Goal: Information Seeking & Learning: Check status

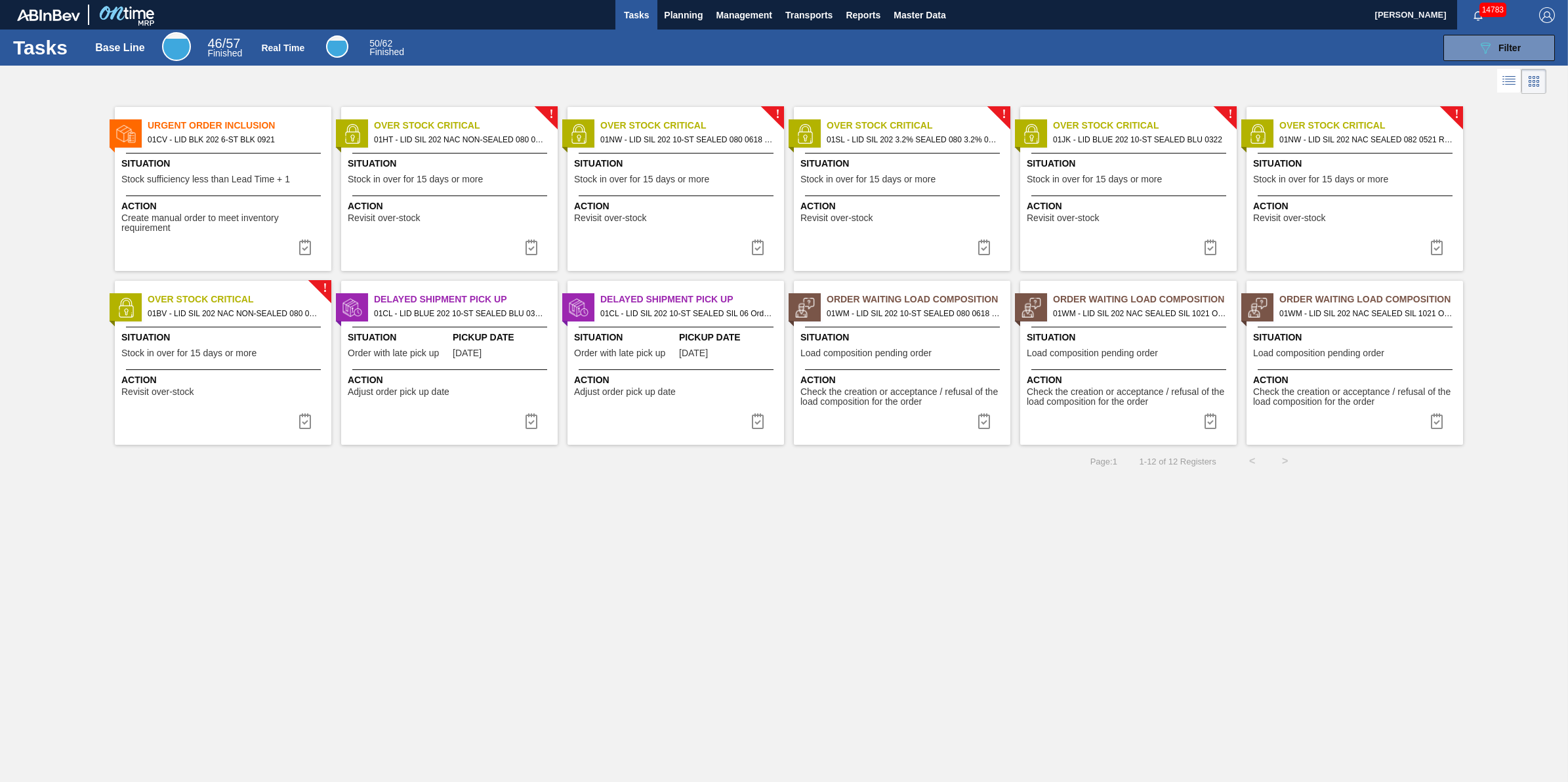
click at [624, 11] on span "Tasks" at bounding box center [636, 15] width 29 height 16
click at [666, 14] on span "Planning" at bounding box center [683, 15] width 39 height 16
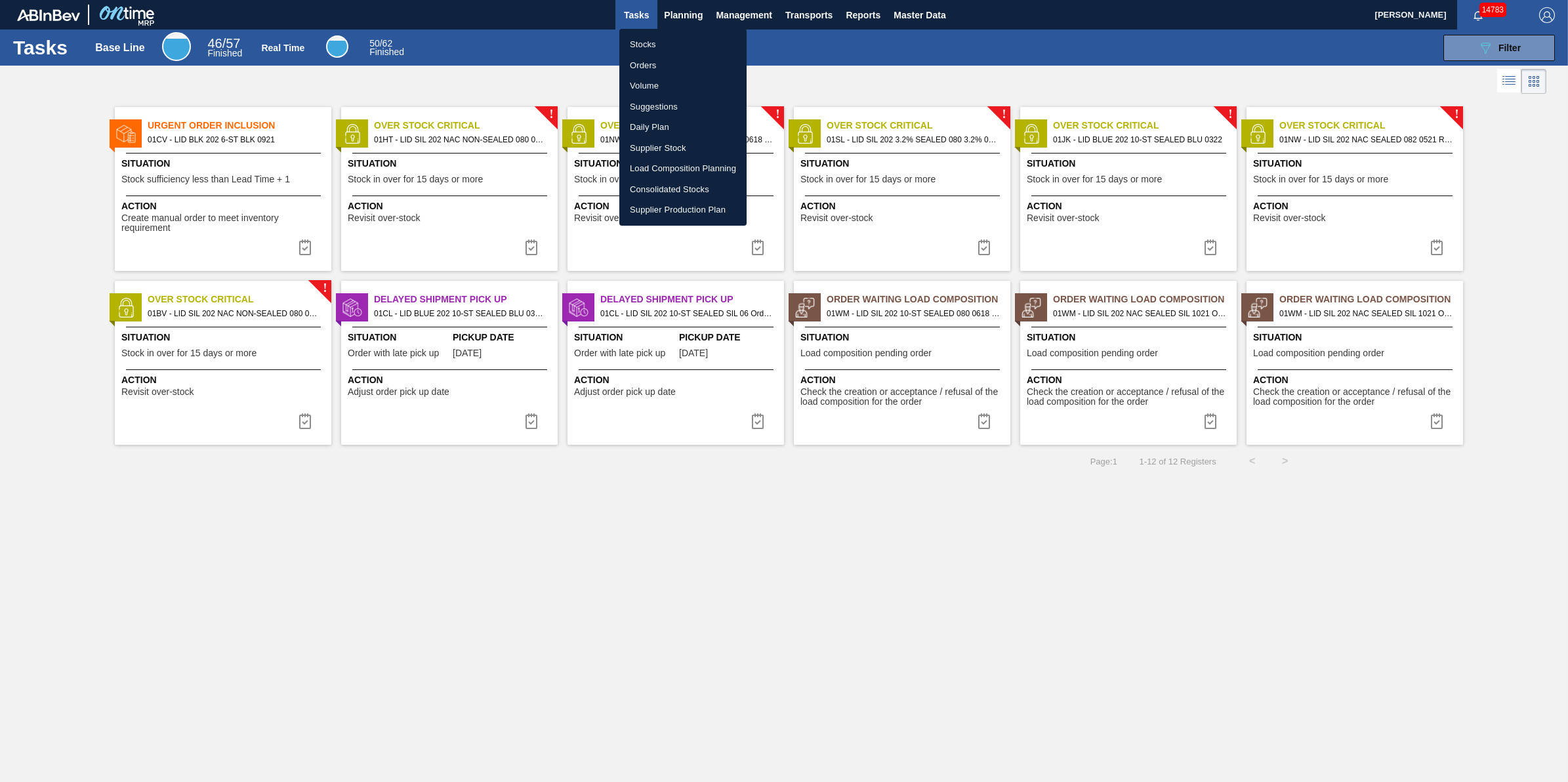
click at [657, 43] on li "Stocks" at bounding box center [683, 44] width 127 height 21
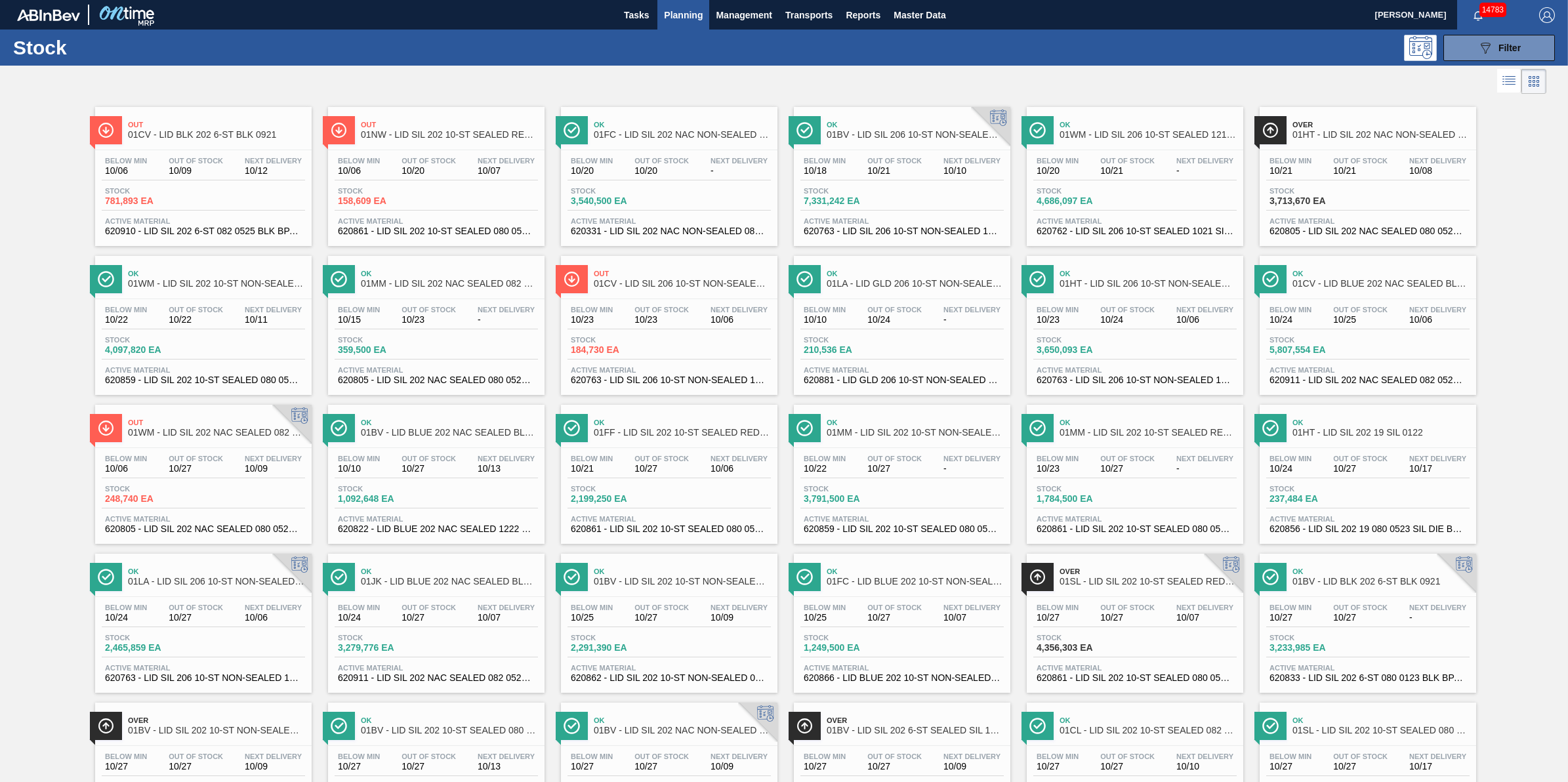
click at [676, 11] on span "Planning" at bounding box center [683, 15] width 39 height 16
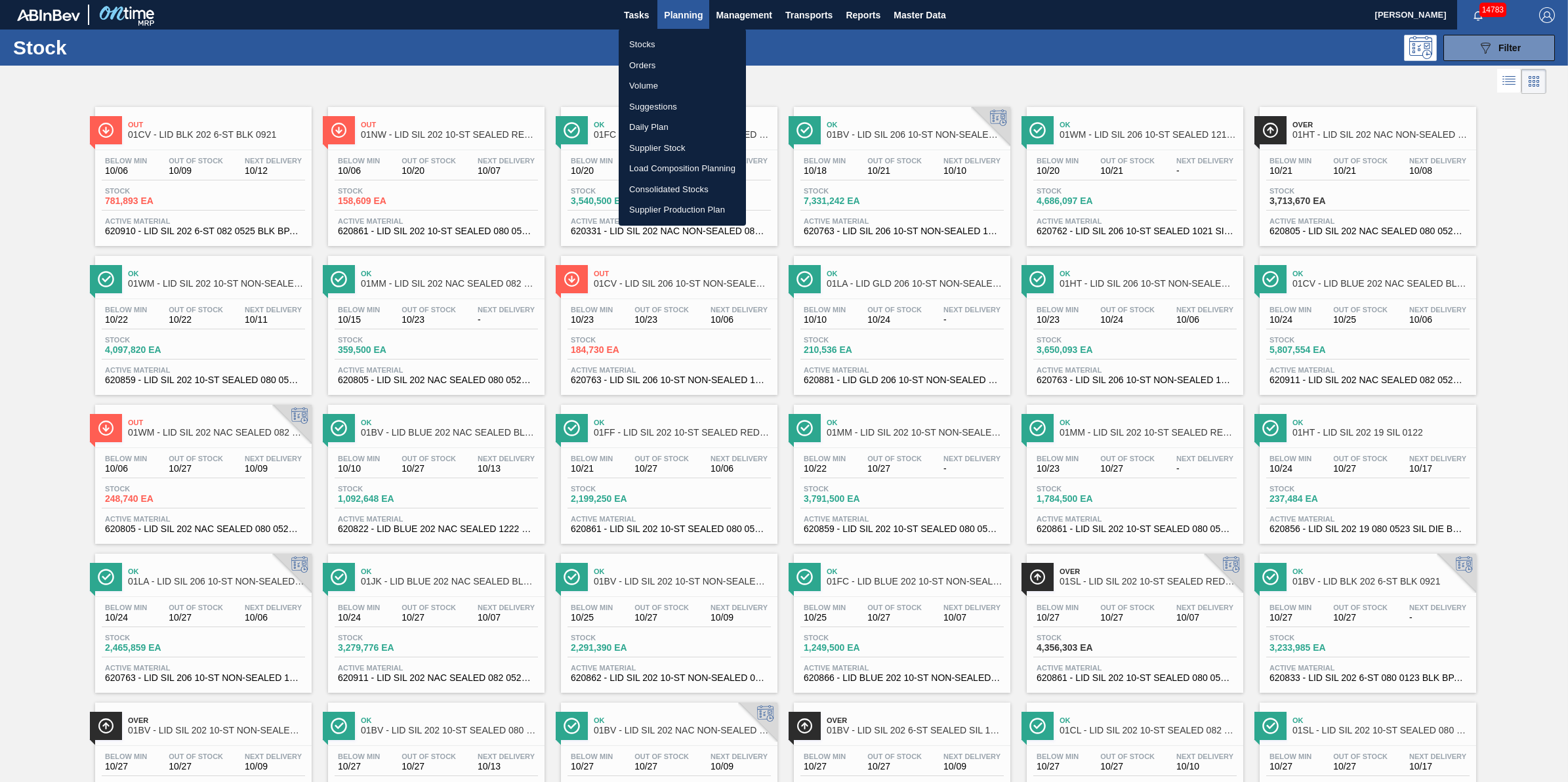
click at [668, 35] on li "Stocks" at bounding box center [682, 44] width 127 height 21
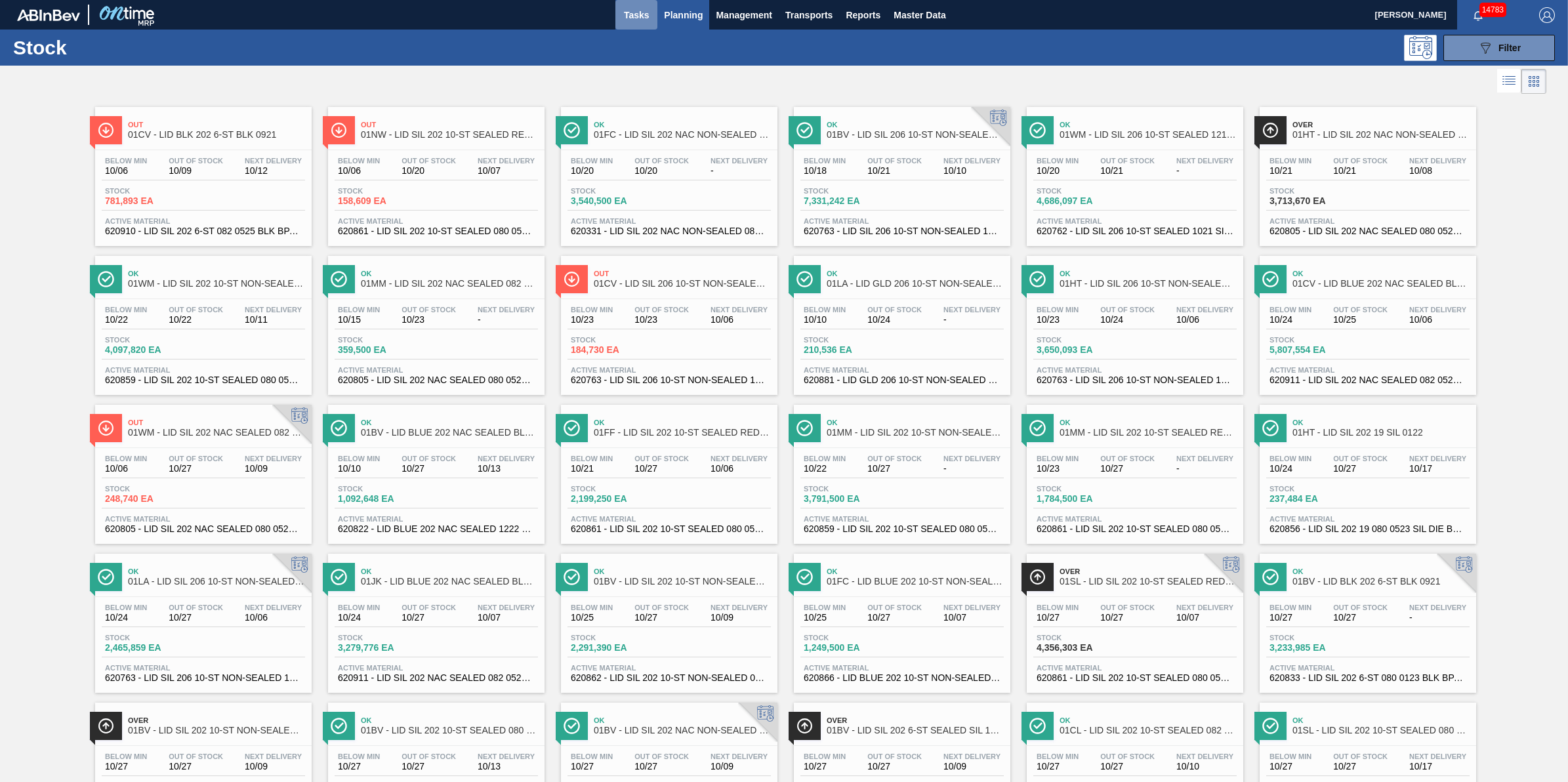
click at [619, 11] on button "Tasks" at bounding box center [636, 14] width 42 height 29
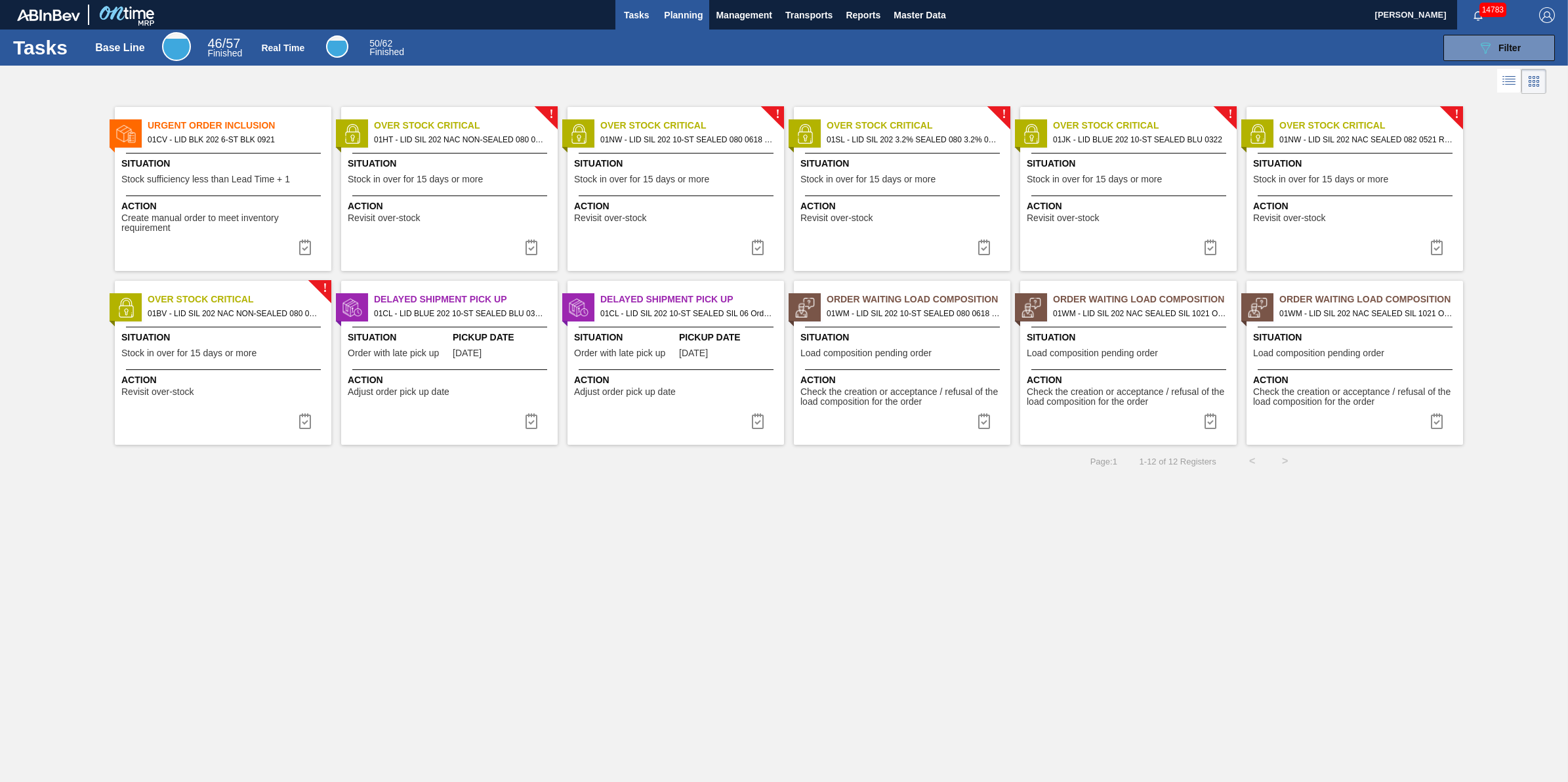
click at [667, 10] on span "Planning" at bounding box center [683, 15] width 39 height 16
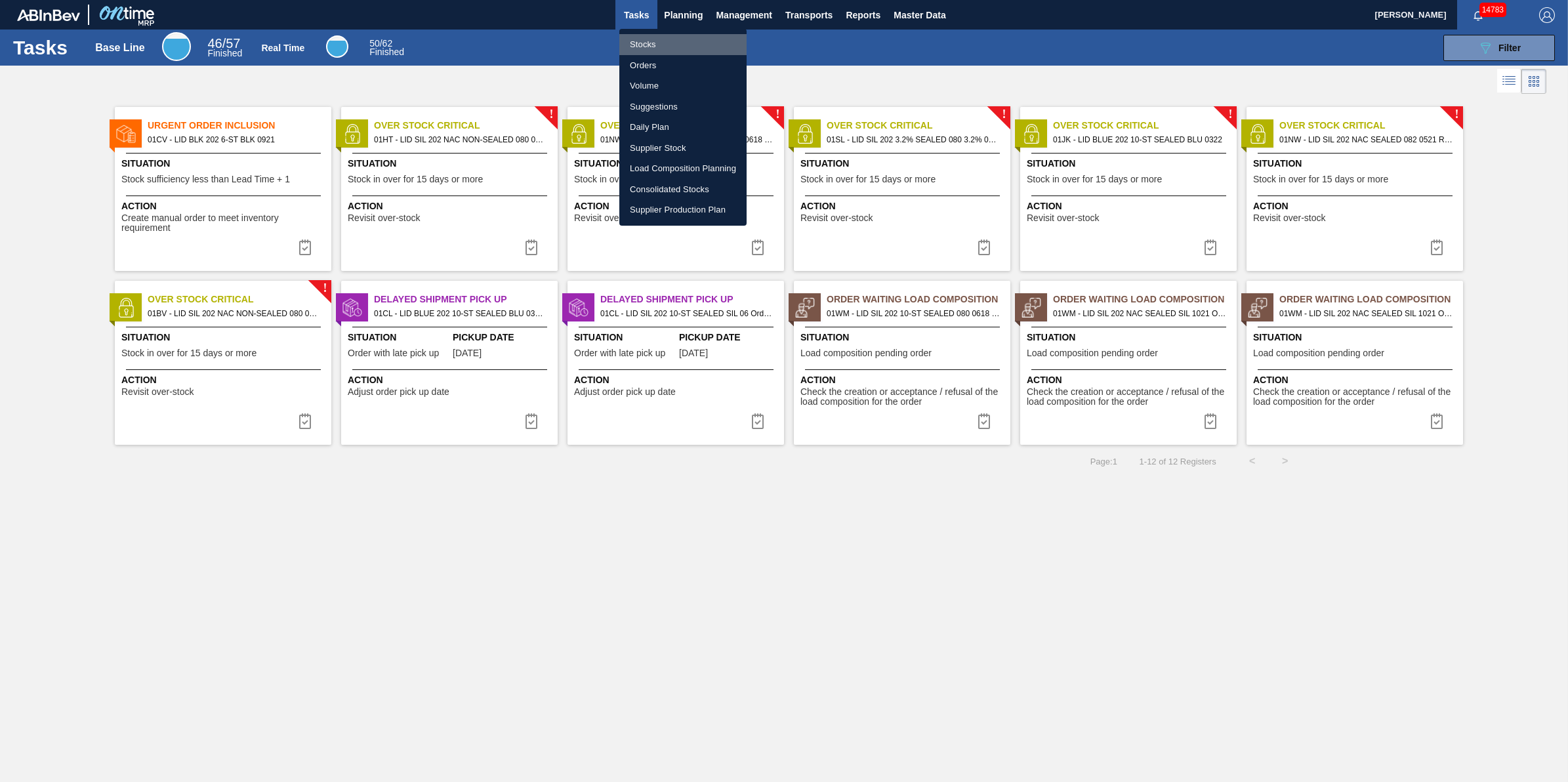
click at [655, 37] on li "Stocks" at bounding box center [683, 44] width 127 height 21
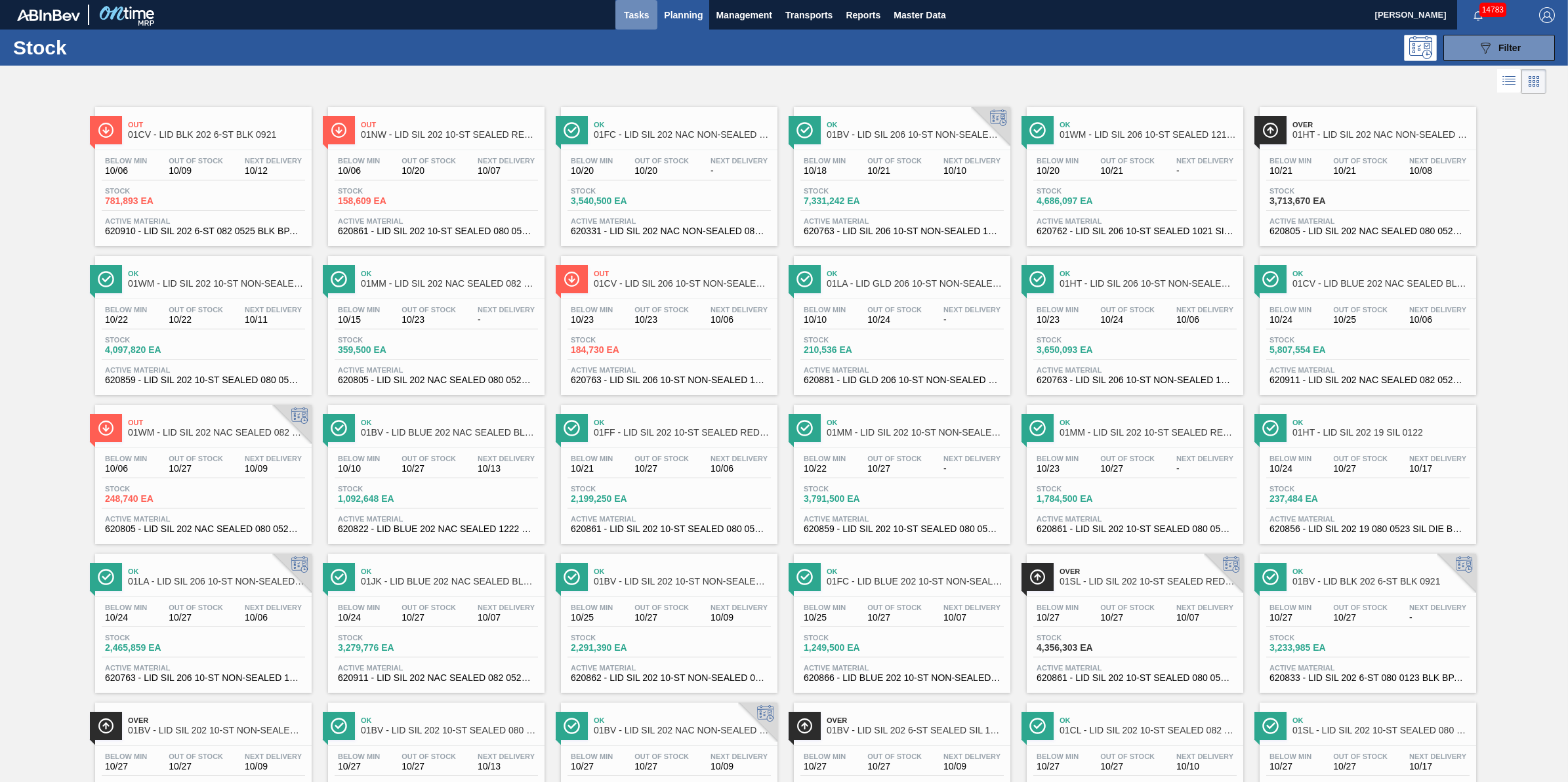
click at [642, 12] on span "Tasks" at bounding box center [636, 15] width 29 height 16
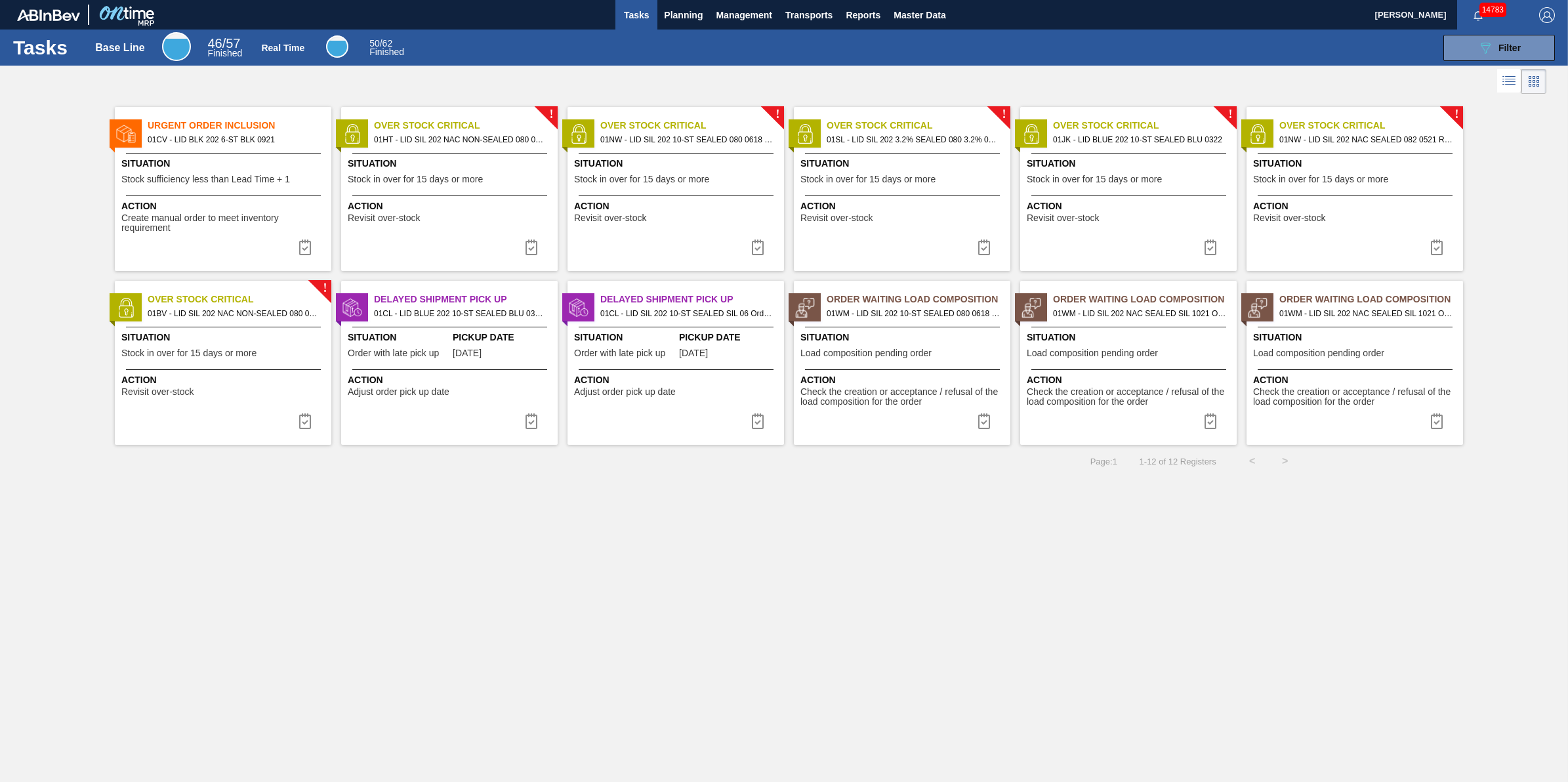
click at [307, 244] on img at bounding box center [305, 248] width 16 height 16
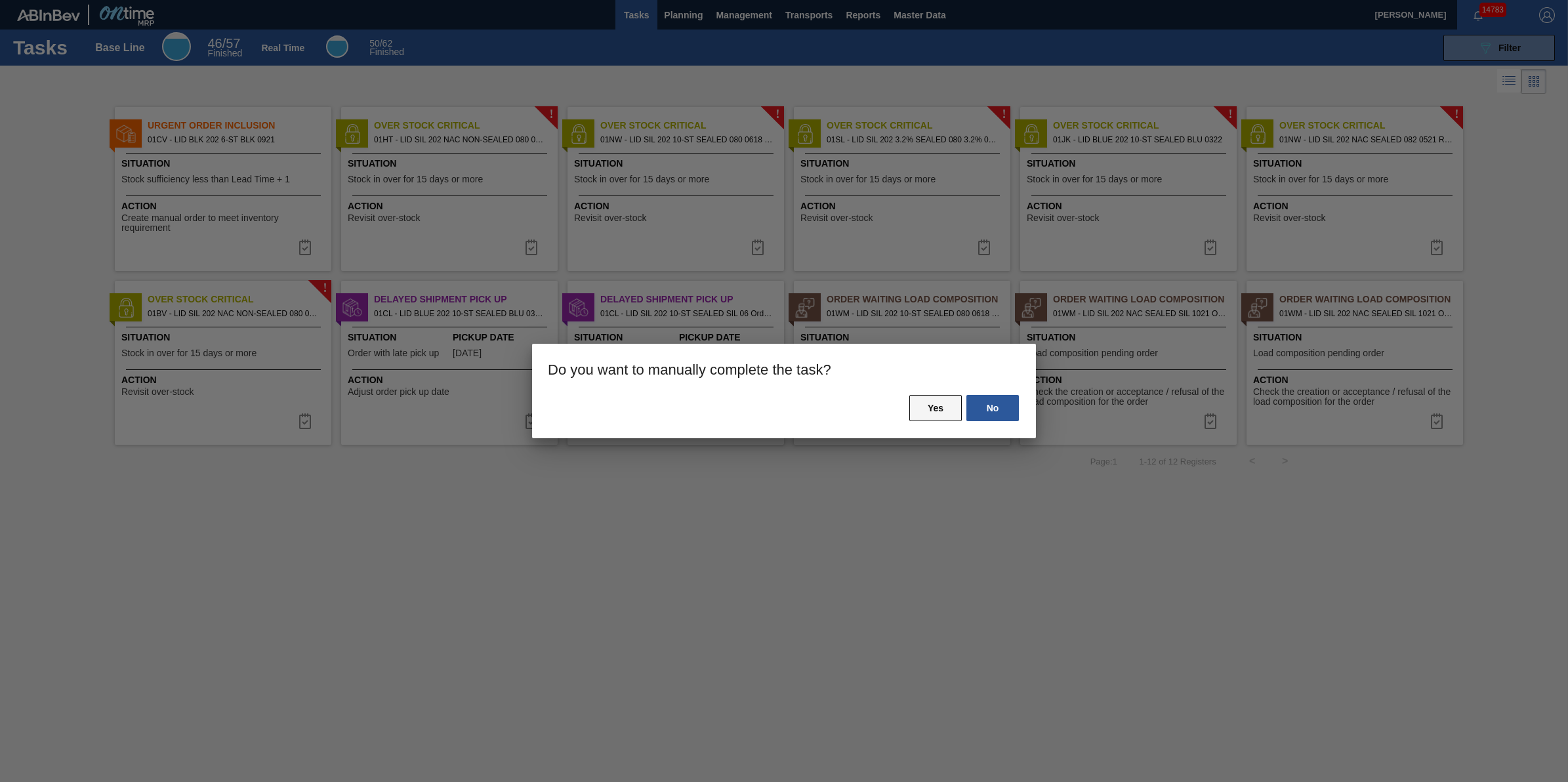
click at [938, 408] on button "Yes" at bounding box center [935, 408] width 53 height 26
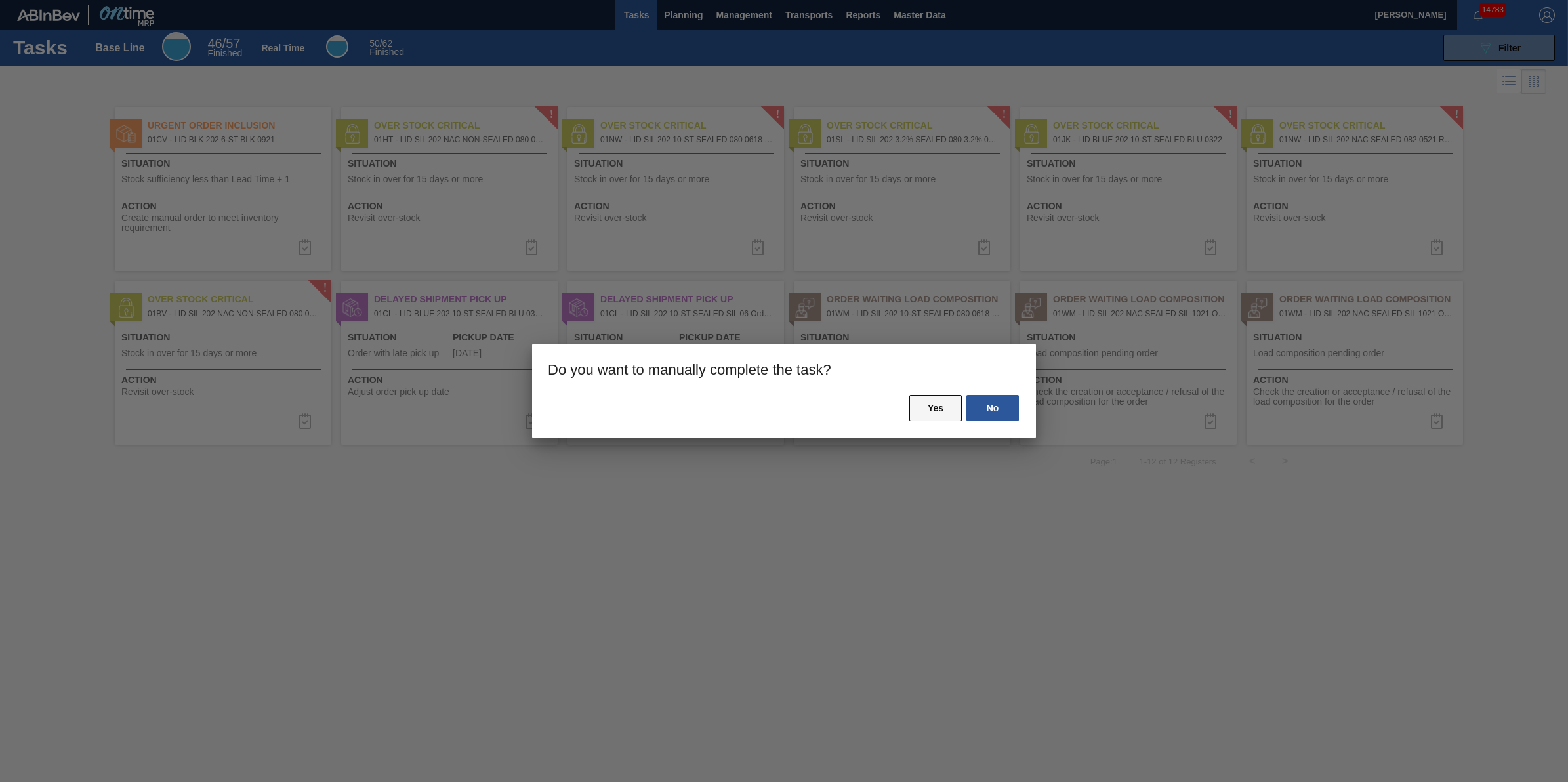
click at [920, 408] on button "Yes" at bounding box center [935, 408] width 53 height 26
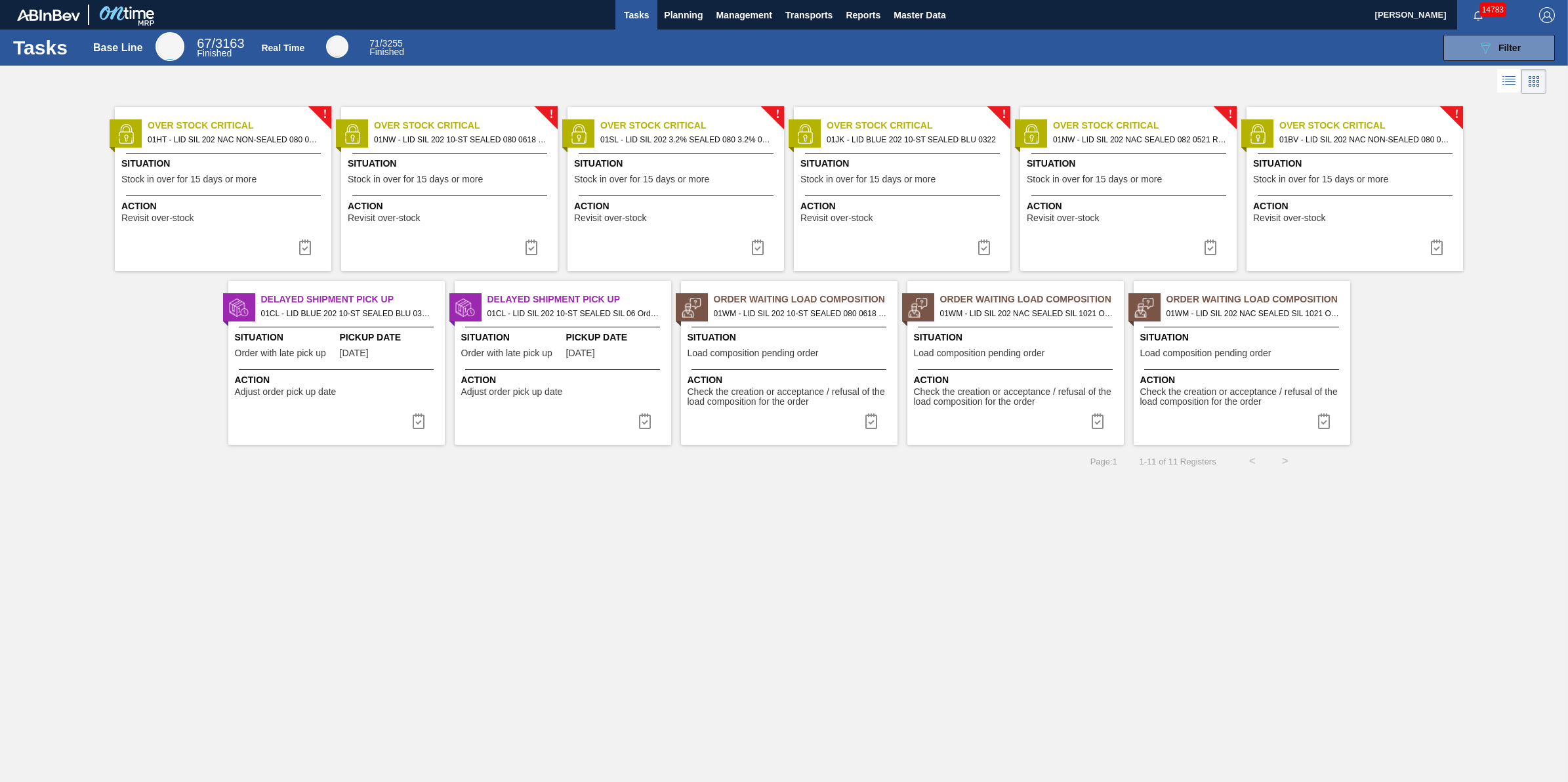
click at [332, 363] on div "Delayed Shipment Pick Up 01CL - LID BLUE 202 10-ST SEALED BLU 0322 Order - 7922…" at bounding box center [337, 363] width 217 height 164
drag, startPoint x: 415, startPoint y: 430, endPoint x: 475, endPoint y: 424, distance: 60.3
click at [415, 430] on button at bounding box center [419, 421] width 32 height 26
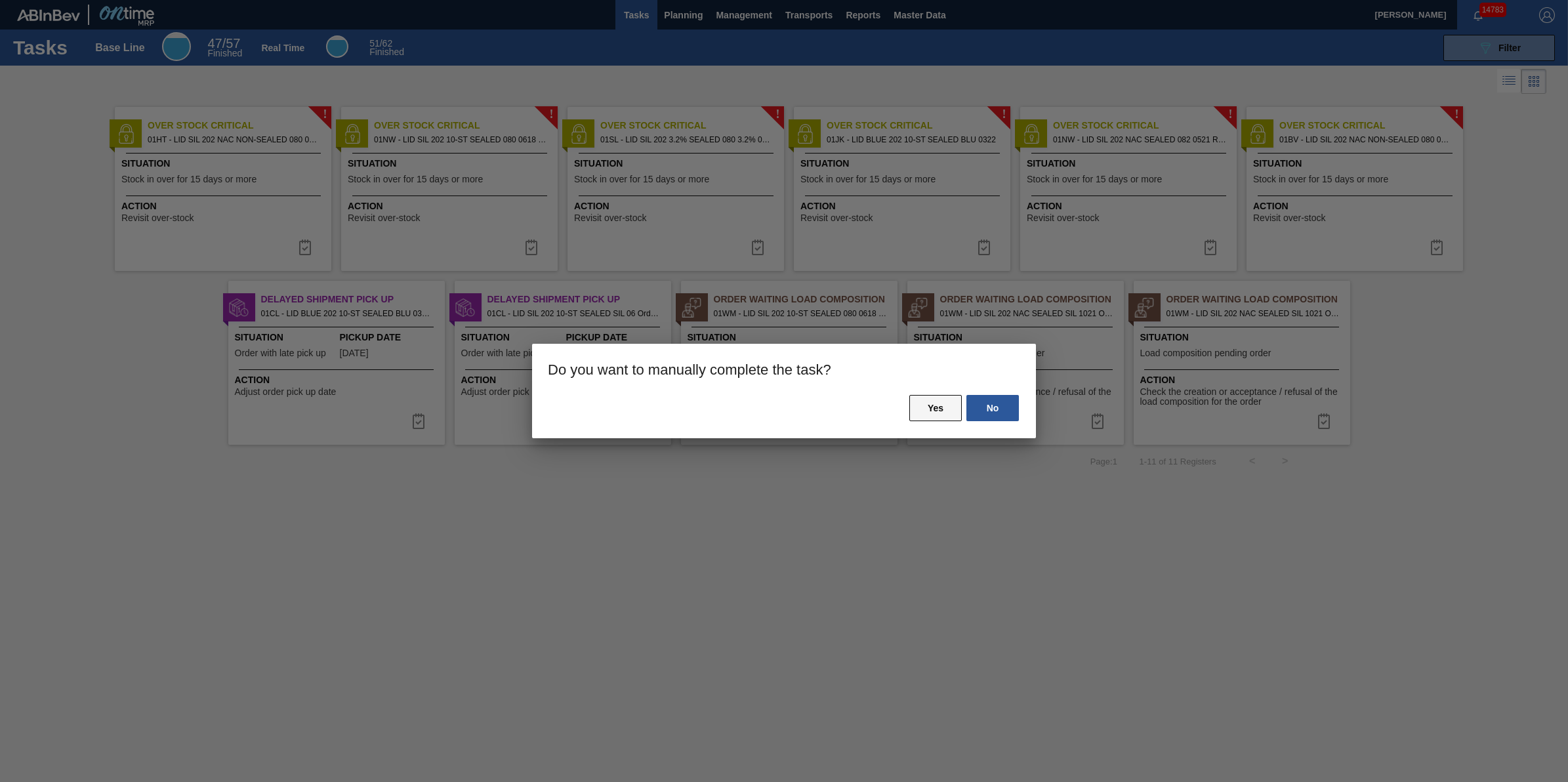
click at [929, 413] on button "Yes" at bounding box center [935, 408] width 53 height 26
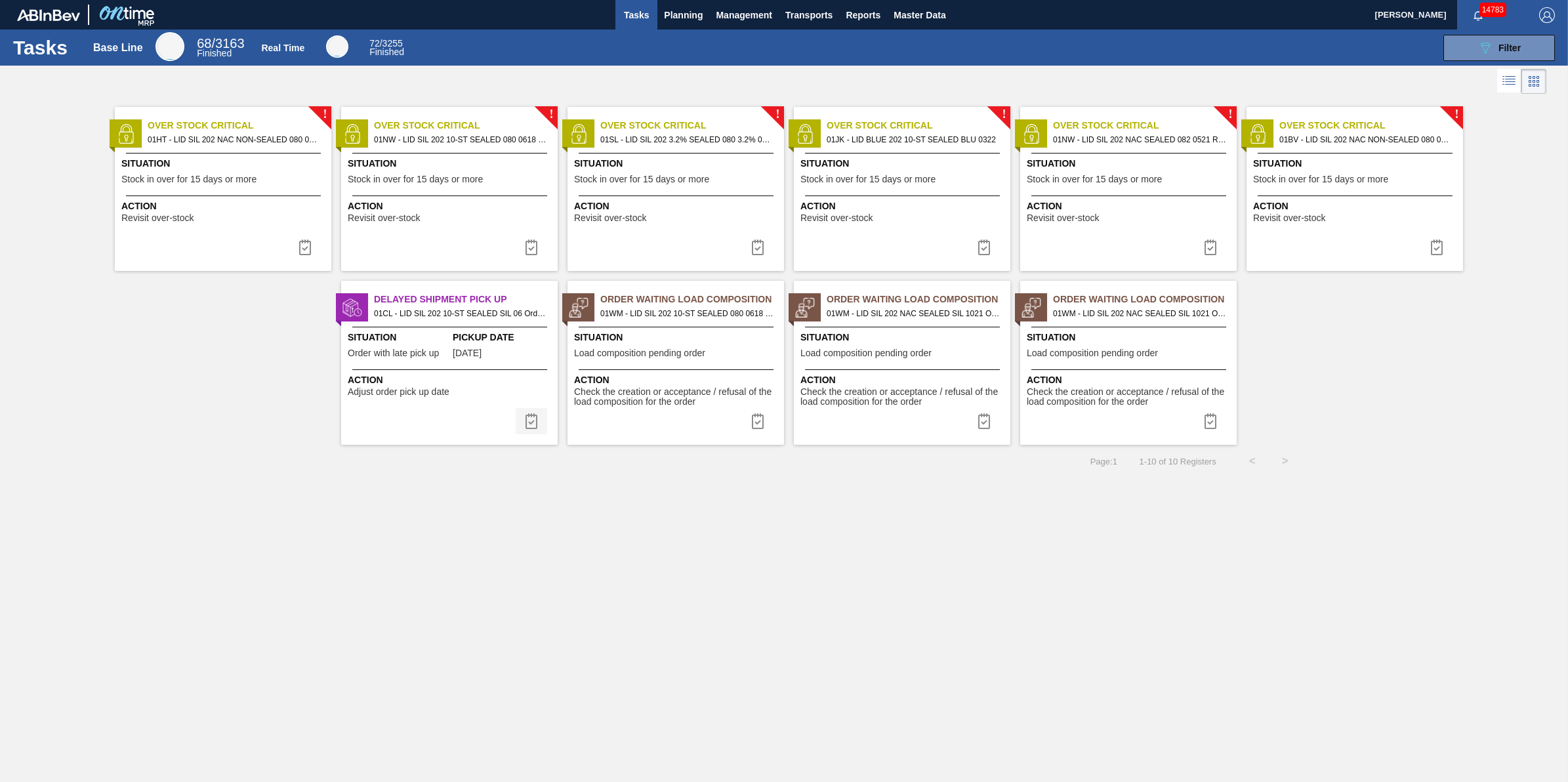
click at [522, 414] on button at bounding box center [531, 421] width 32 height 26
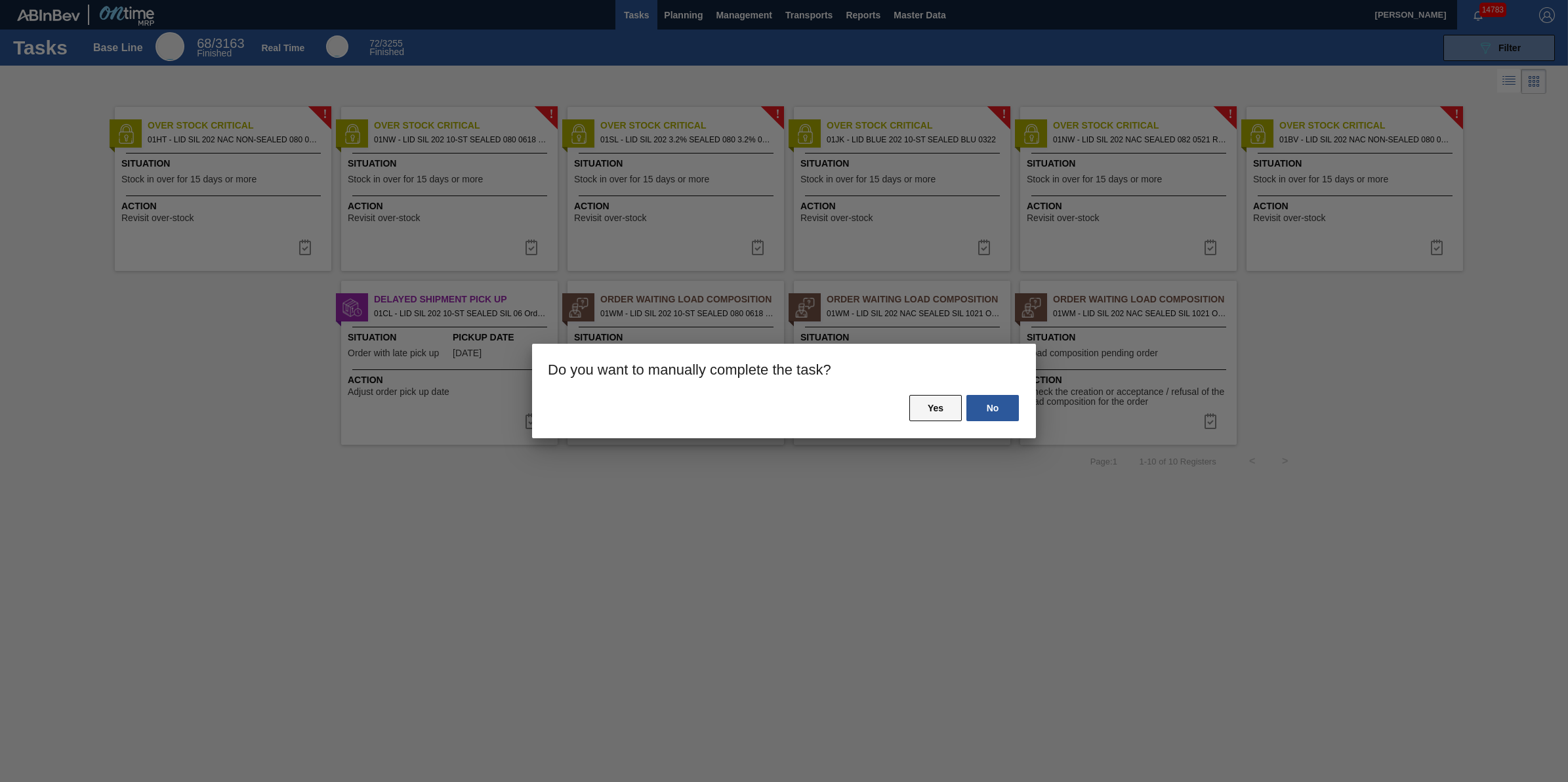
click at [938, 408] on button "Yes" at bounding box center [935, 408] width 53 height 26
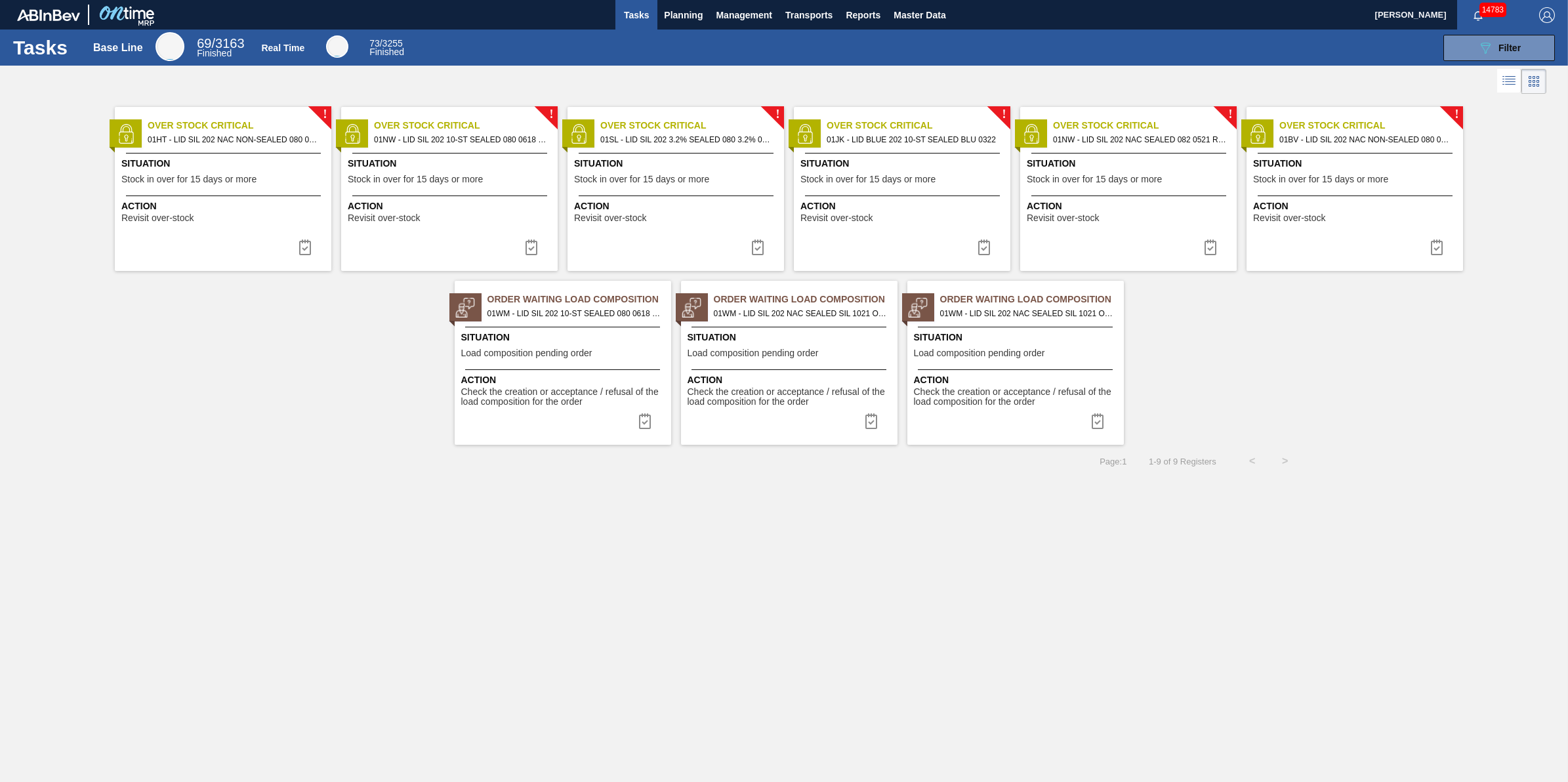
click at [617, 9] on button "Tasks" at bounding box center [636, 14] width 42 height 29
click at [684, 18] on span "Planning" at bounding box center [683, 15] width 39 height 16
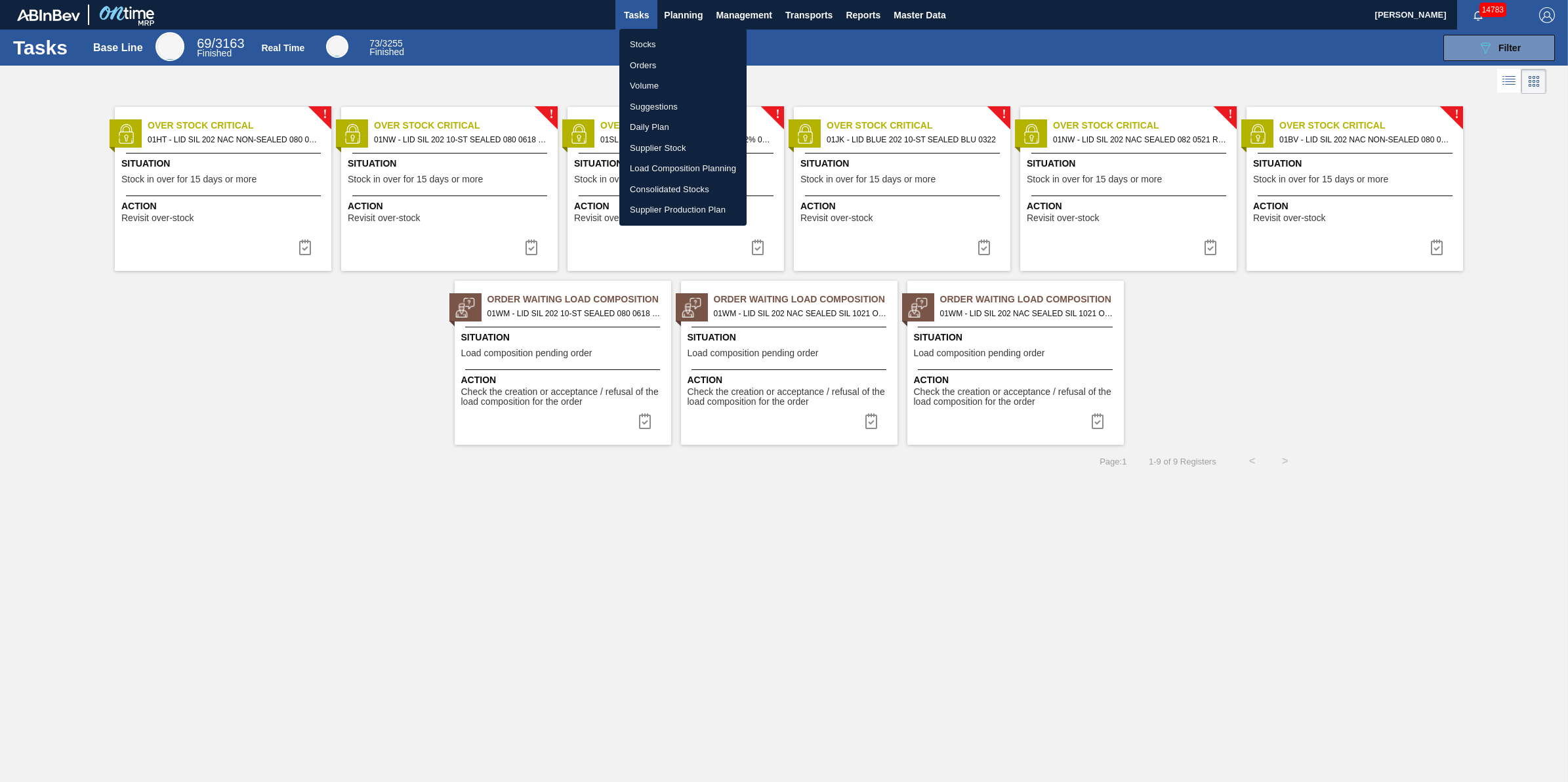
click at [679, 34] on li "Stocks" at bounding box center [683, 44] width 127 height 21
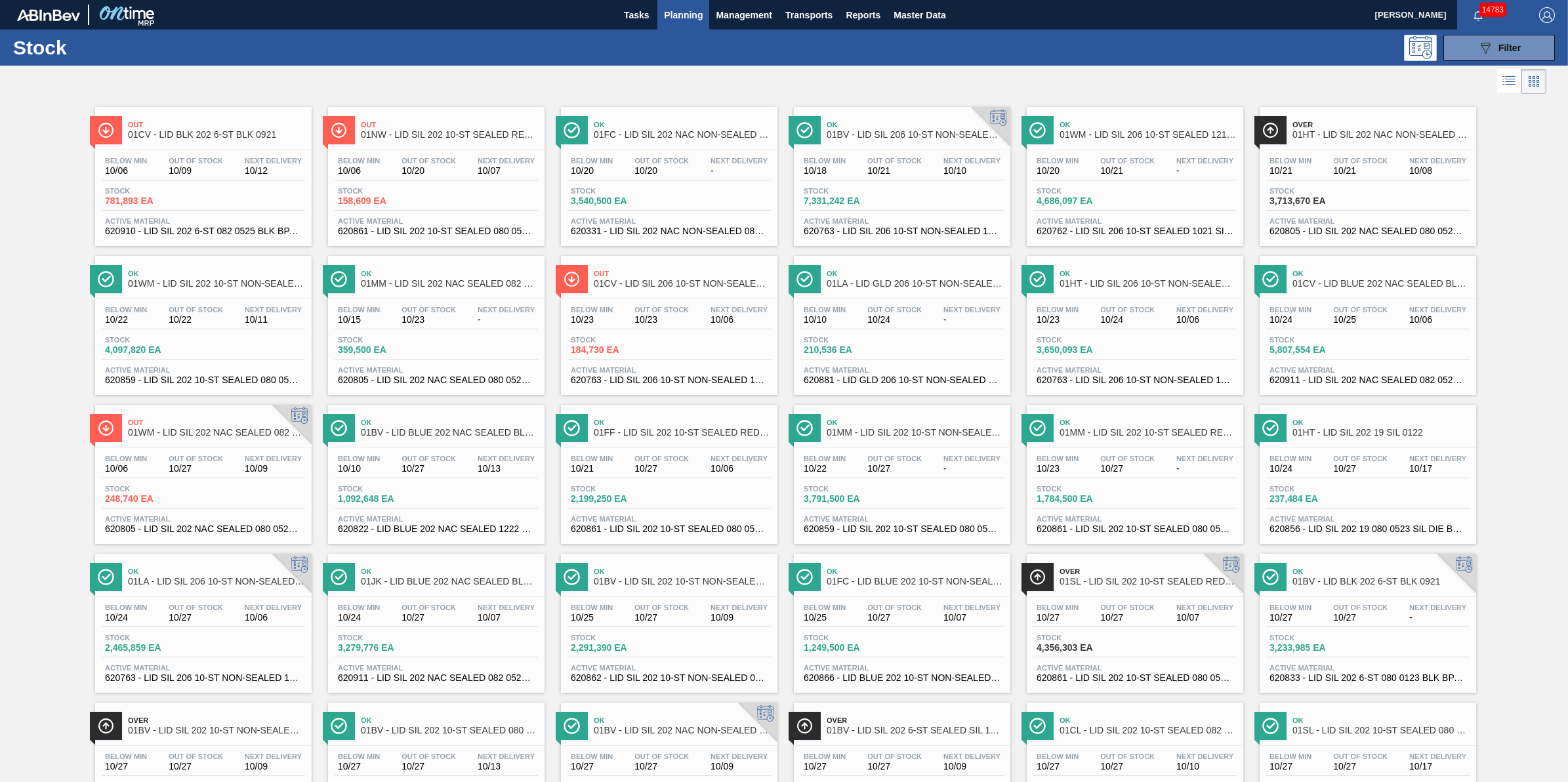
click at [683, 32] on div "Stock 089F7B8B-B2A5-4AFE-B5C0-19BA573D28AC Filter" at bounding box center [784, 47] width 1568 height 36
click at [684, 24] on button "Planning" at bounding box center [683, 14] width 52 height 29
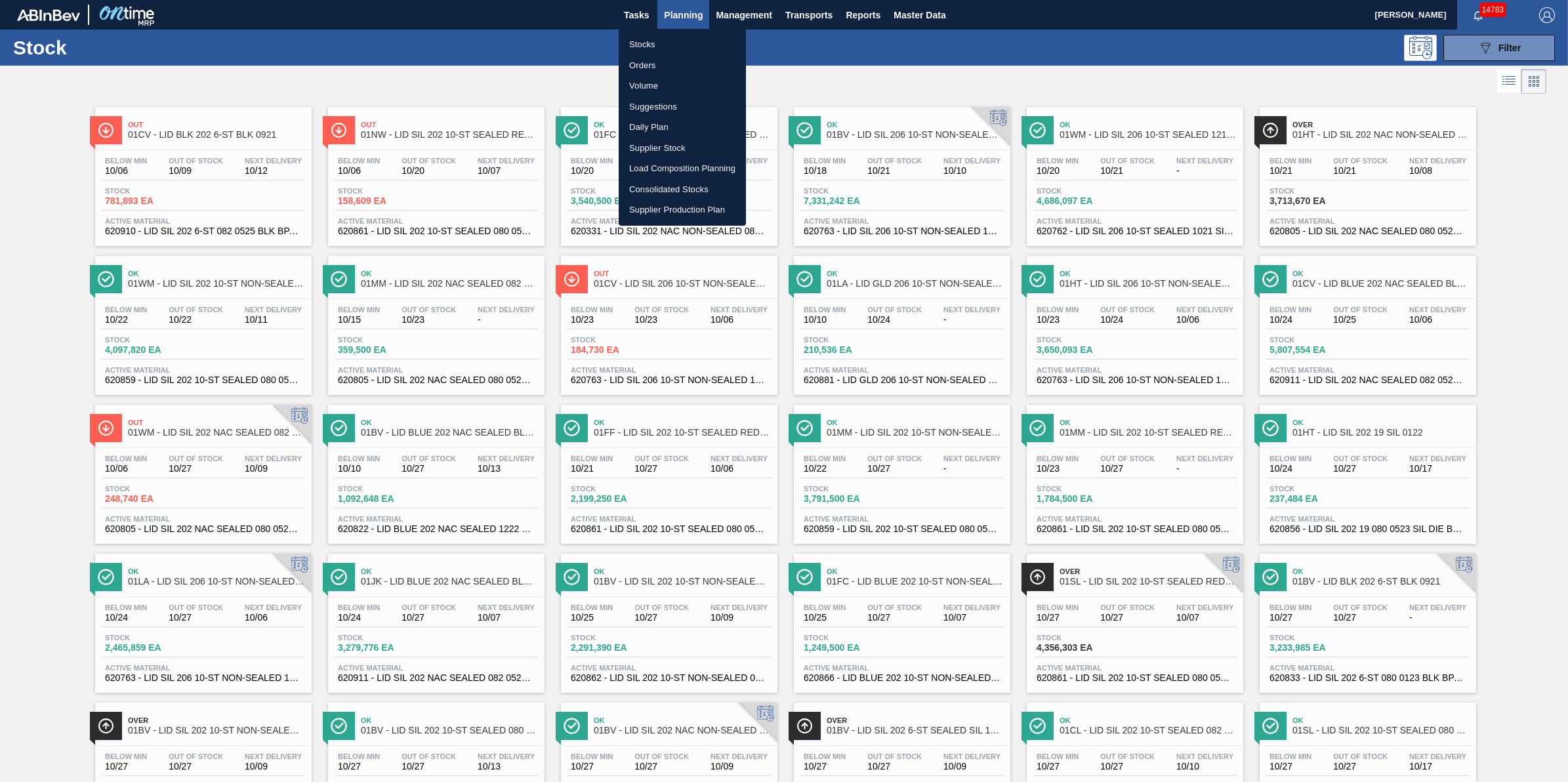
click at [680, 38] on li "Stocks" at bounding box center [682, 44] width 127 height 21
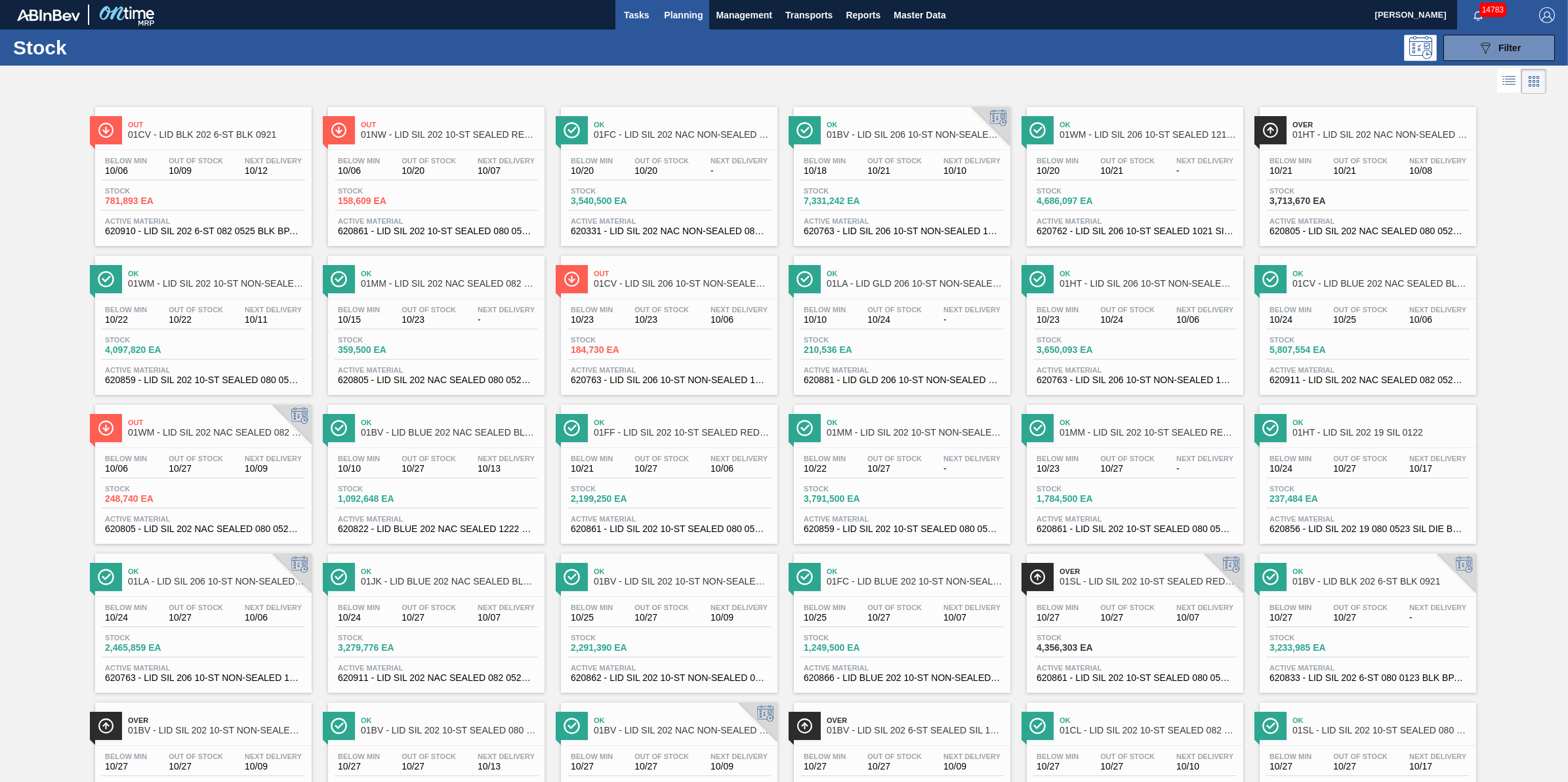
click at [651, 14] on button "Tasks" at bounding box center [636, 14] width 42 height 29
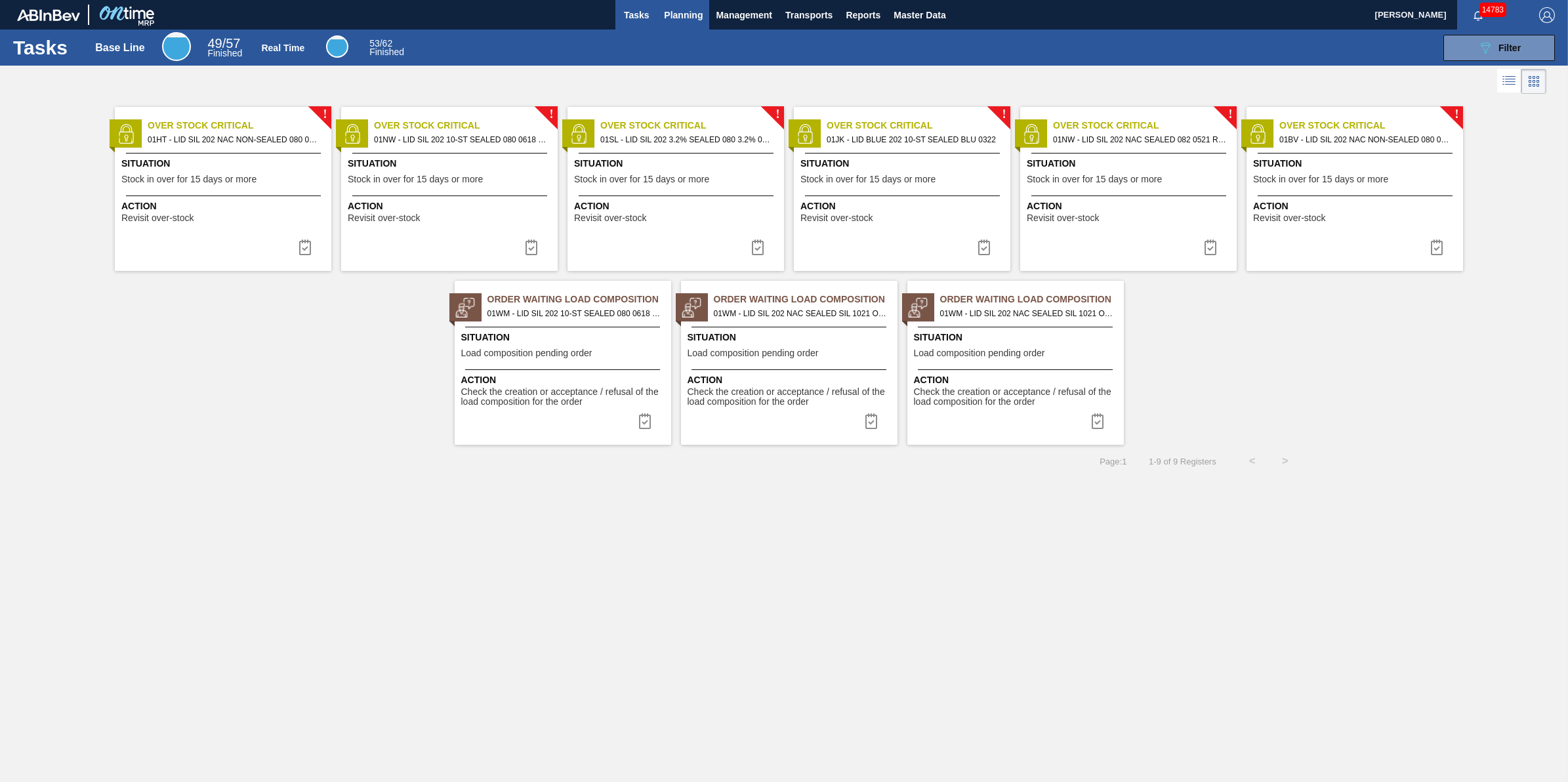
click at [668, 27] on button "Planning" at bounding box center [683, 14] width 52 height 29
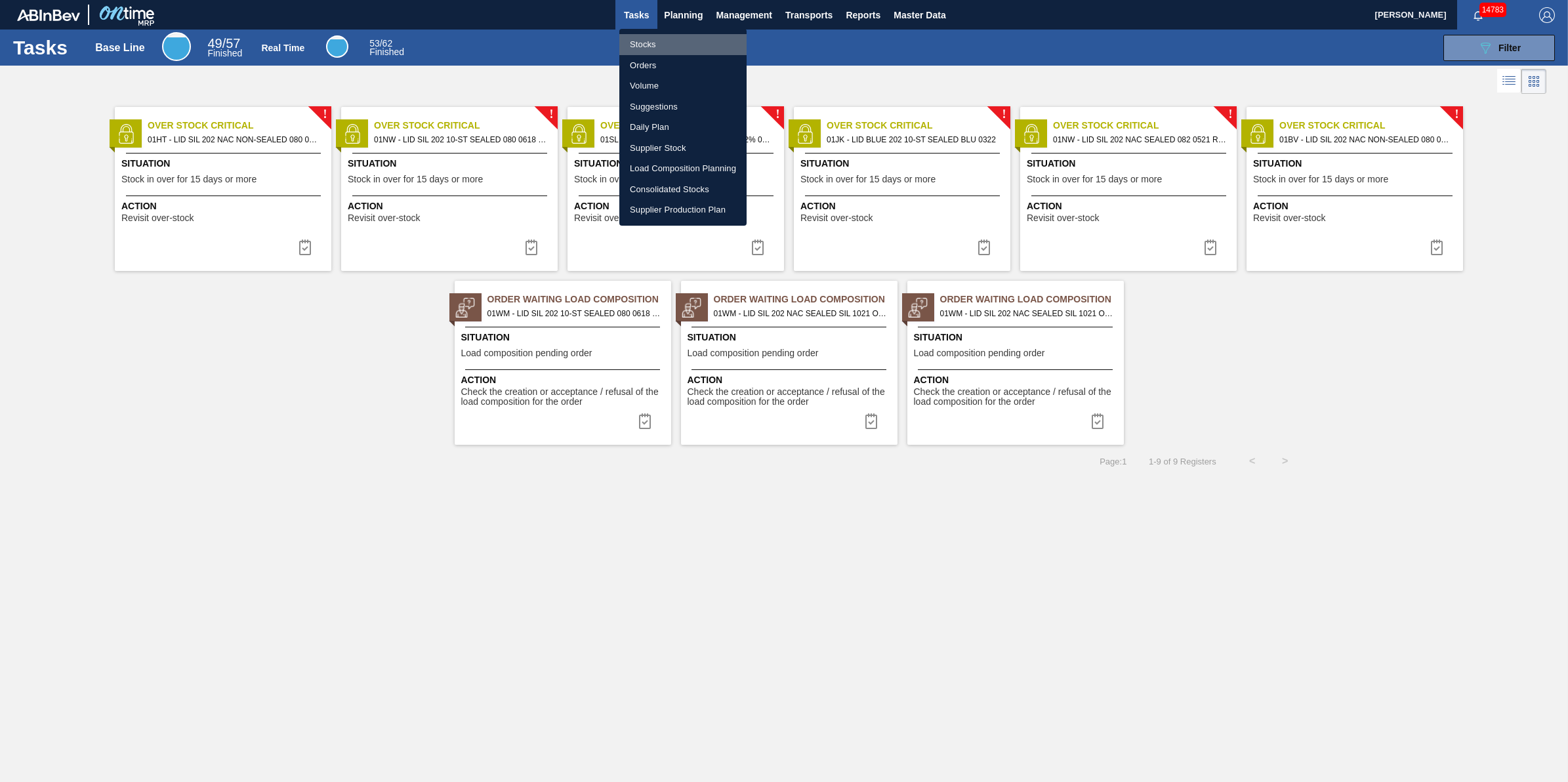
click at [664, 47] on li "Stocks" at bounding box center [683, 44] width 127 height 21
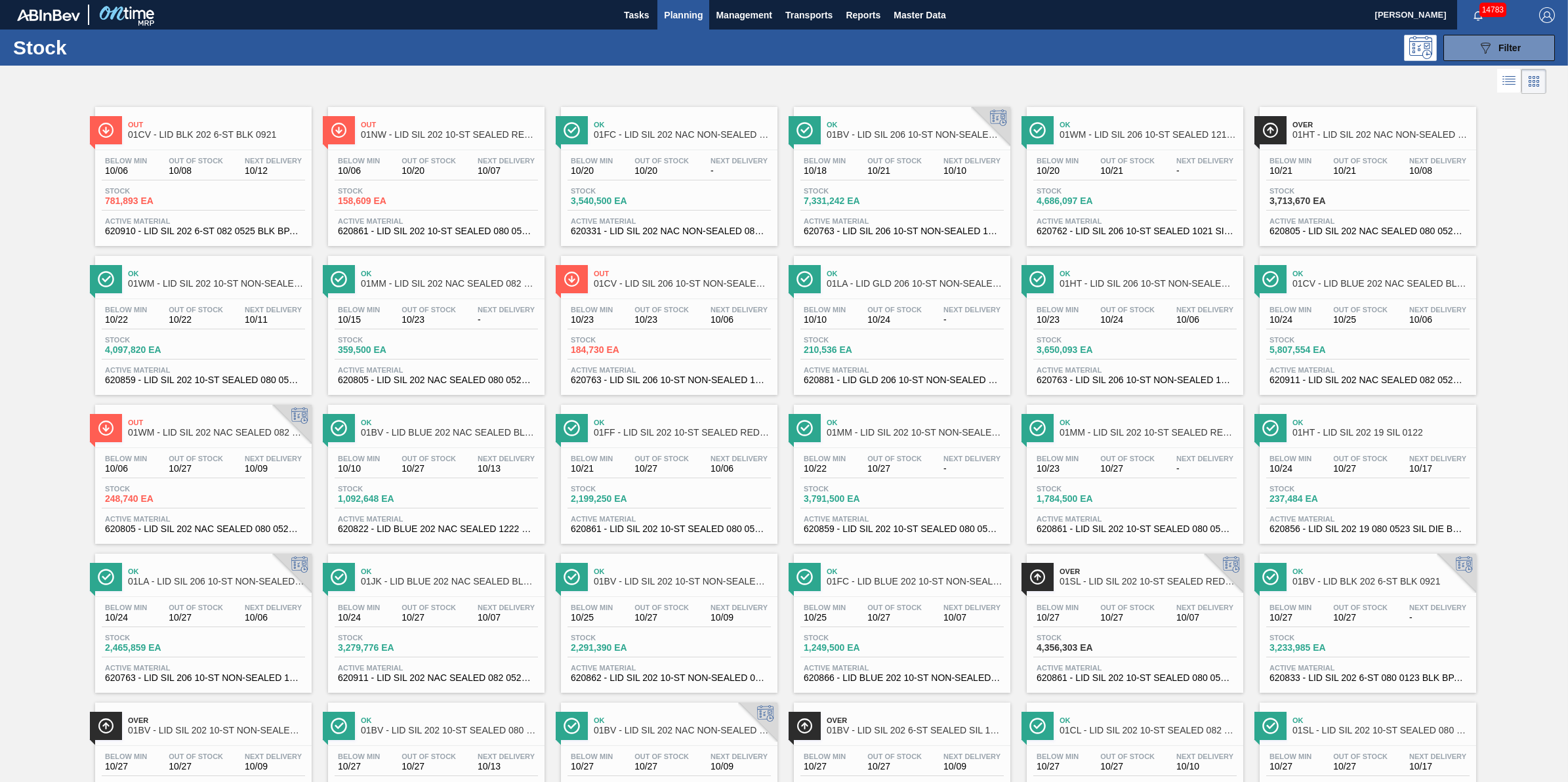
click at [664, 9] on span "Planning" at bounding box center [683, 15] width 39 height 16
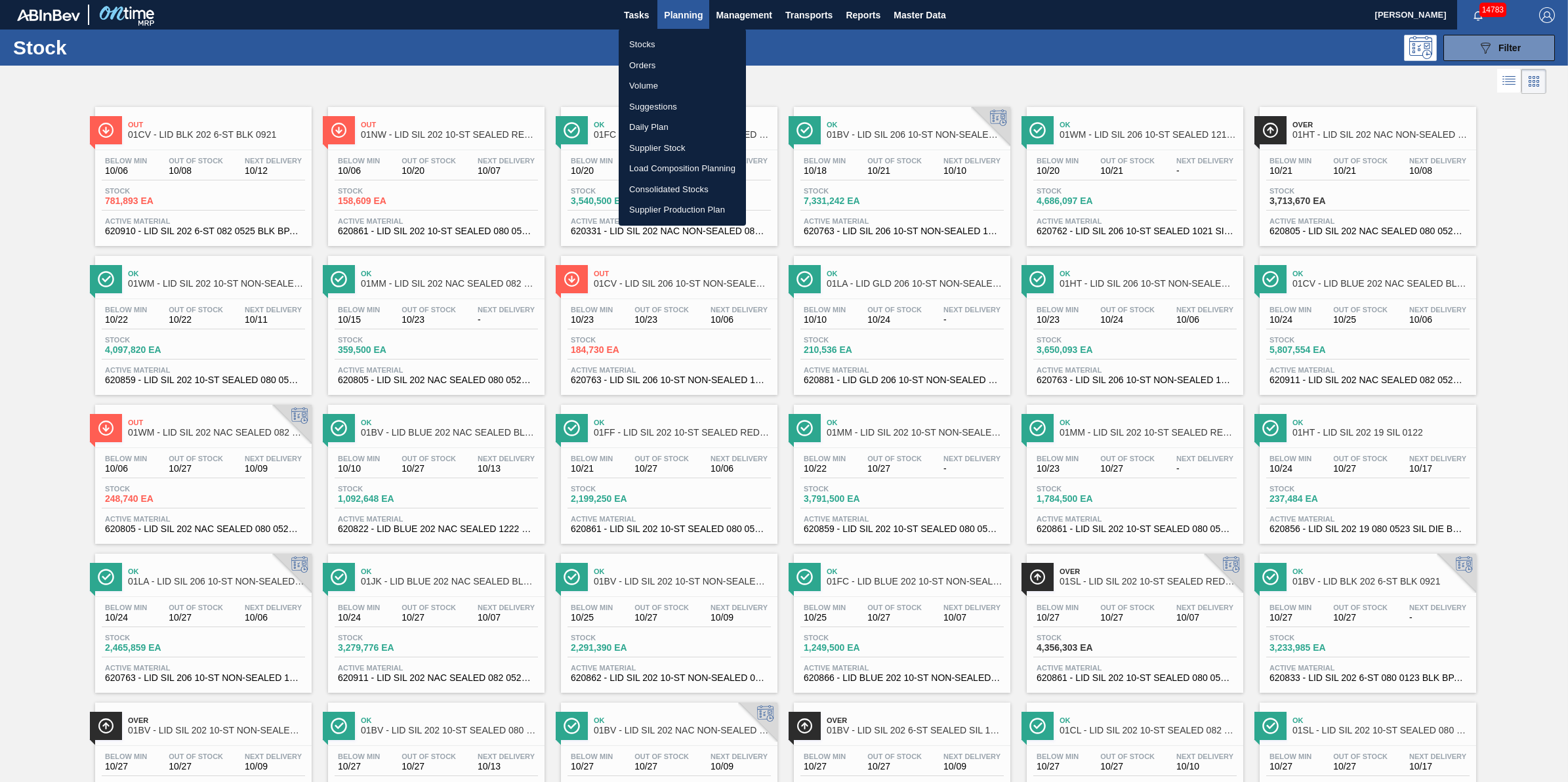
click at [646, 17] on div at bounding box center [784, 391] width 1568 height 782
click at [646, 17] on div "Stocks Orders Volume Suggestions Daily Plan Supplier Stock Load Composition Pla…" at bounding box center [784, 391] width 1568 height 782
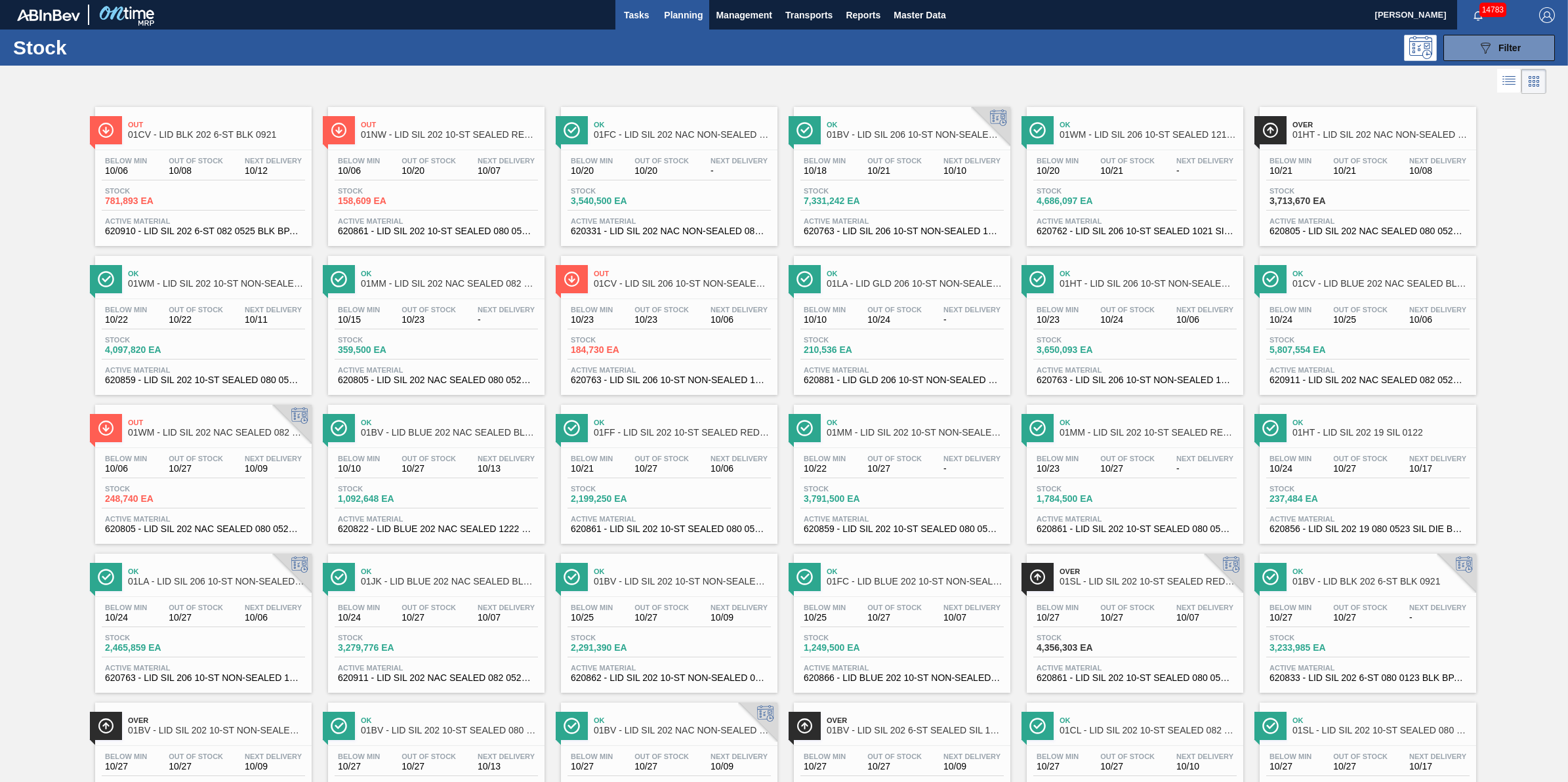
click at [645, 17] on span "Tasks" at bounding box center [636, 15] width 29 height 16
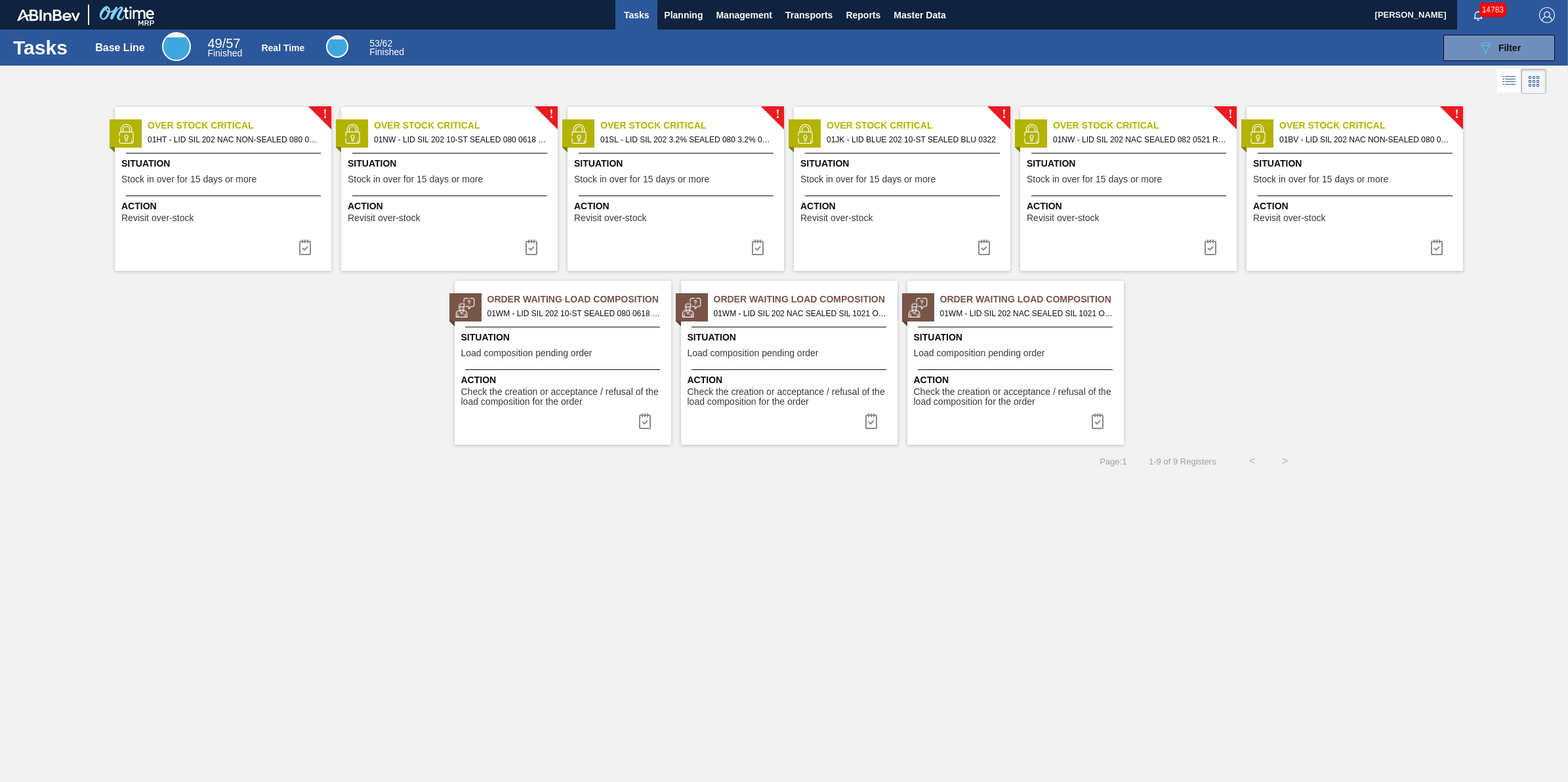
click at [584, 408] on div "Order Waiting Load Composition 01WM - LID SIL 202 10-ST SEALED 080 0618 ULT 06 …" at bounding box center [563, 363] width 217 height 164
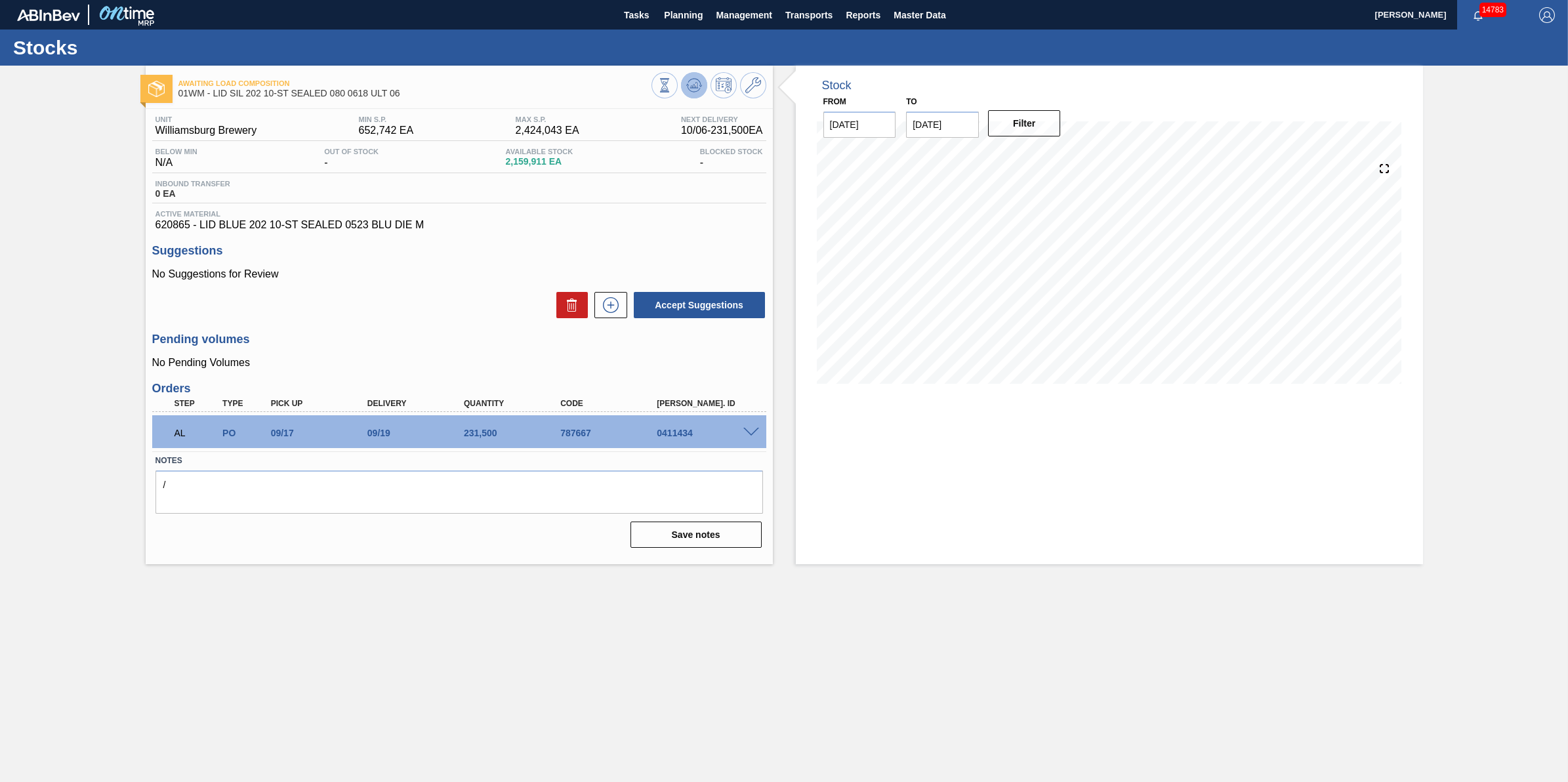
click at [694, 80] on icon at bounding box center [695, 85] width 16 height 16
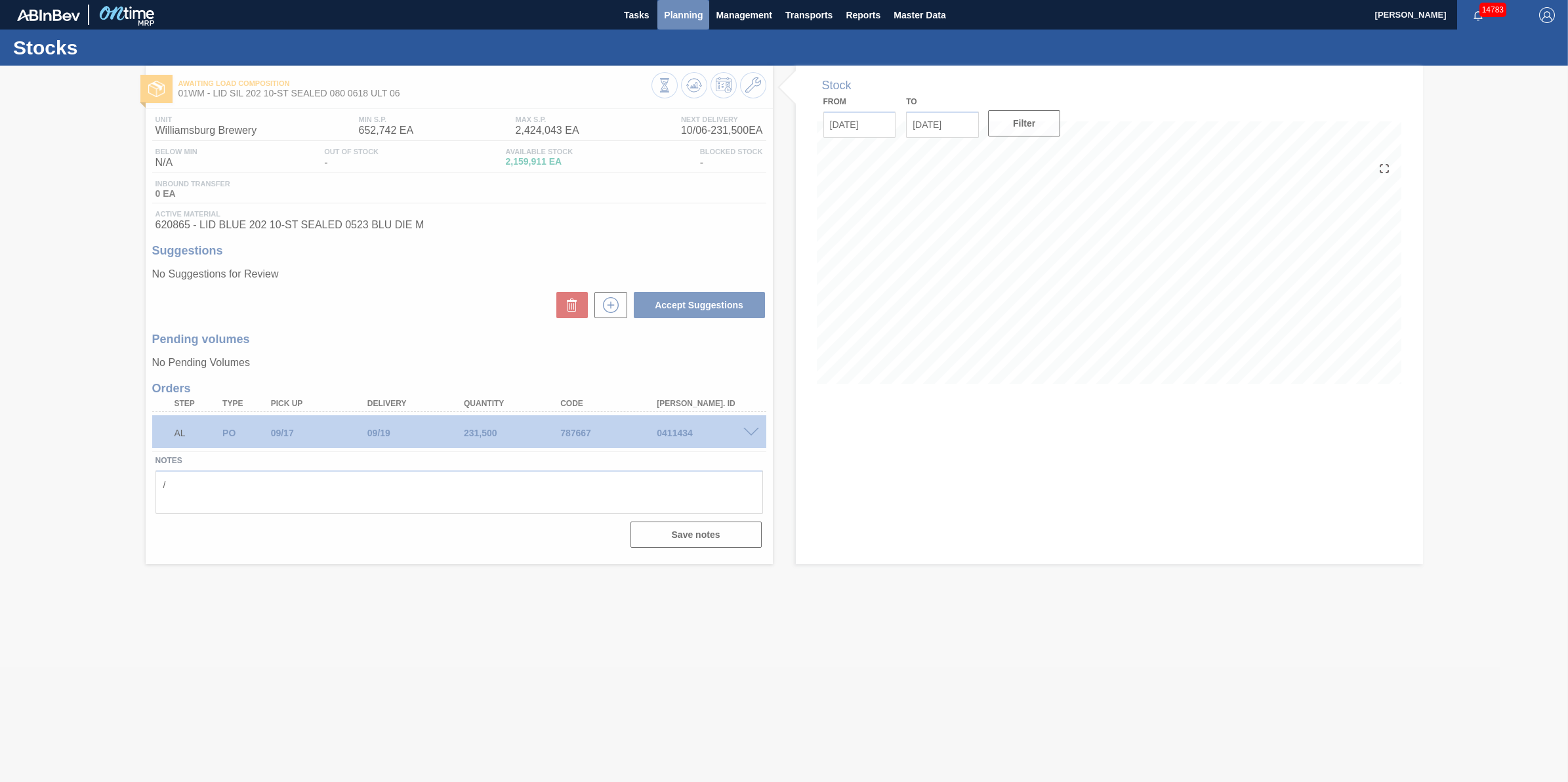
click at [691, 14] on span "Planning" at bounding box center [683, 15] width 39 height 16
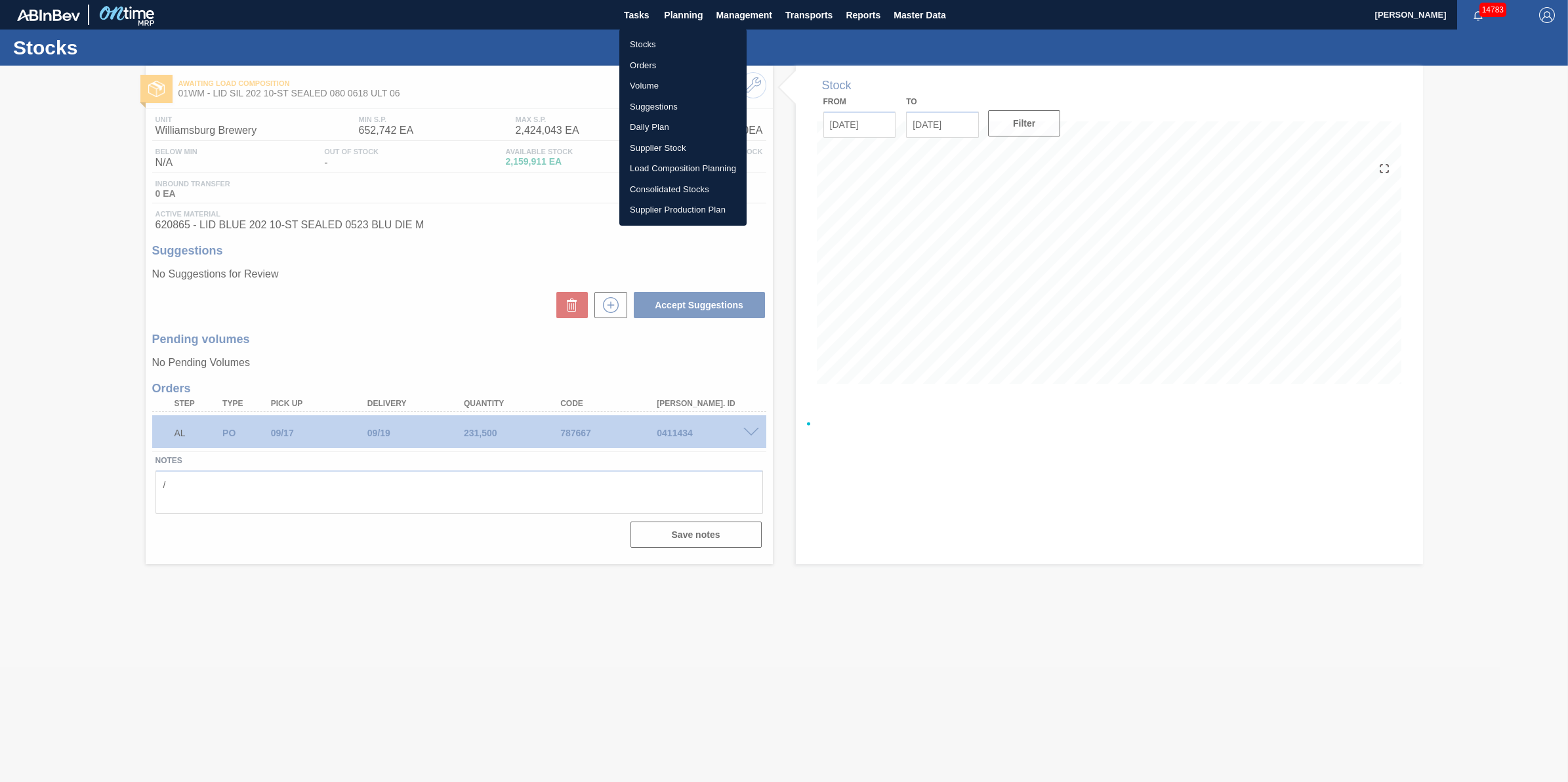
click at [684, 39] on li "Stocks" at bounding box center [683, 44] width 127 height 21
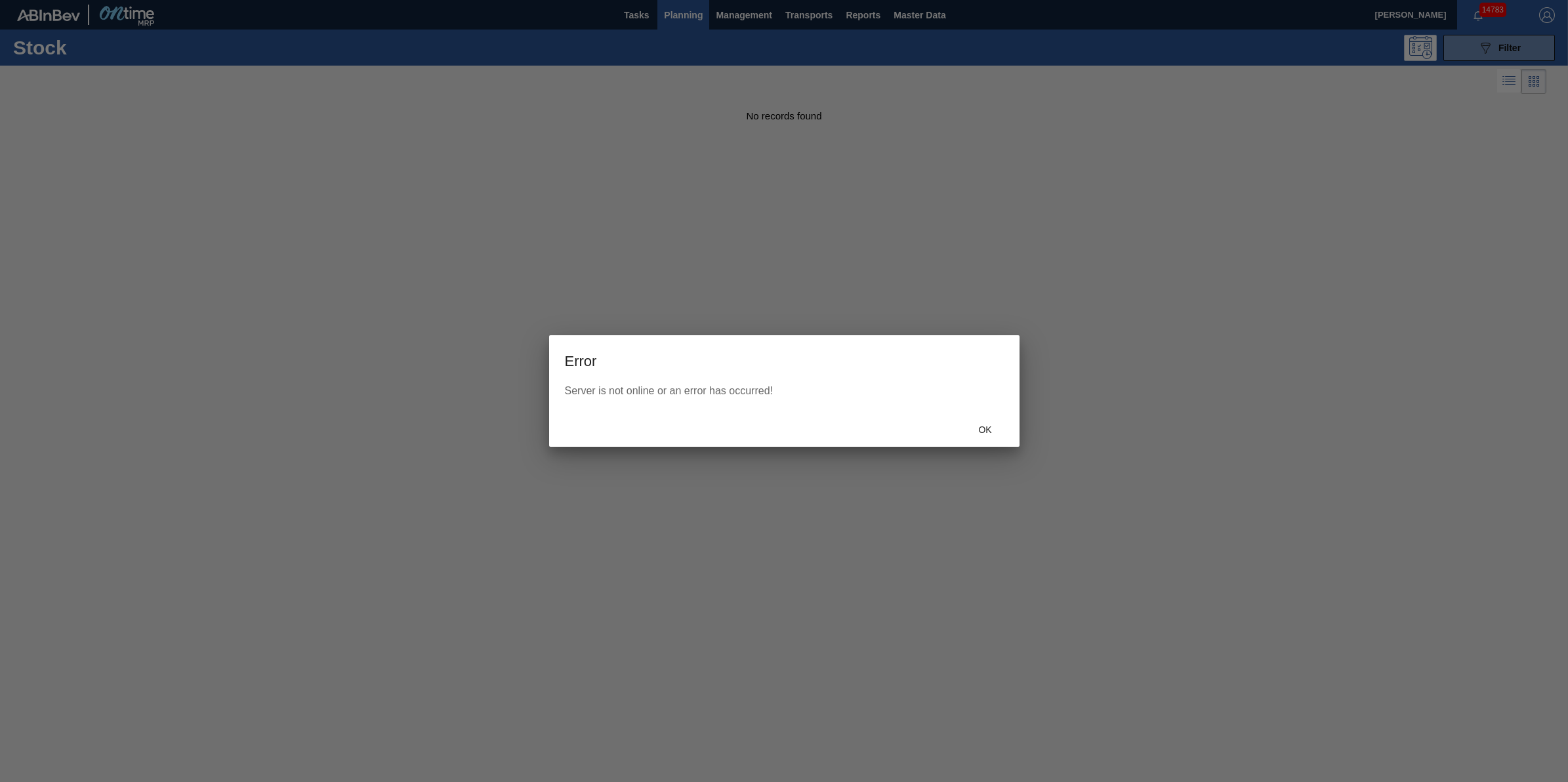
click at [989, 432] on span "Ok" at bounding box center [985, 429] width 34 height 10
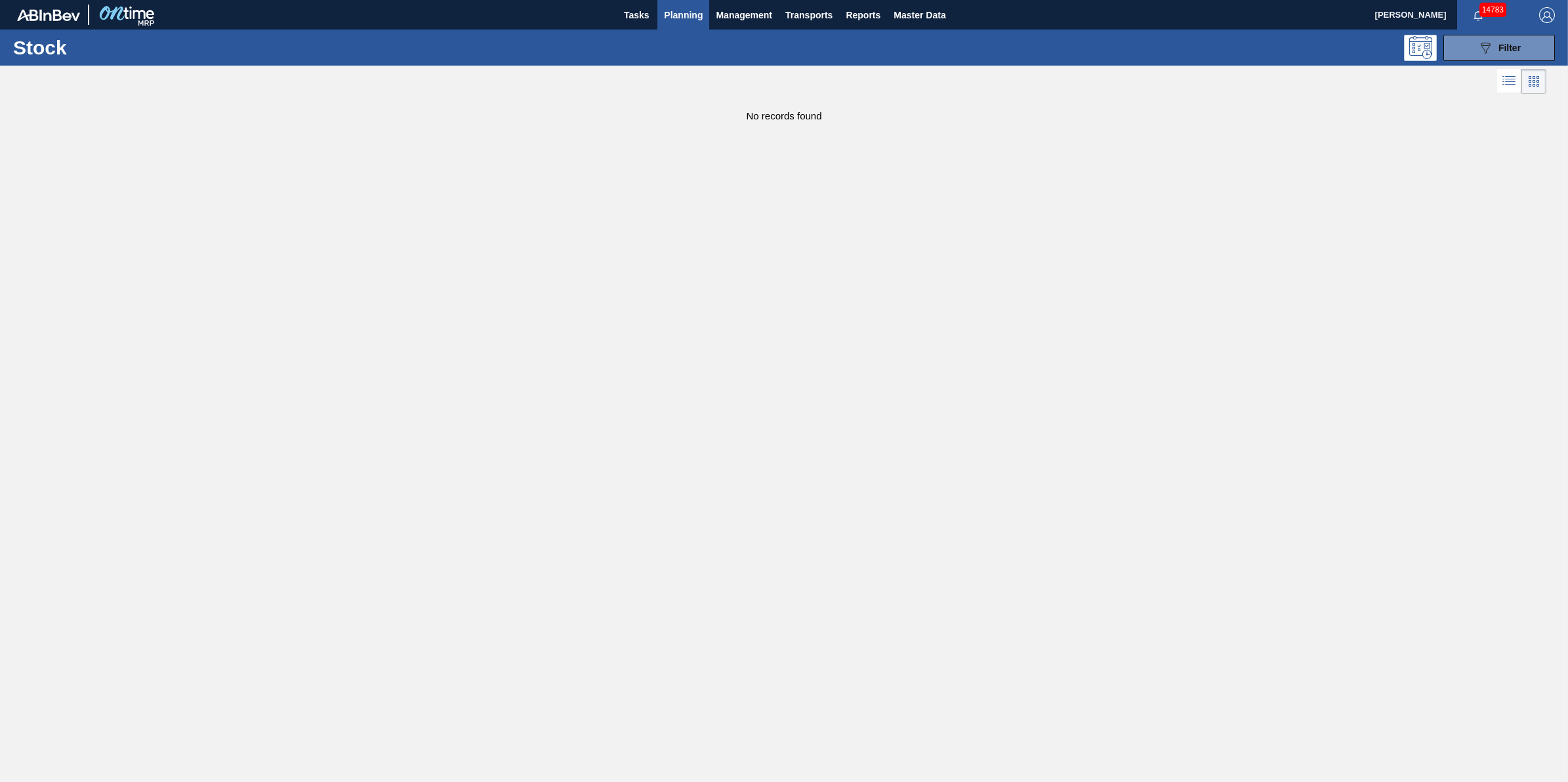
click at [694, 13] on span "Planning" at bounding box center [683, 15] width 39 height 16
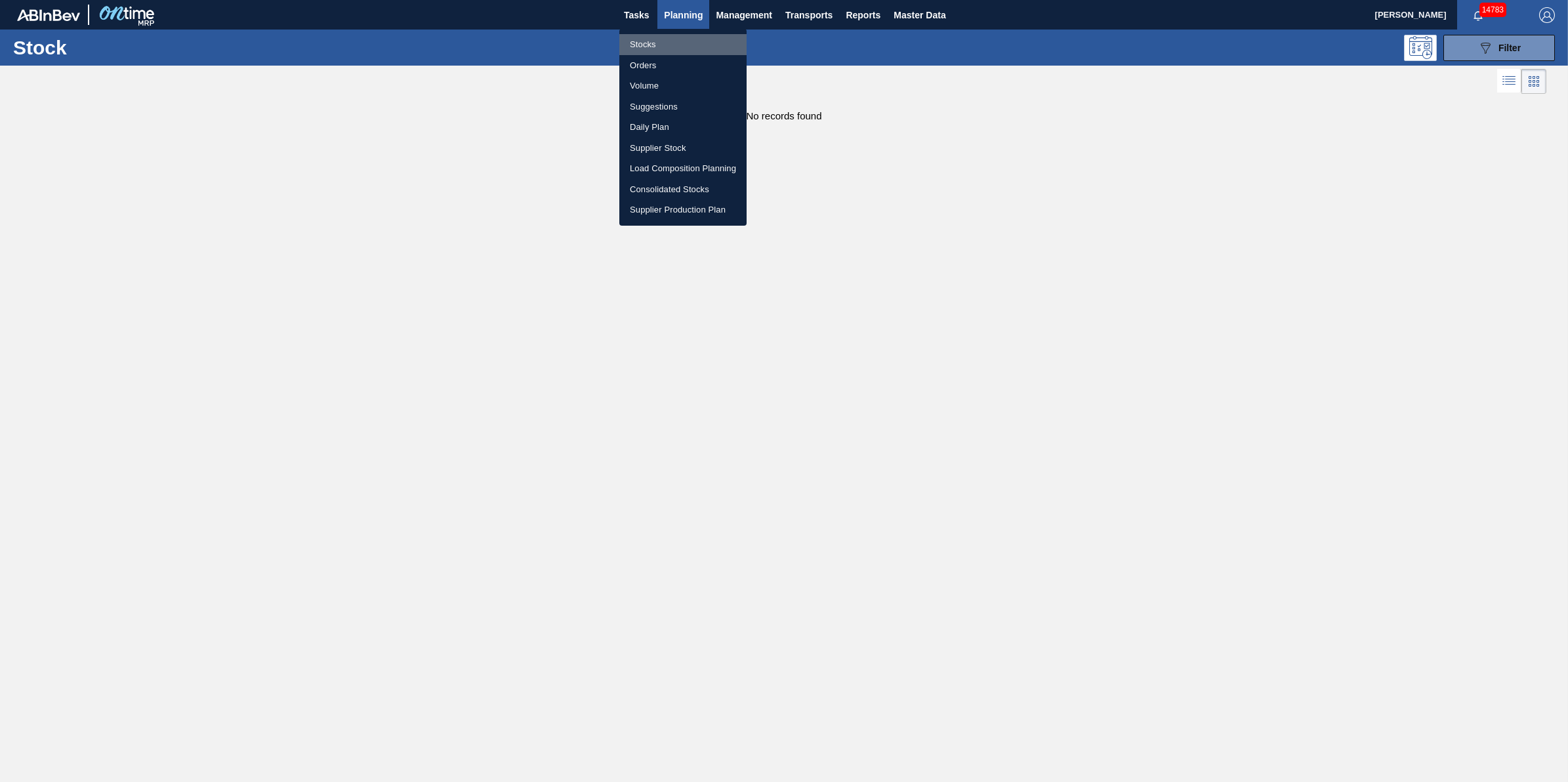
click at [693, 36] on li "Stocks" at bounding box center [683, 44] width 127 height 21
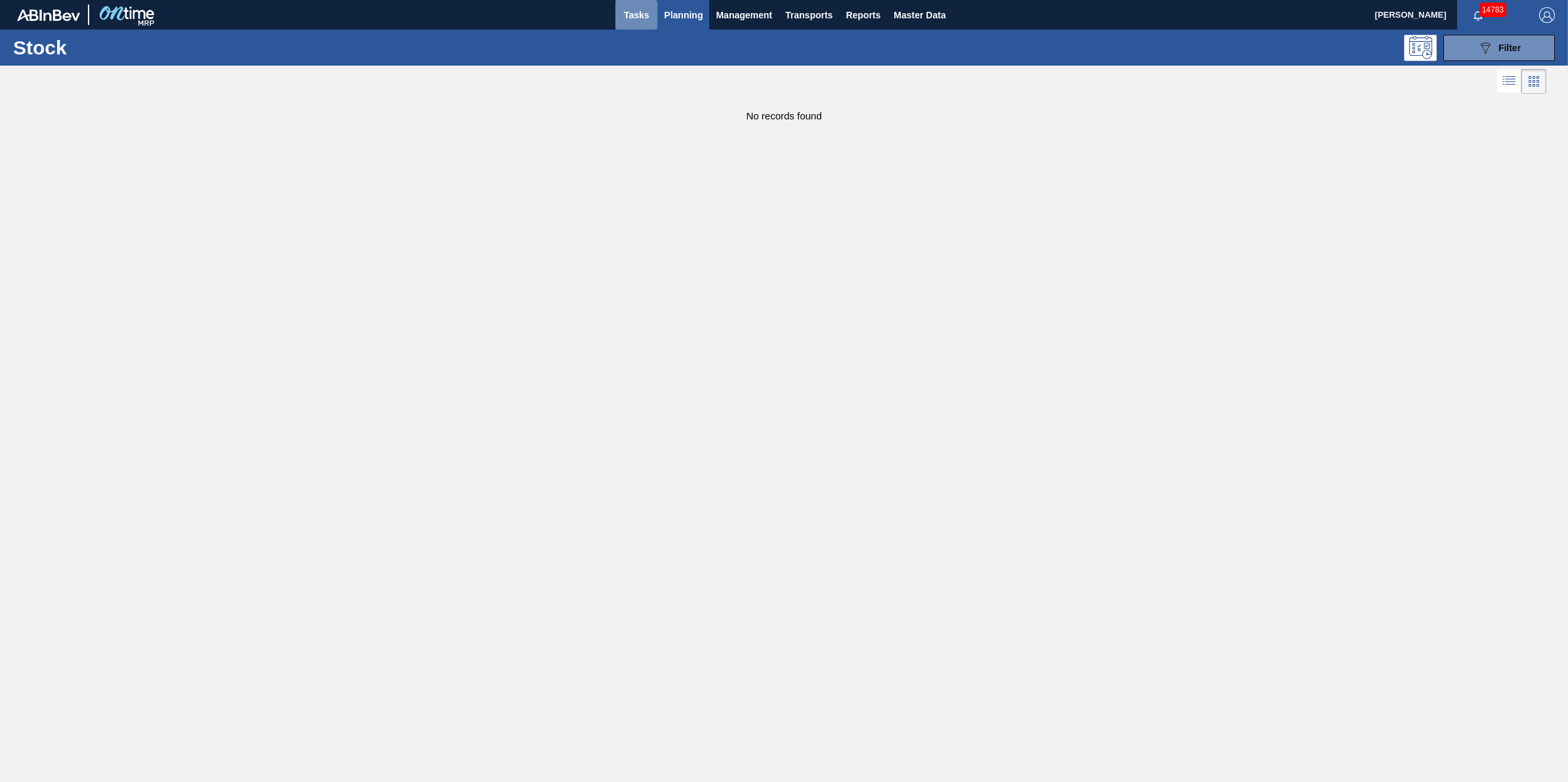
click at [644, 21] on span "Tasks" at bounding box center [636, 15] width 29 height 16
click at [675, 13] on span "Planning" at bounding box center [683, 15] width 39 height 16
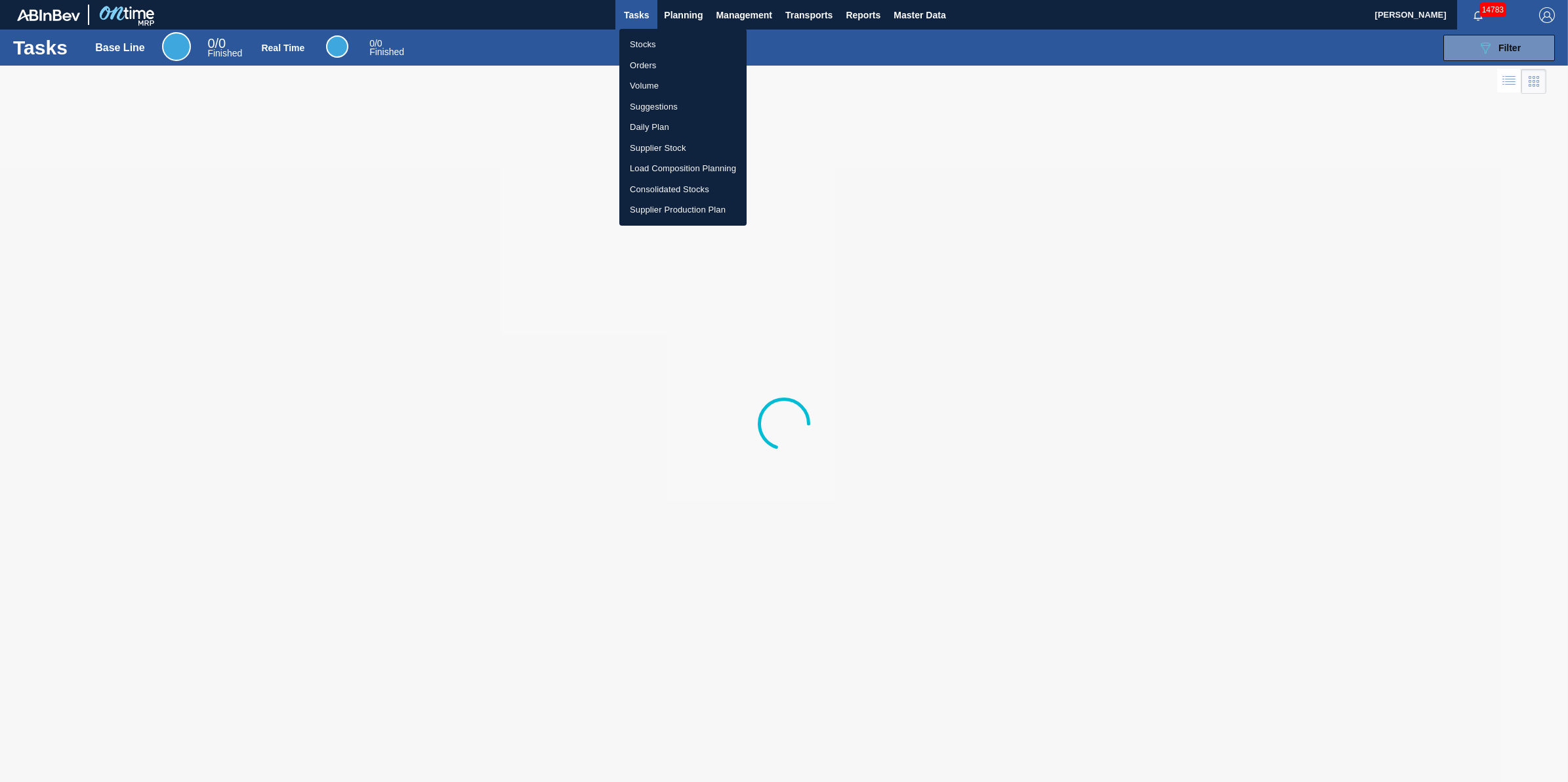
click at [674, 34] on li "Stocks" at bounding box center [683, 44] width 127 height 21
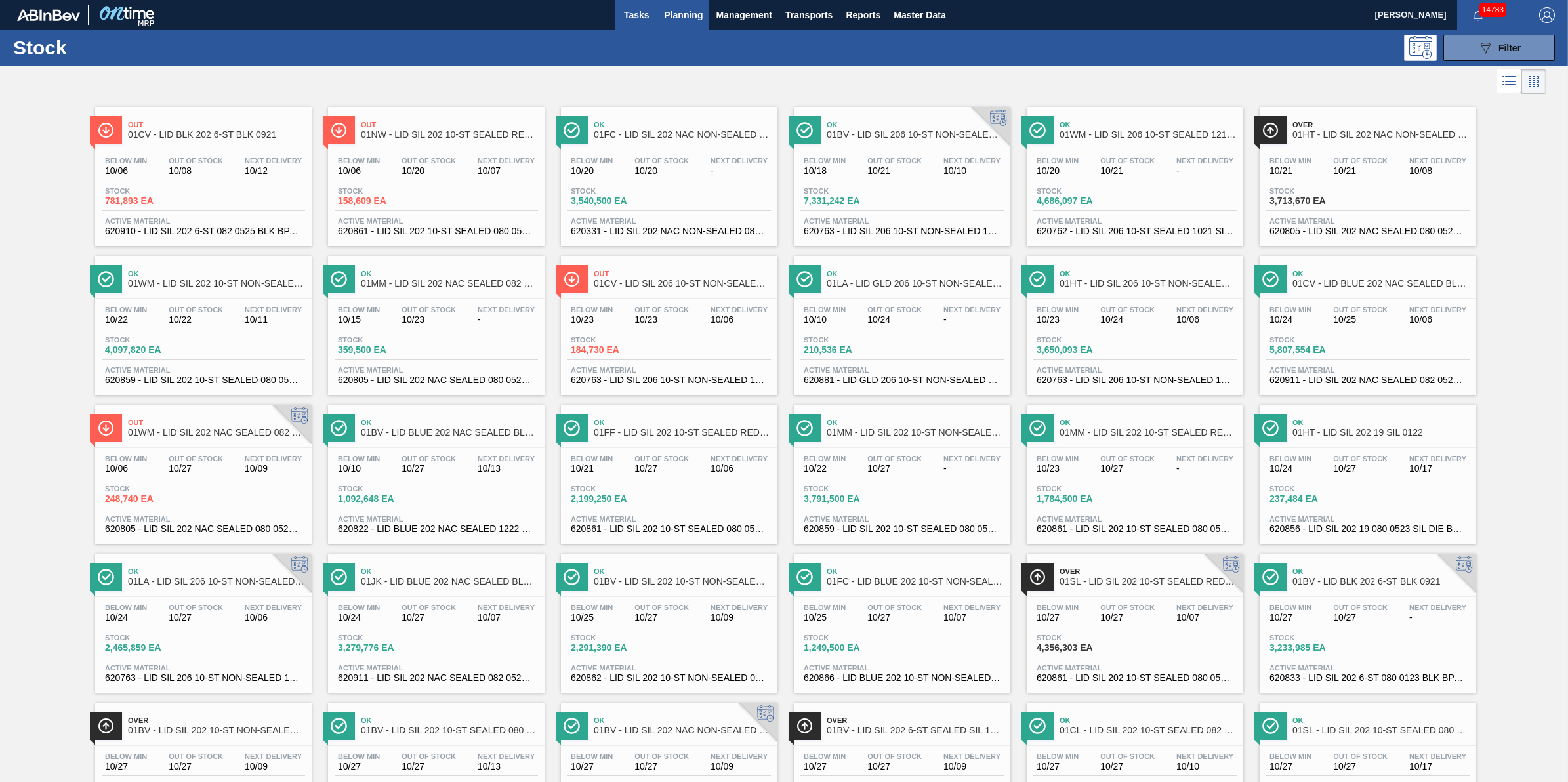
click at [646, 17] on span "Tasks" at bounding box center [636, 15] width 29 height 16
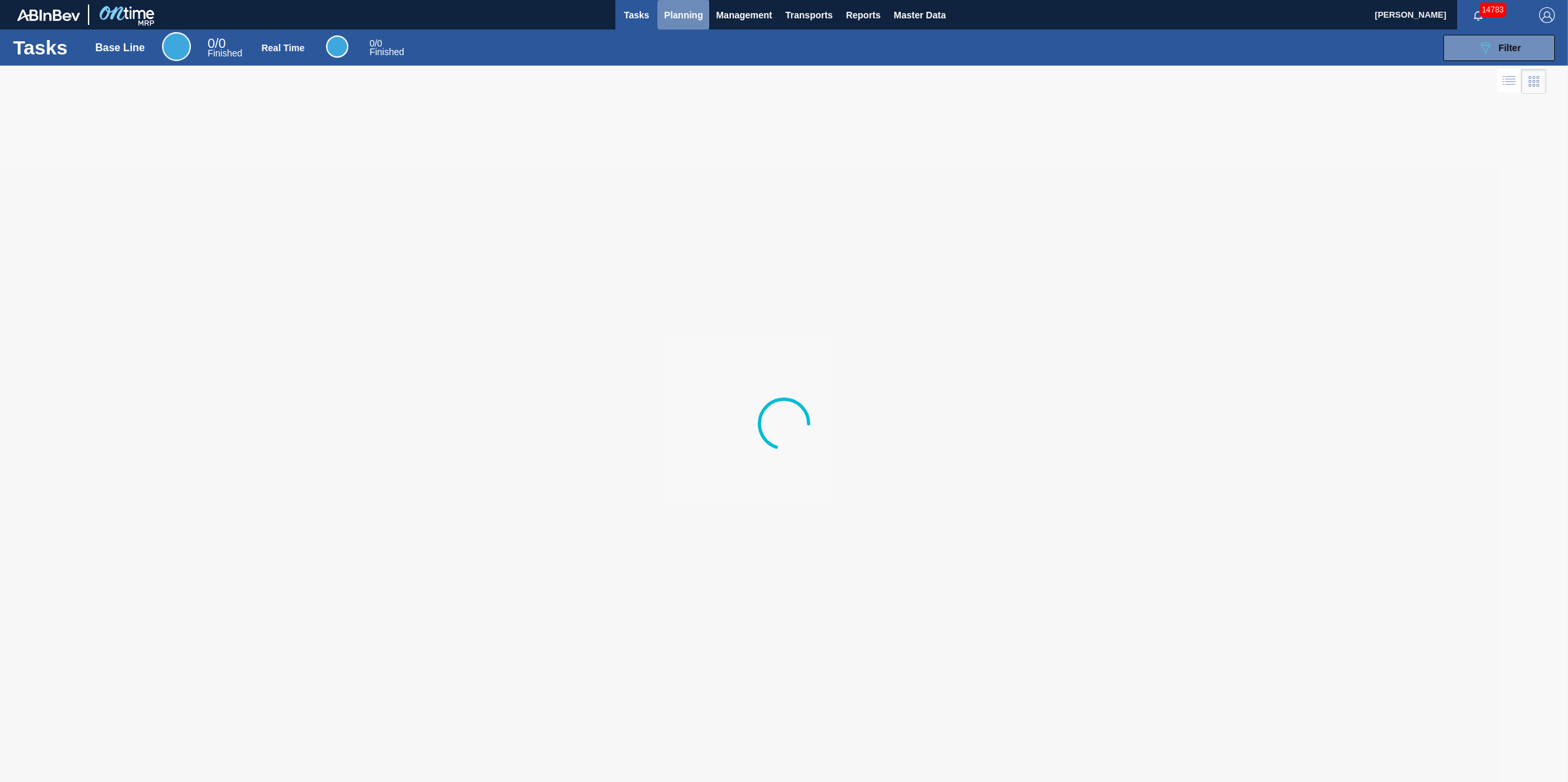
click at [675, 13] on span "Planning" at bounding box center [683, 15] width 39 height 16
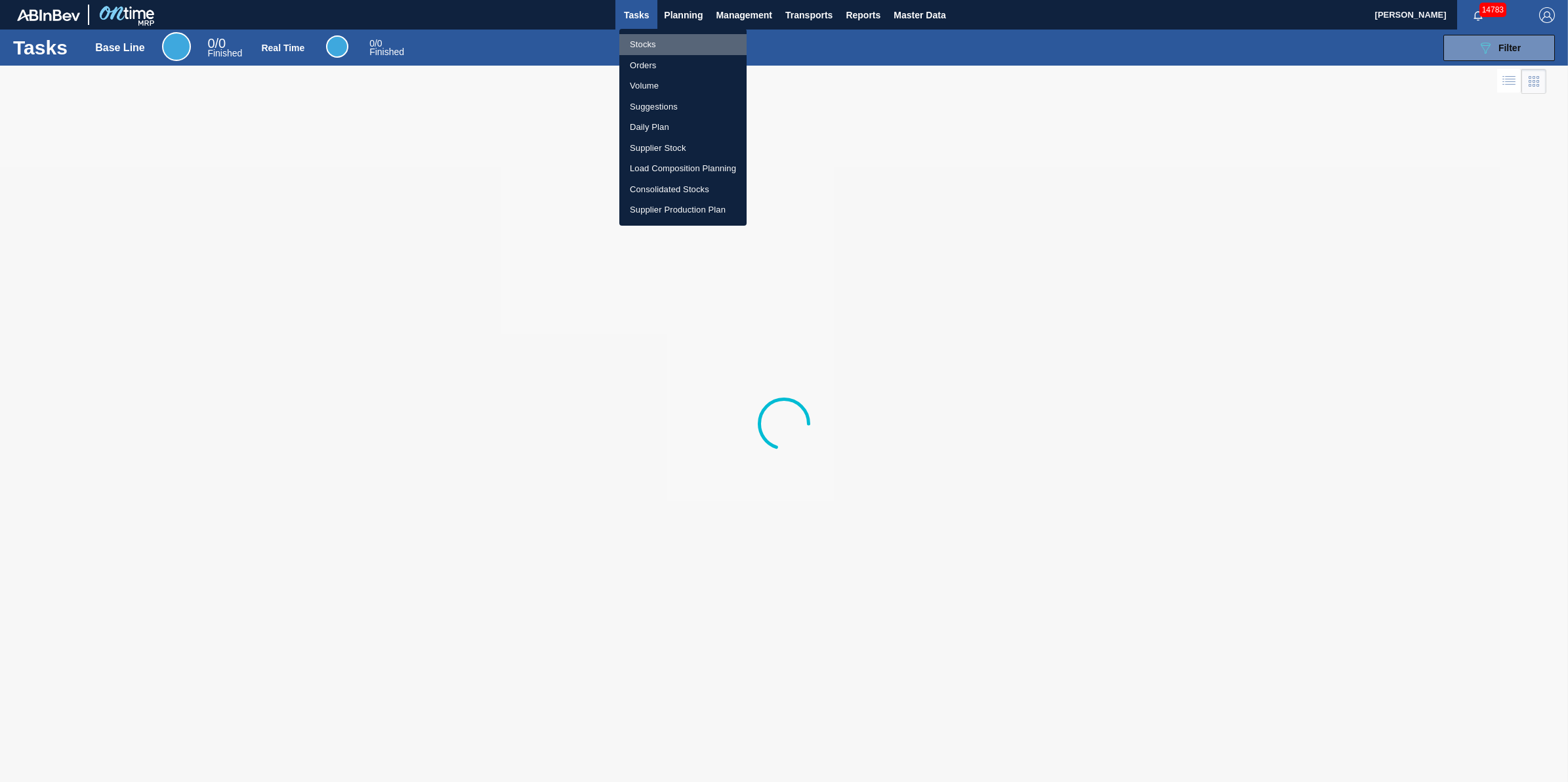
click at [675, 37] on li "Stocks" at bounding box center [683, 44] width 127 height 21
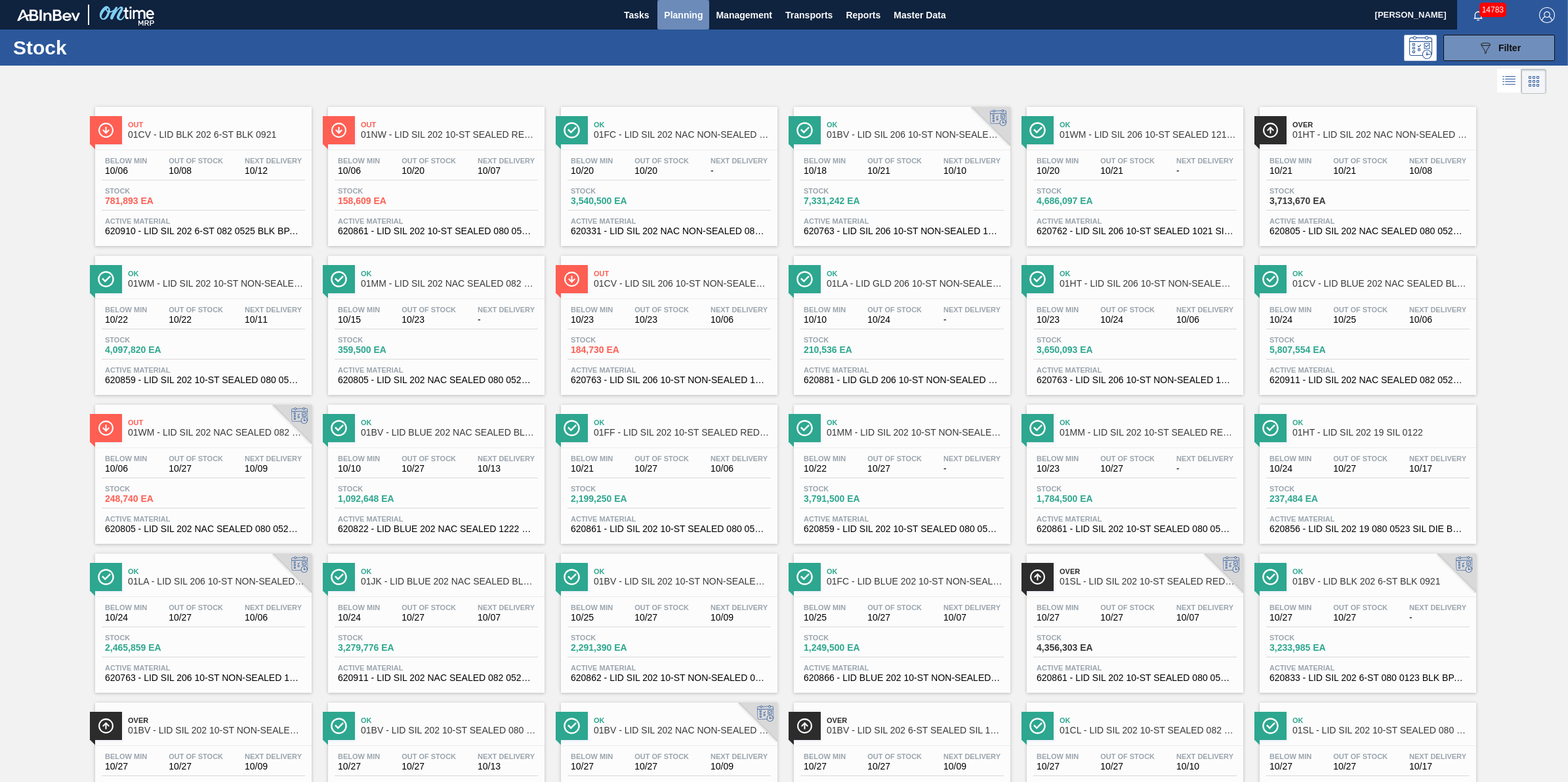
click at [691, 25] on button "Planning" at bounding box center [683, 14] width 52 height 29
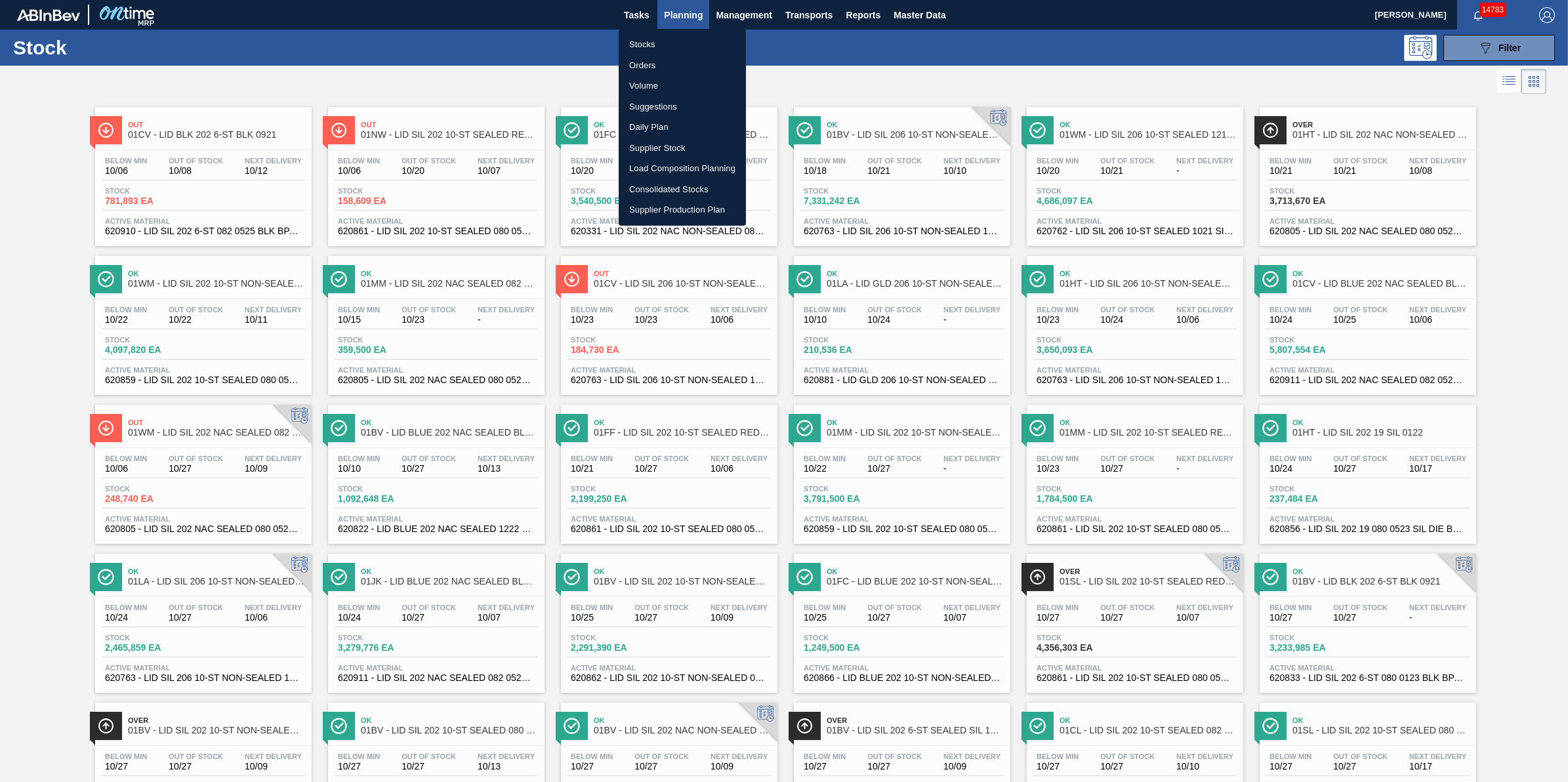
click at [683, 38] on li "Stocks" at bounding box center [682, 44] width 127 height 21
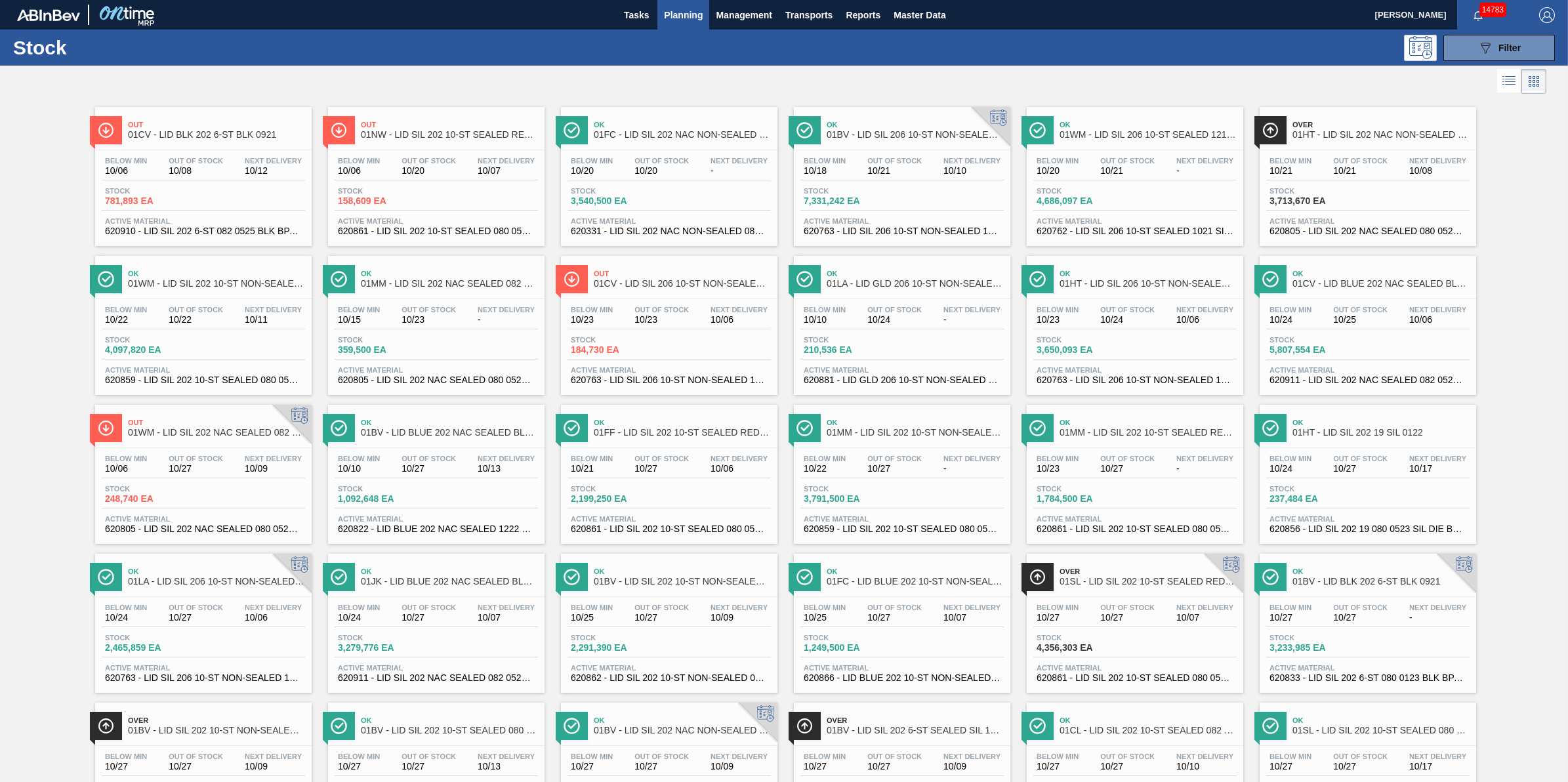
click at [678, 24] on button "Planning" at bounding box center [683, 14] width 52 height 29
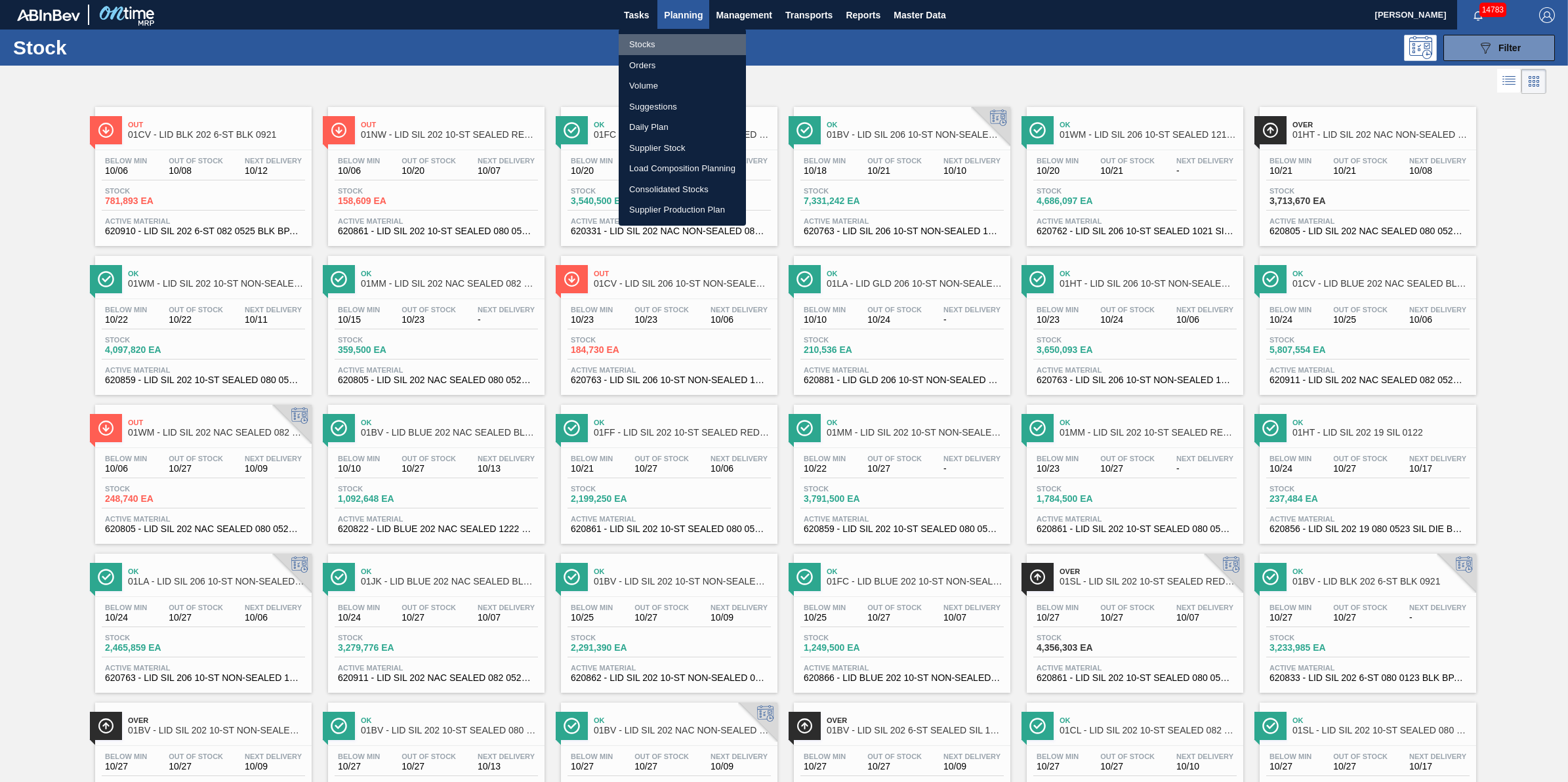
click at [679, 45] on li "Stocks" at bounding box center [682, 44] width 127 height 21
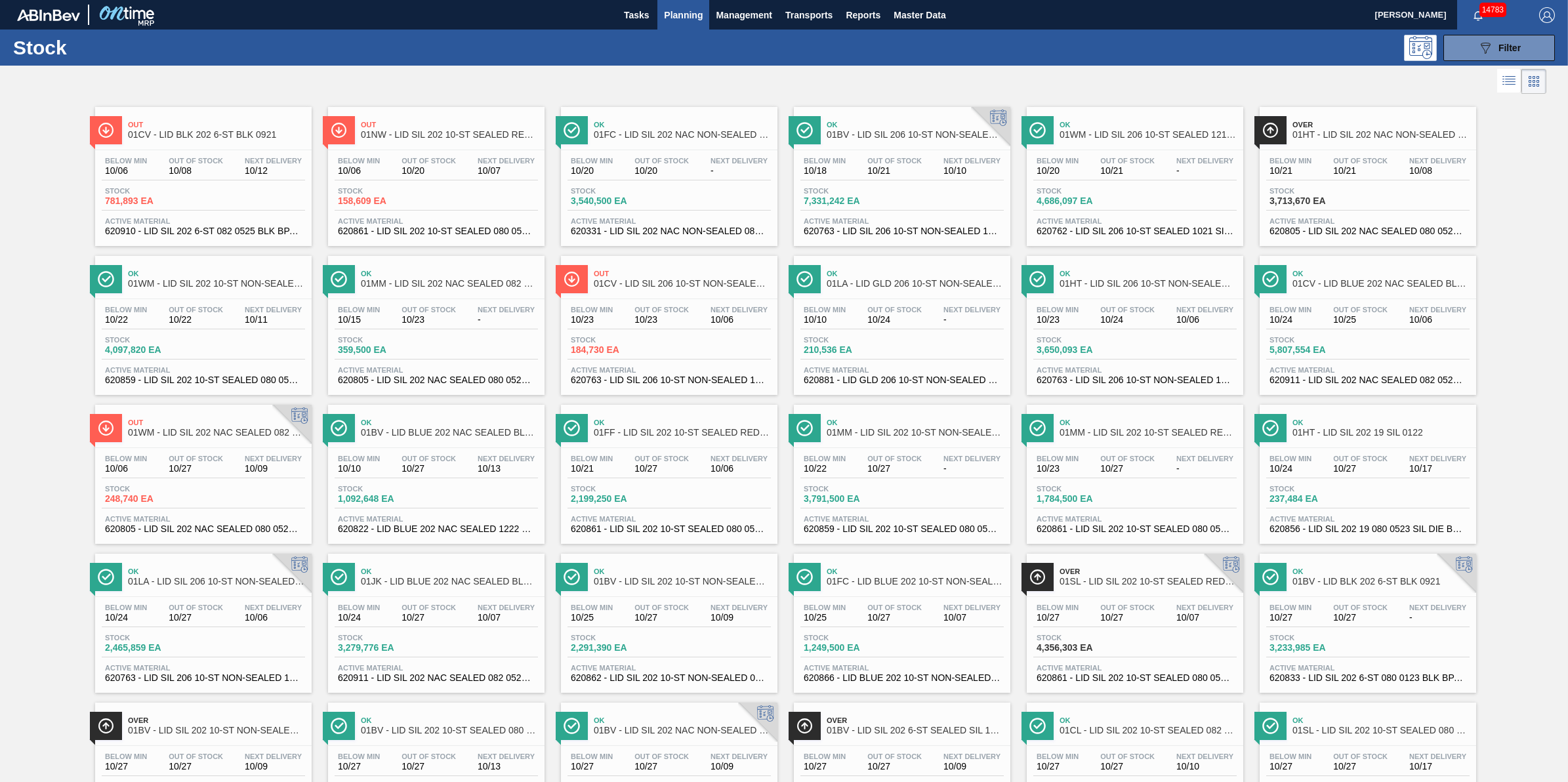
click at [675, 20] on span "Planning" at bounding box center [683, 15] width 39 height 16
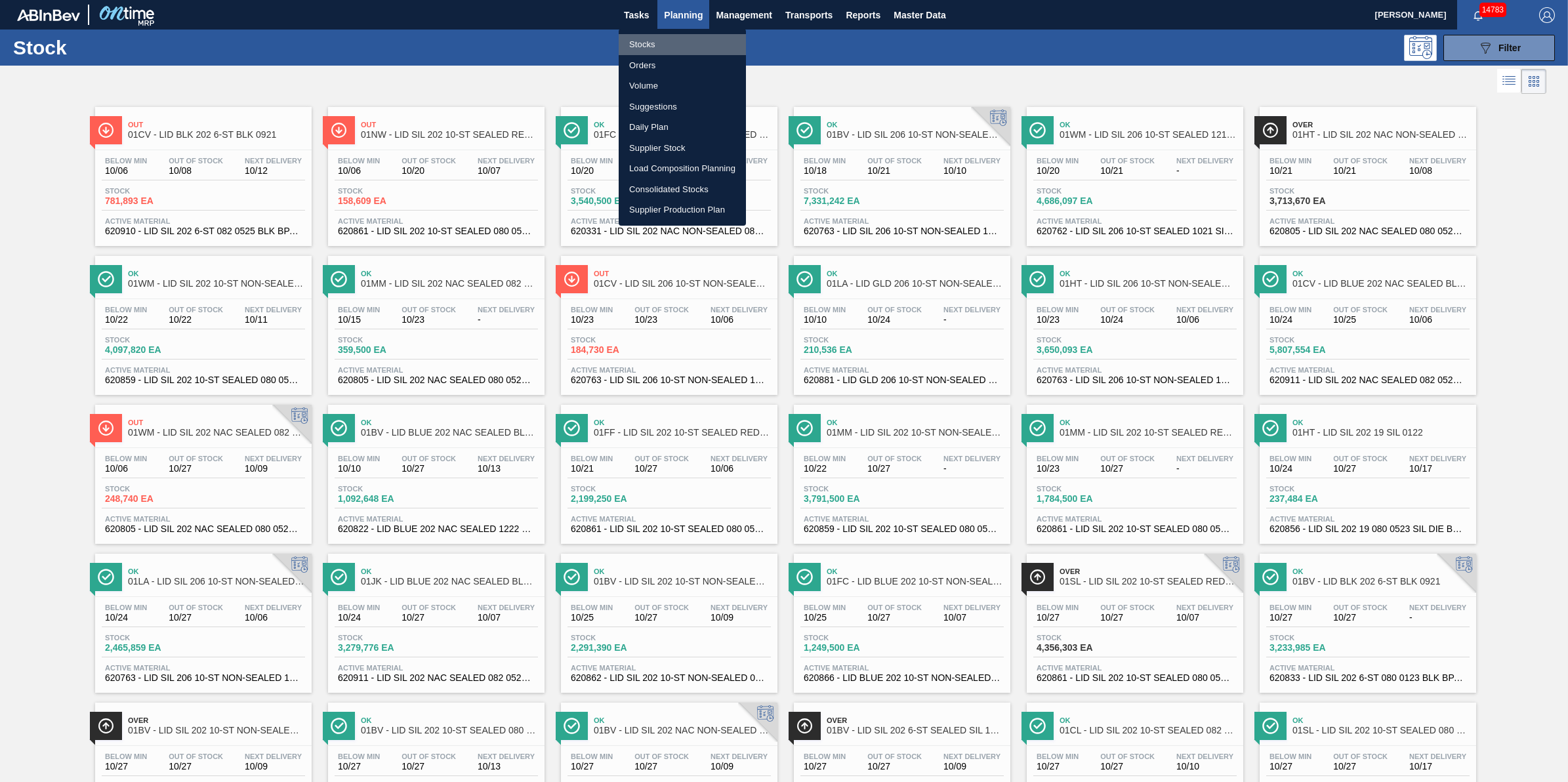
click at [667, 46] on li "Stocks" at bounding box center [682, 44] width 127 height 21
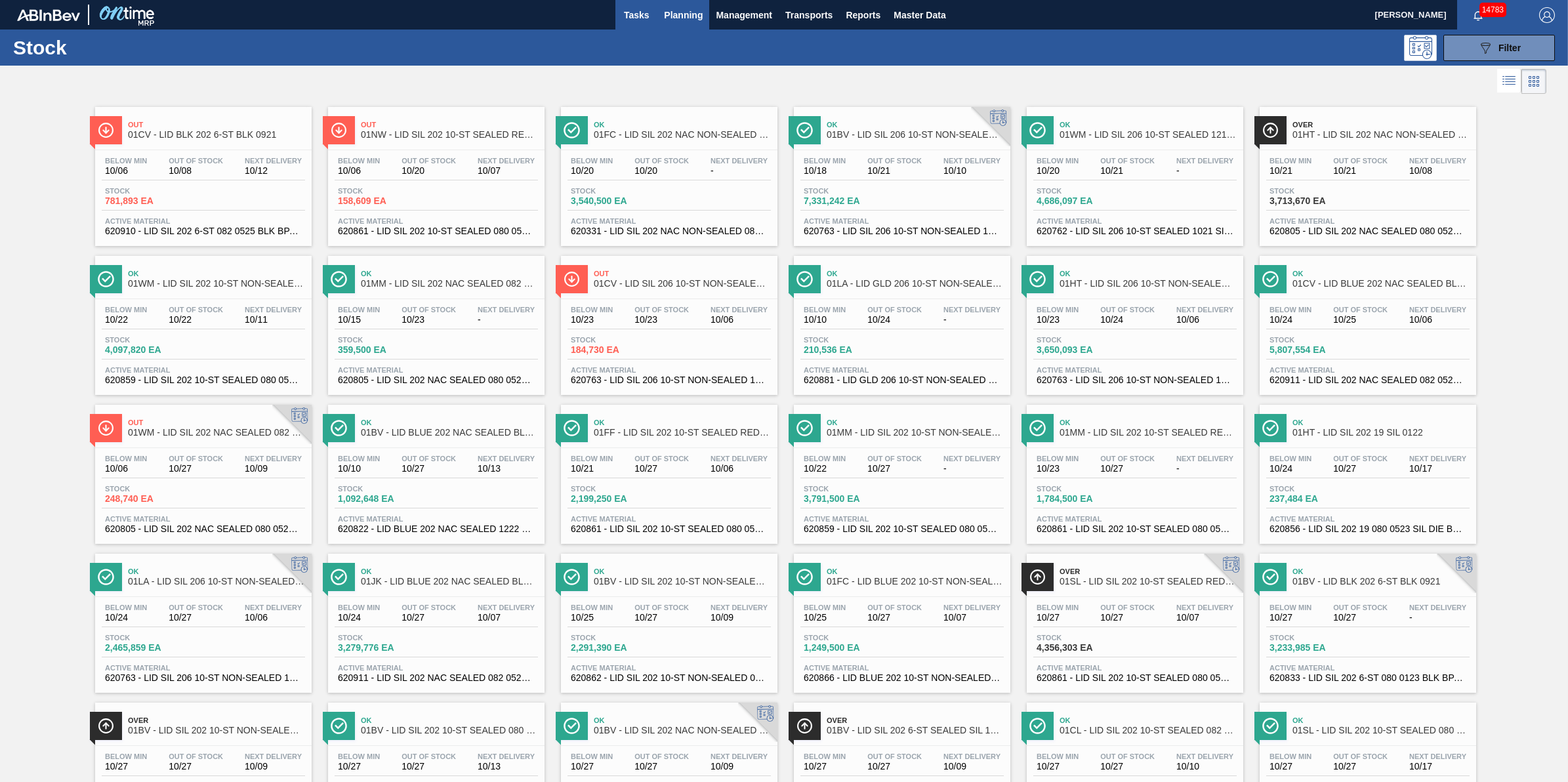
click at [638, 17] on span "Tasks" at bounding box center [636, 15] width 29 height 16
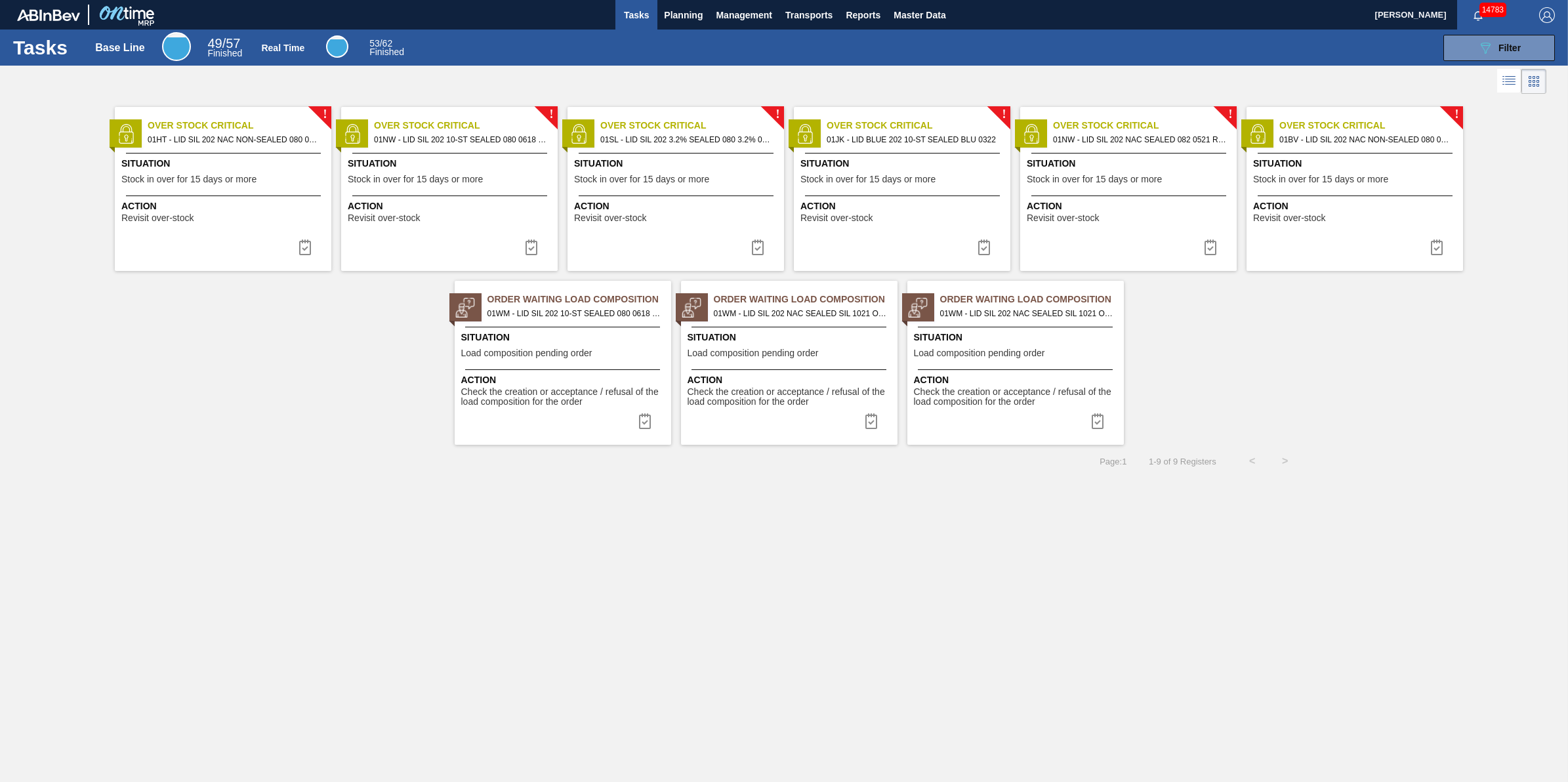
click at [634, 18] on span "Tasks" at bounding box center [636, 15] width 29 height 16
drag, startPoint x: 667, startPoint y: 20, endPoint x: 654, endPoint y: 45, distance: 28.2
click at [667, 20] on span "Planning" at bounding box center [683, 15] width 39 height 16
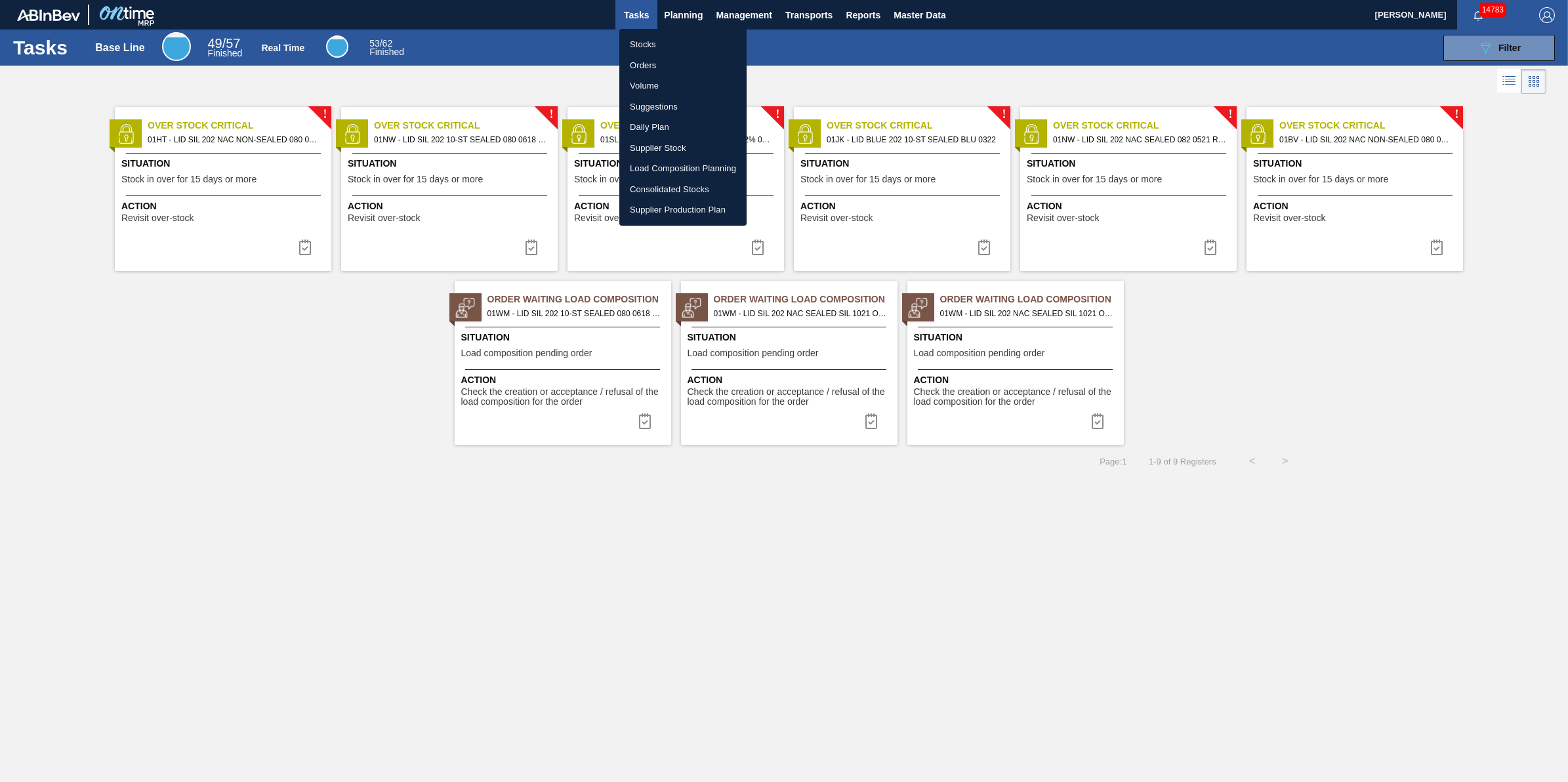
click at [654, 45] on li "Stocks" at bounding box center [683, 44] width 127 height 21
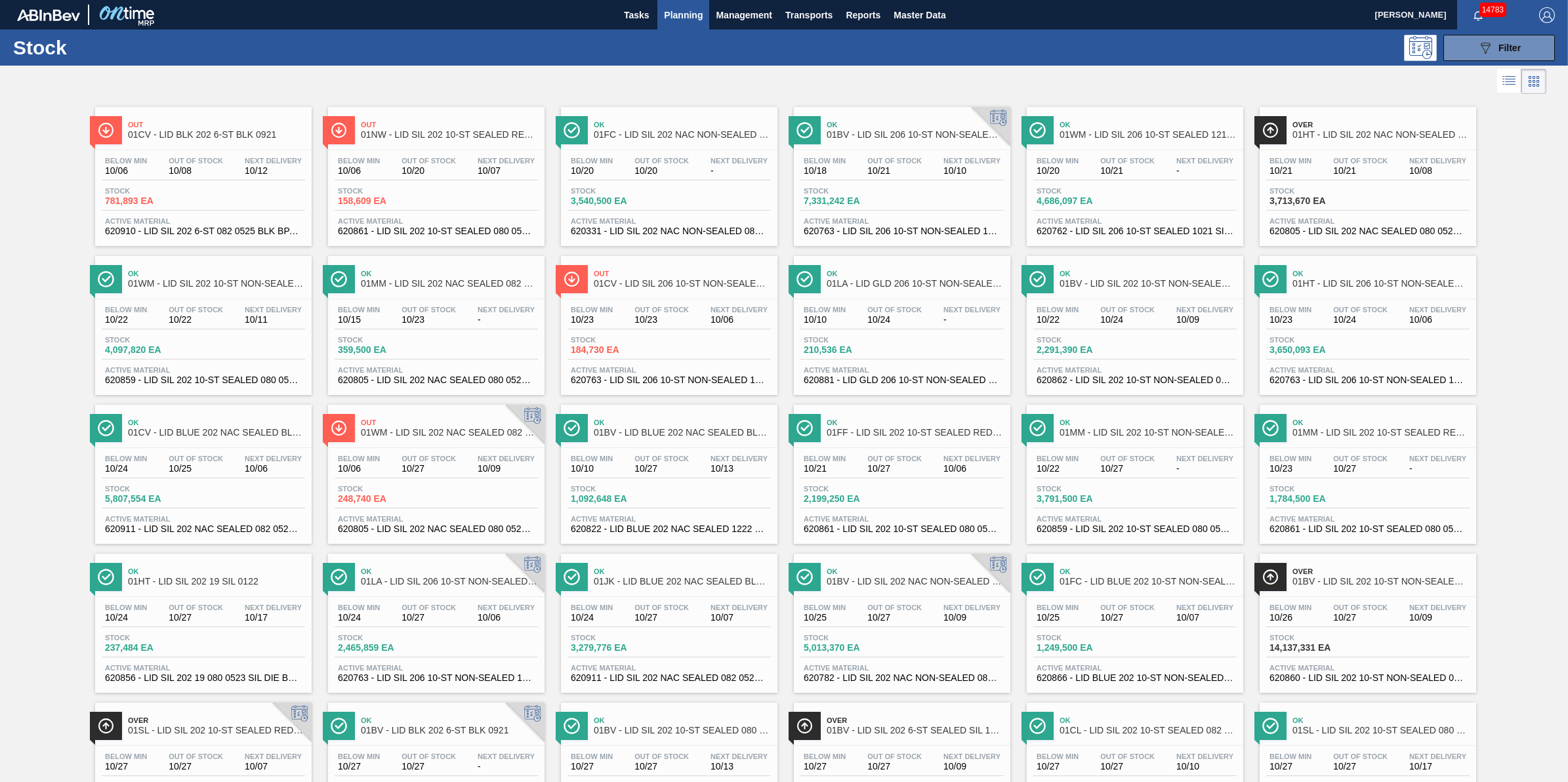
click at [672, 14] on span "Planning" at bounding box center [683, 15] width 39 height 16
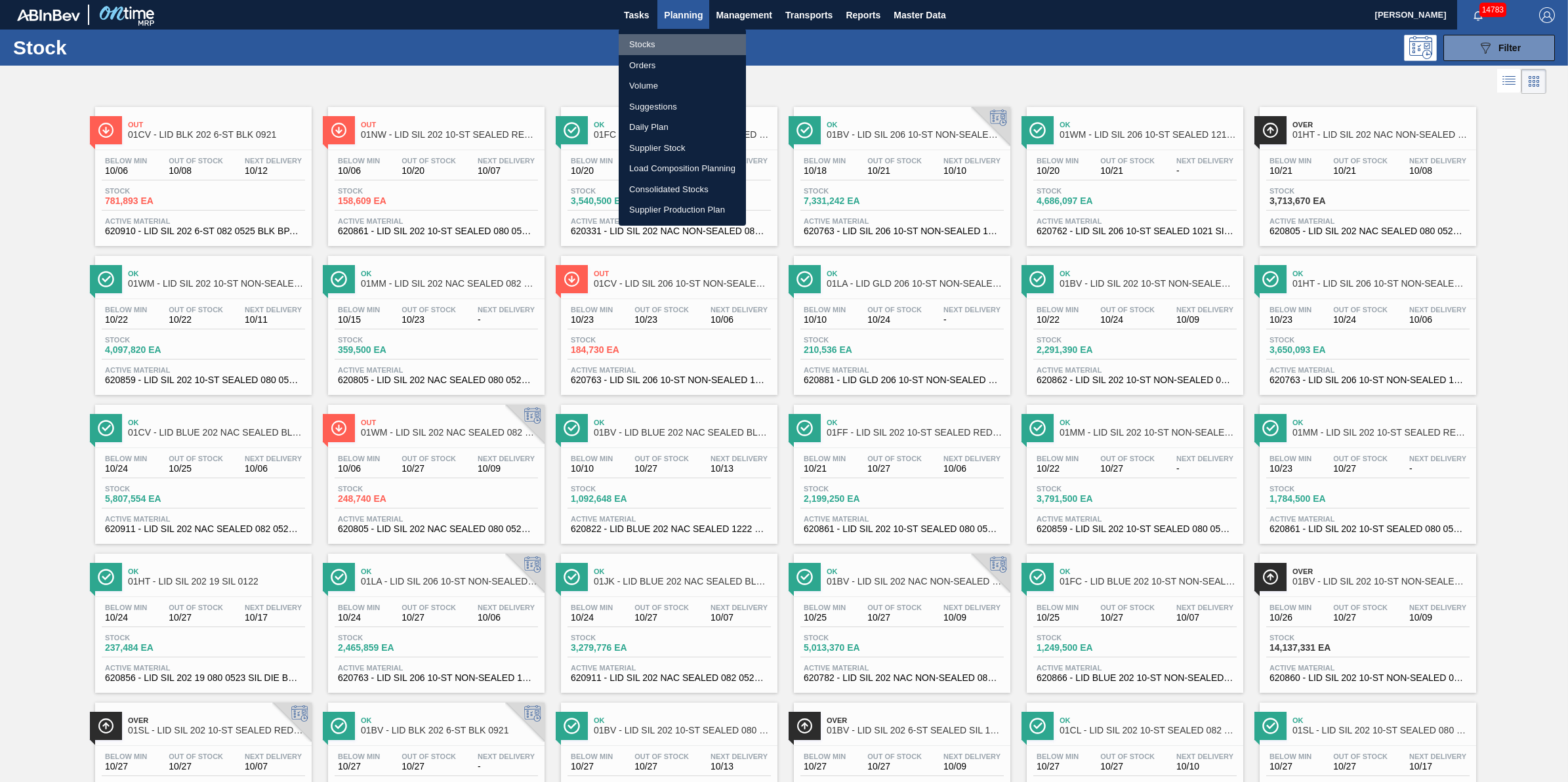
click at [658, 39] on li "Stocks" at bounding box center [682, 44] width 127 height 21
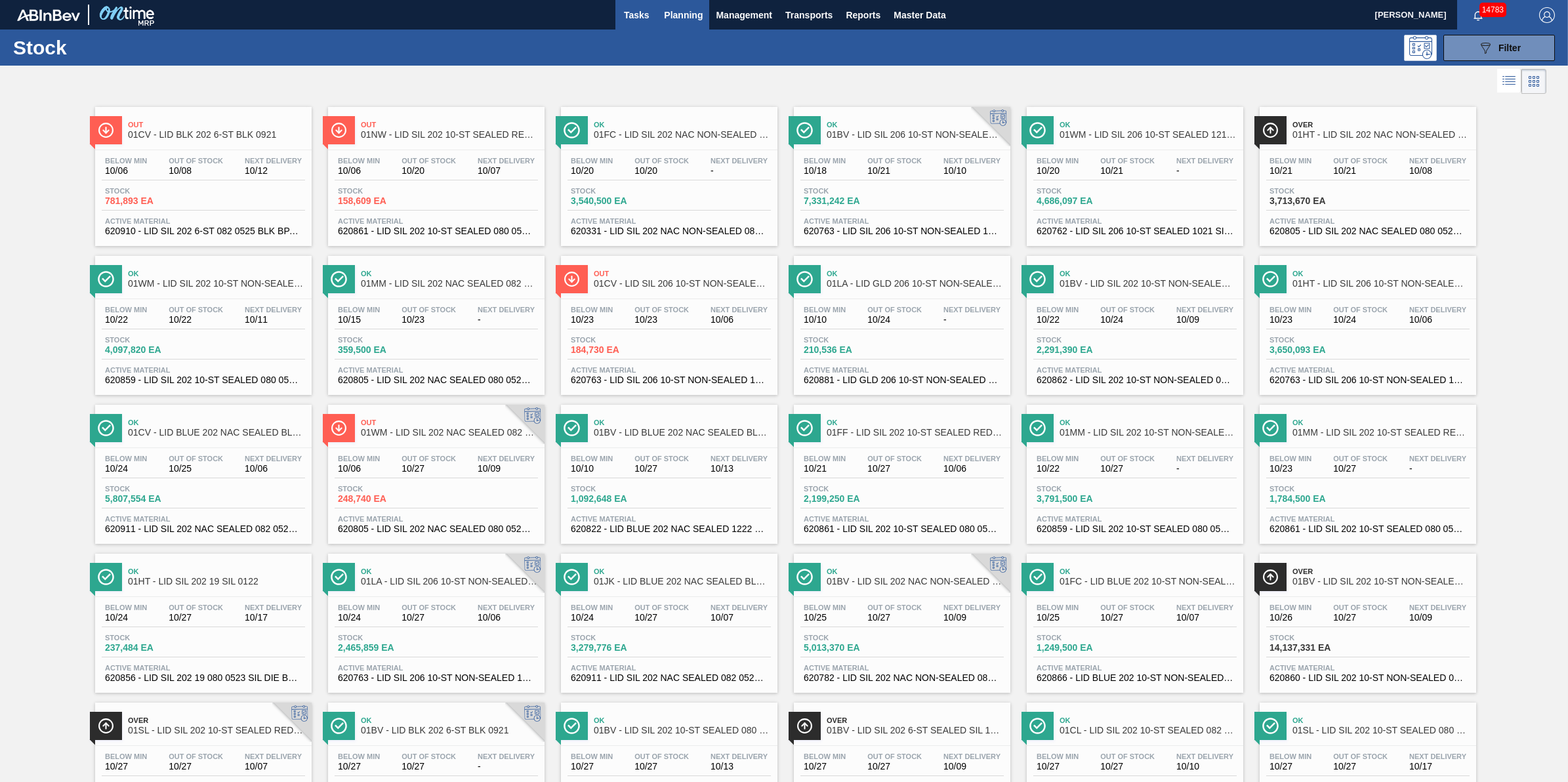
click at [637, 17] on span "Tasks" at bounding box center [636, 15] width 29 height 16
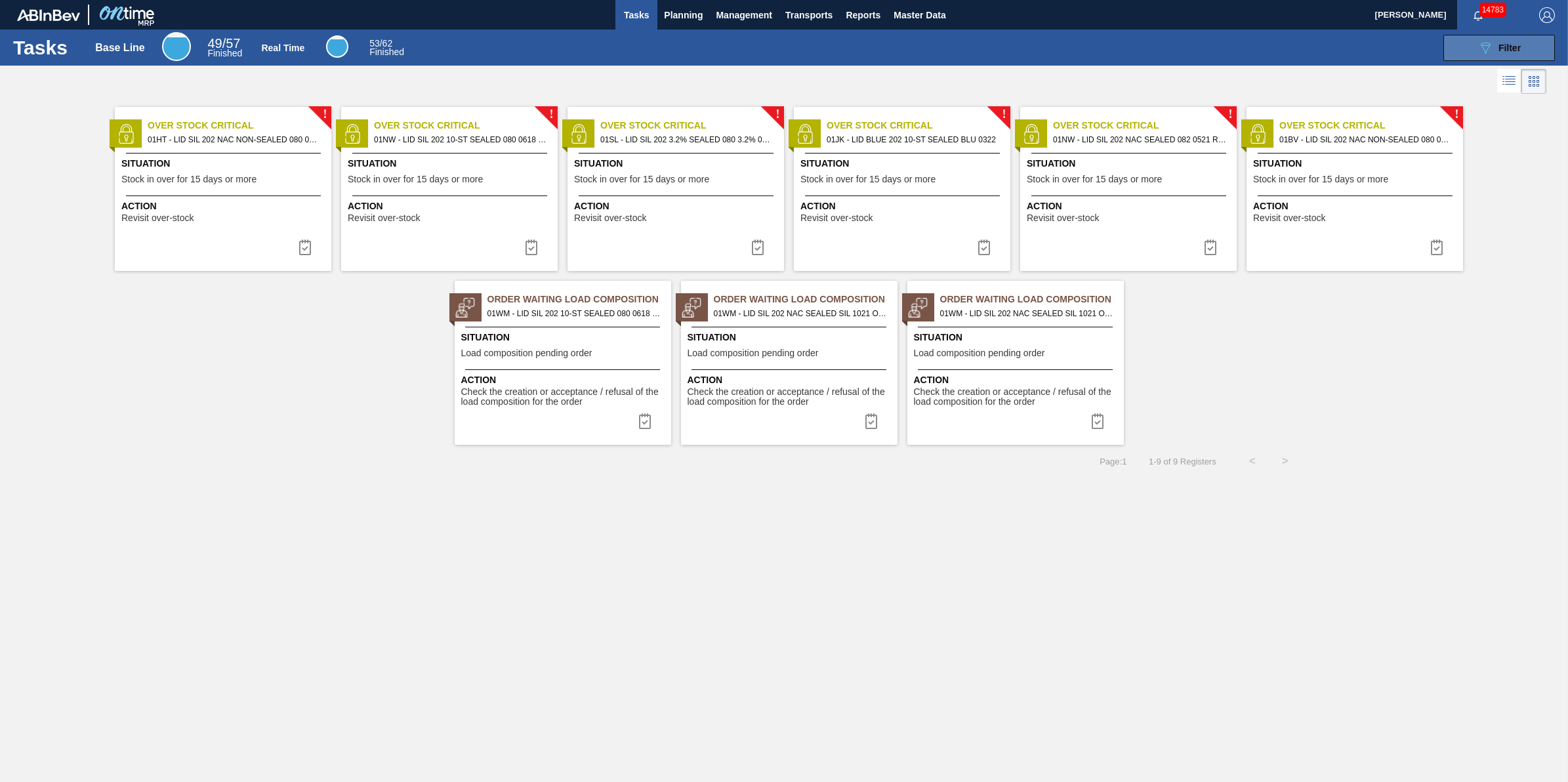
drag, startPoint x: 1516, startPoint y: 53, endPoint x: 1470, endPoint y: 109, distance: 72.5
click at [1516, 53] on div "089F7B8B-B2A5-4AFE-B5C0-19BA573D28AC Filter" at bounding box center [1499, 48] width 43 height 16
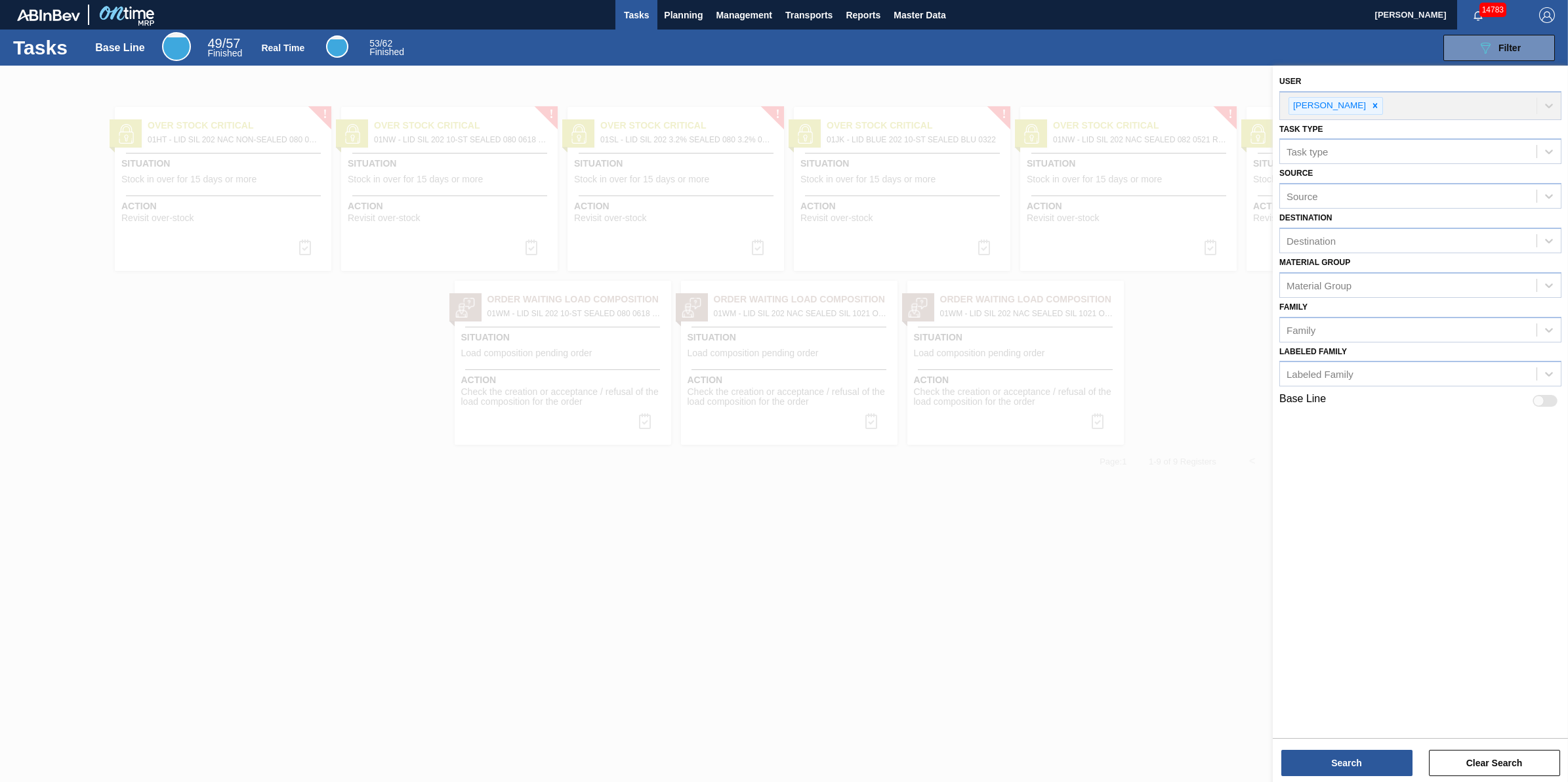
click at [1405, 221] on div "Destination Destination" at bounding box center [1421, 231] width 282 height 45
click at [1402, 232] on div "Destination" at bounding box center [1408, 241] width 256 height 19
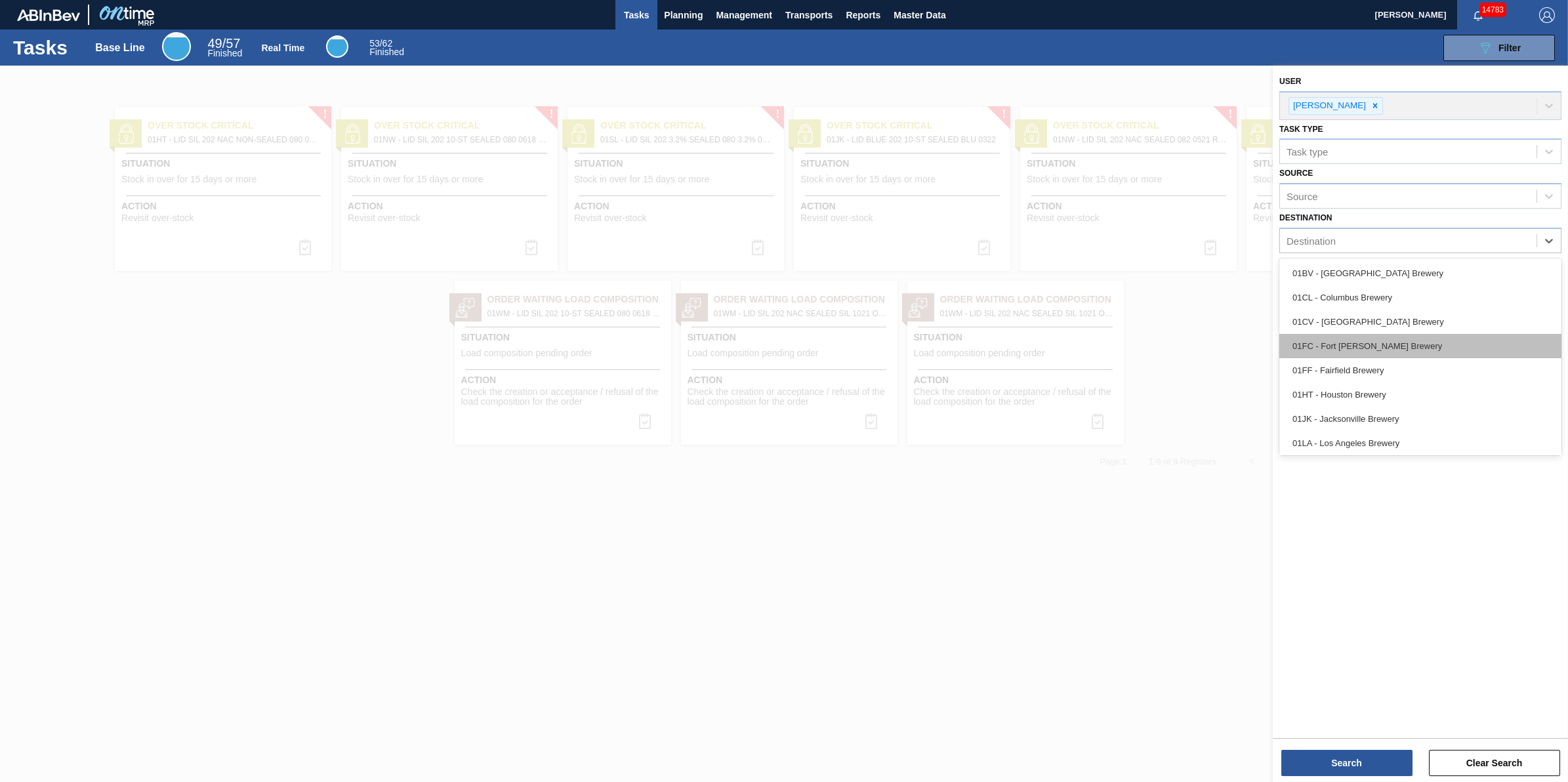
scroll to position [100, 0]
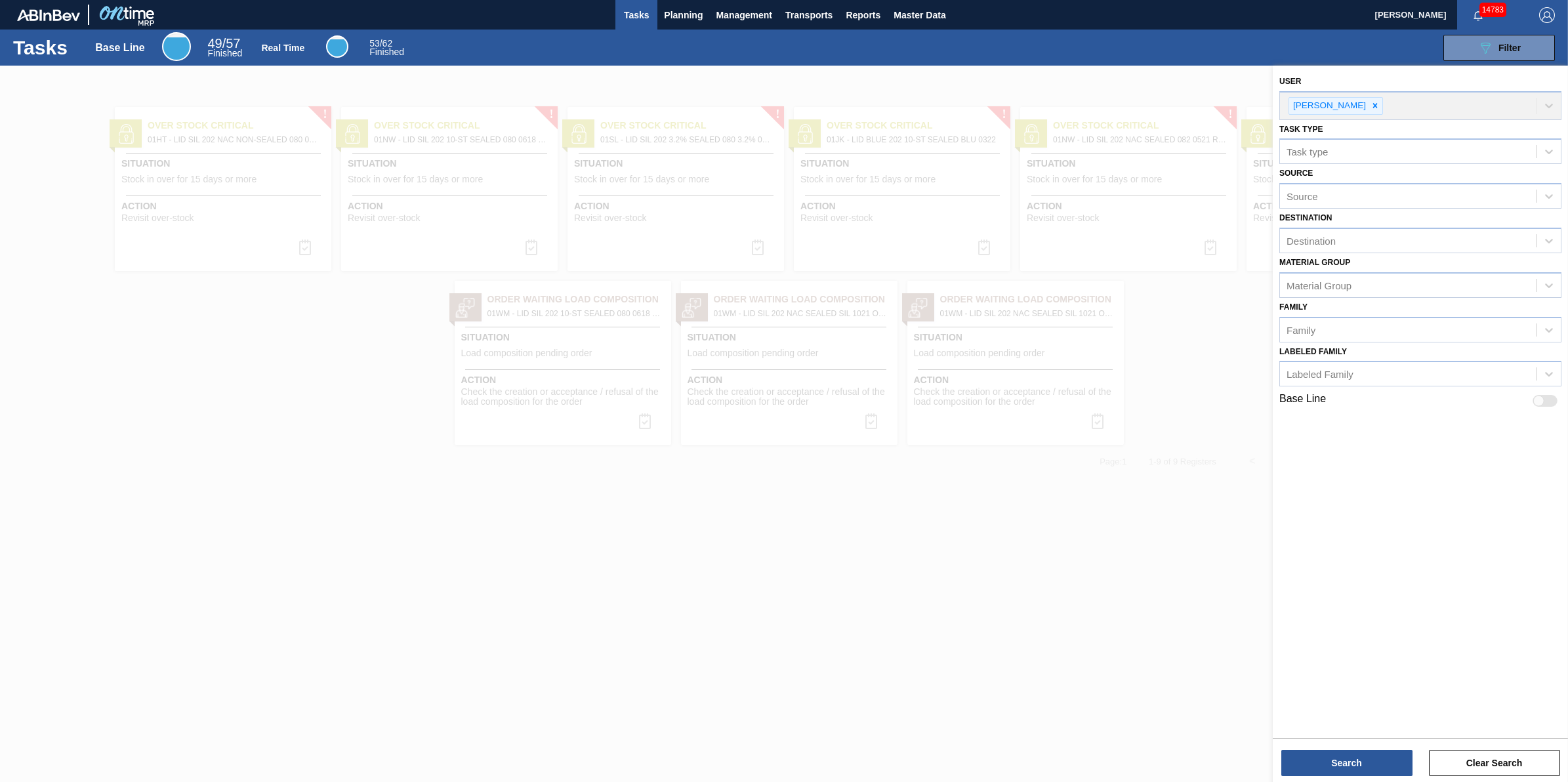
click at [635, 15] on span "Tasks" at bounding box center [636, 15] width 29 height 16
click at [692, 17] on span "Planning" at bounding box center [683, 15] width 39 height 16
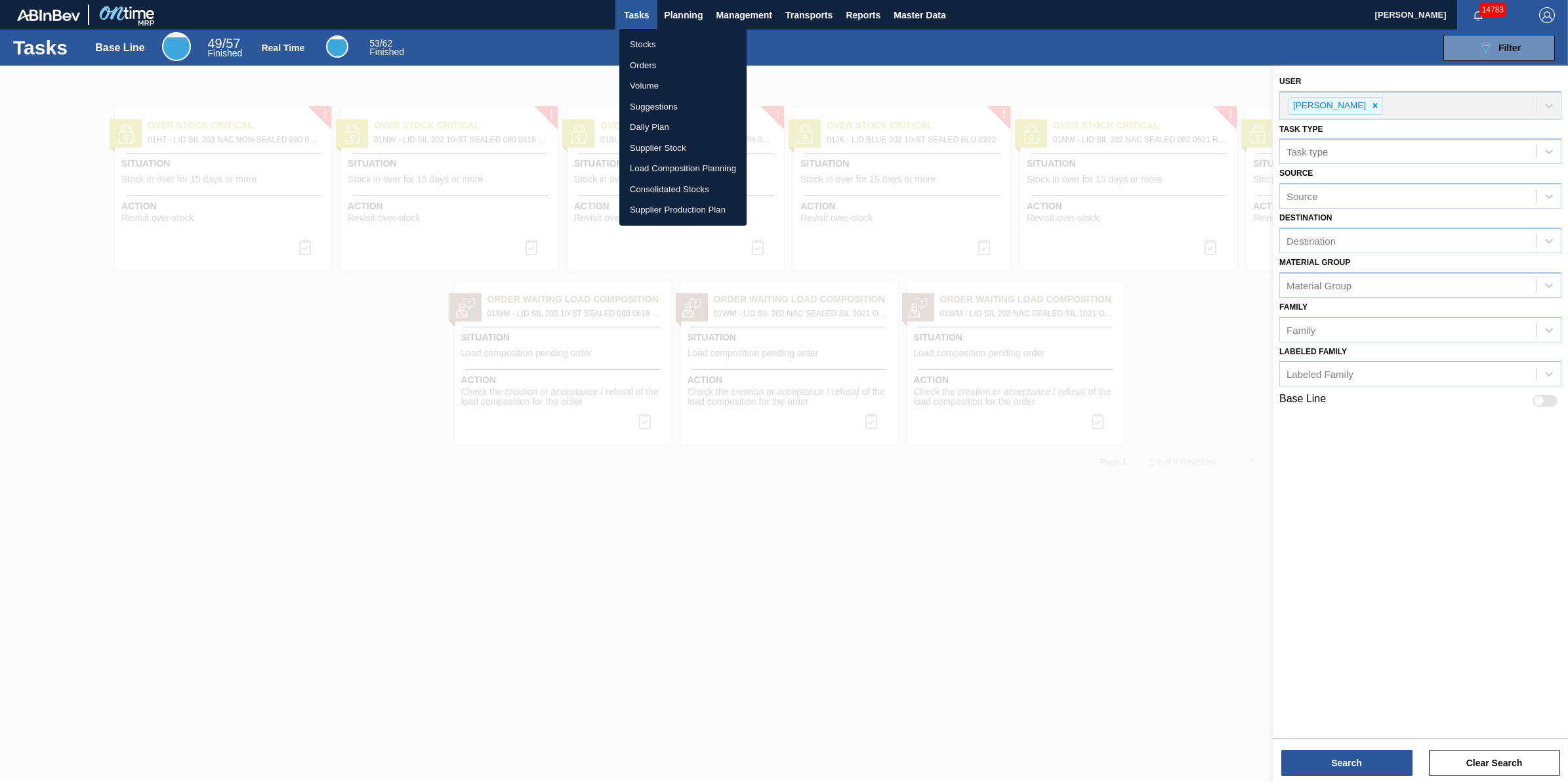
click at [686, 33] on ul "Stocks Orders Volume Suggestions Daily Plan Supplier Stock Load Composition Pla…" at bounding box center [683, 128] width 127 height 197
click at [686, 34] on li "Stocks" at bounding box center [683, 44] width 127 height 21
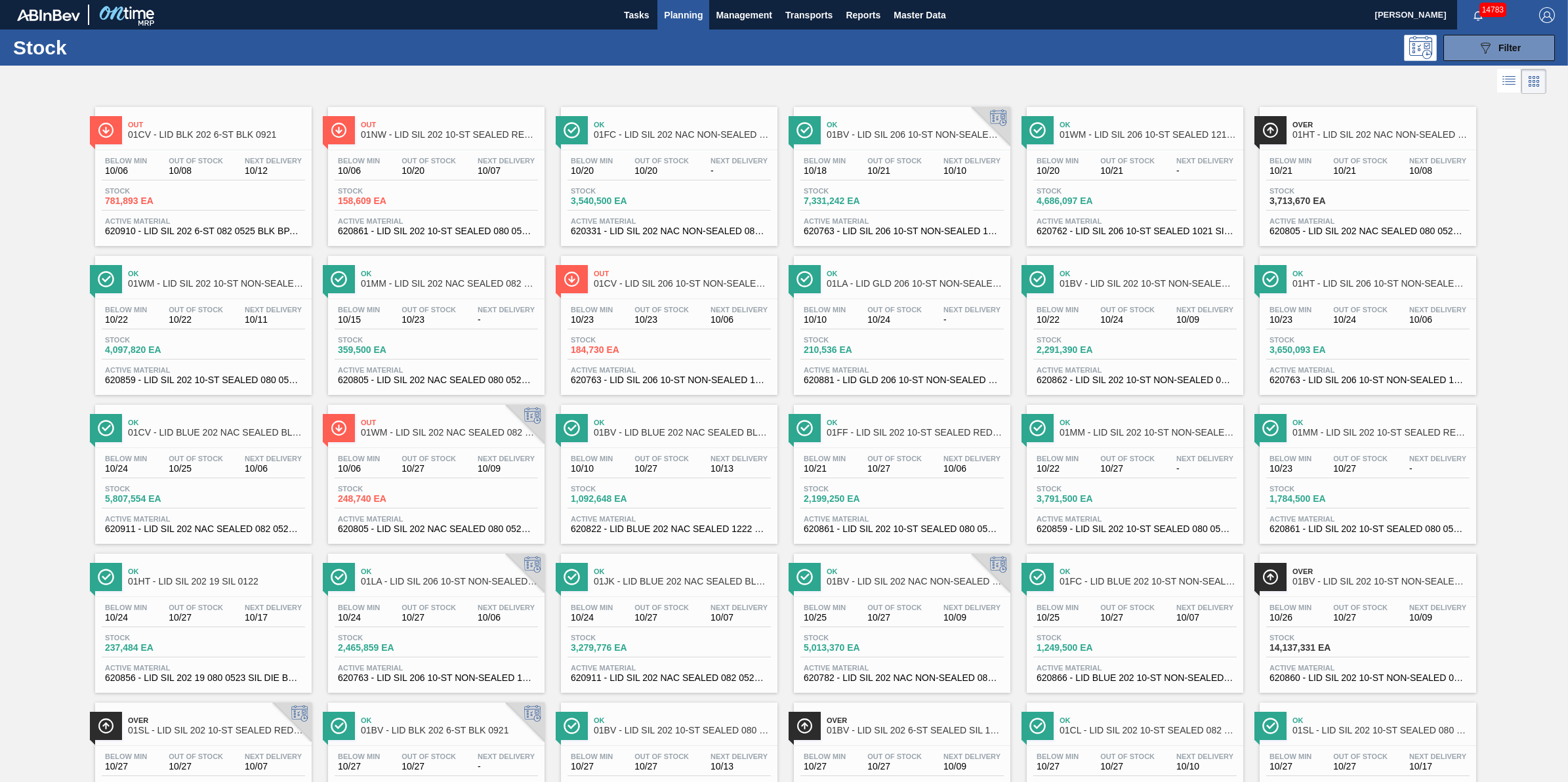
click at [633, 29] on div "Stock 089F7B8B-B2A5-4AFE-B5C0-19BA573D28AC Filter" at bounding box center [784, 47] width 1568 height 36
click at [636, 20] on span "Tasks" at bounding box center [636, 15] width 29 height 16
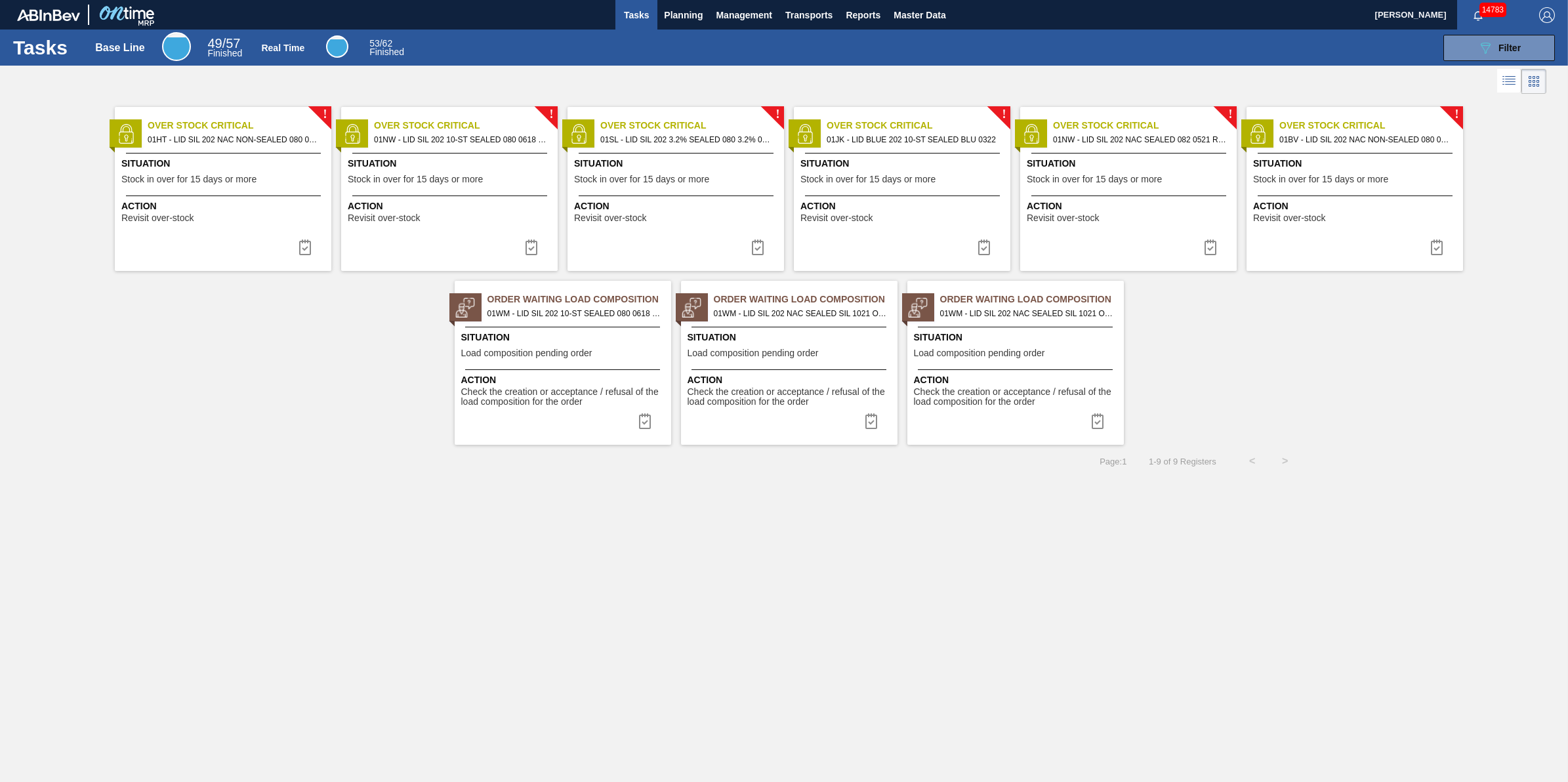
click at [631, 9] on span "Tasks" at bounding box center [636, 15] width 29 height 16
click at [665, 11] on span "Planning" at bounding box center [683, 15] width 39 height 16
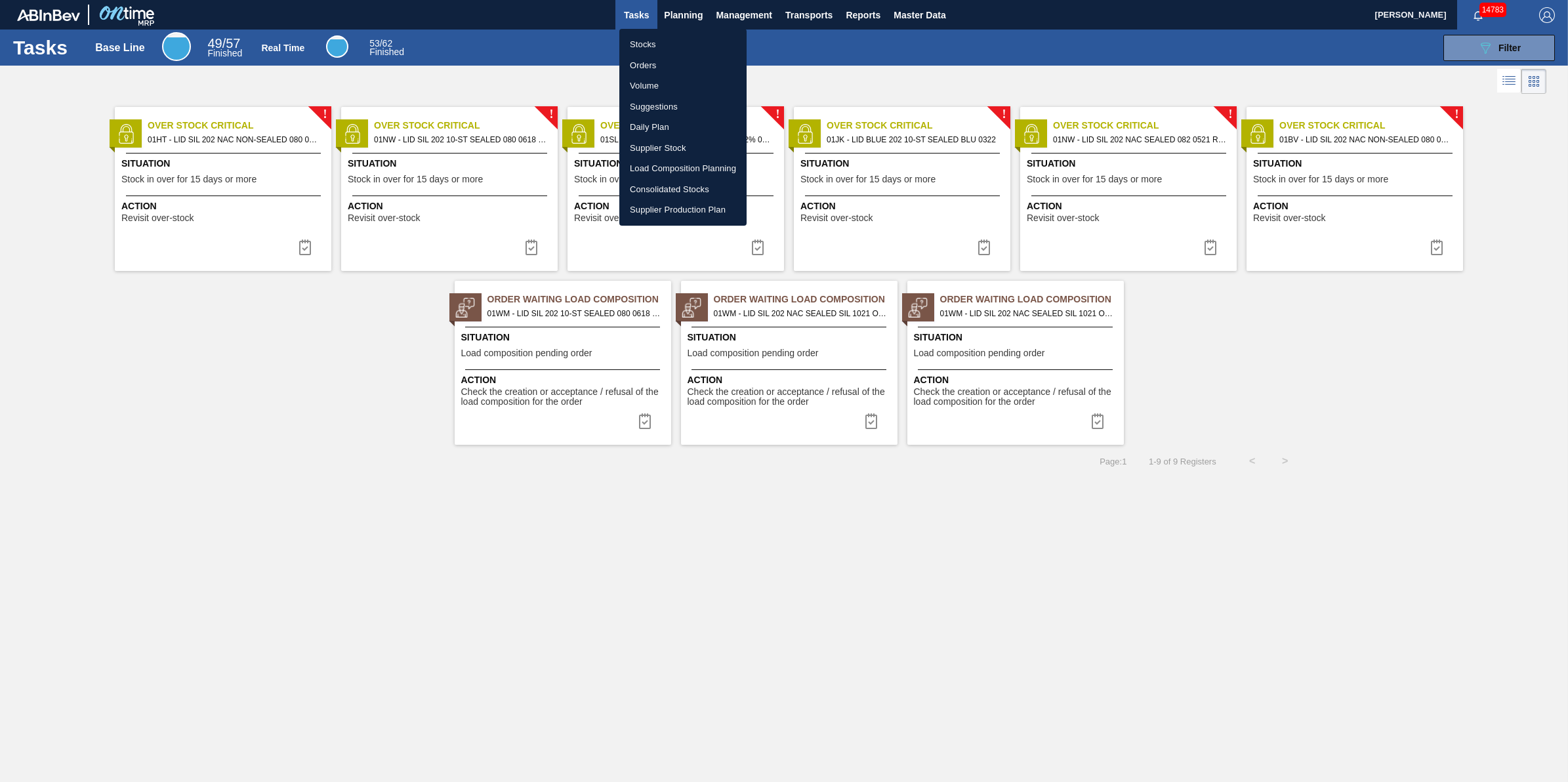
click at [654, 44] on li "Stocks" at bounding box center [683, 44] width 127 height 21
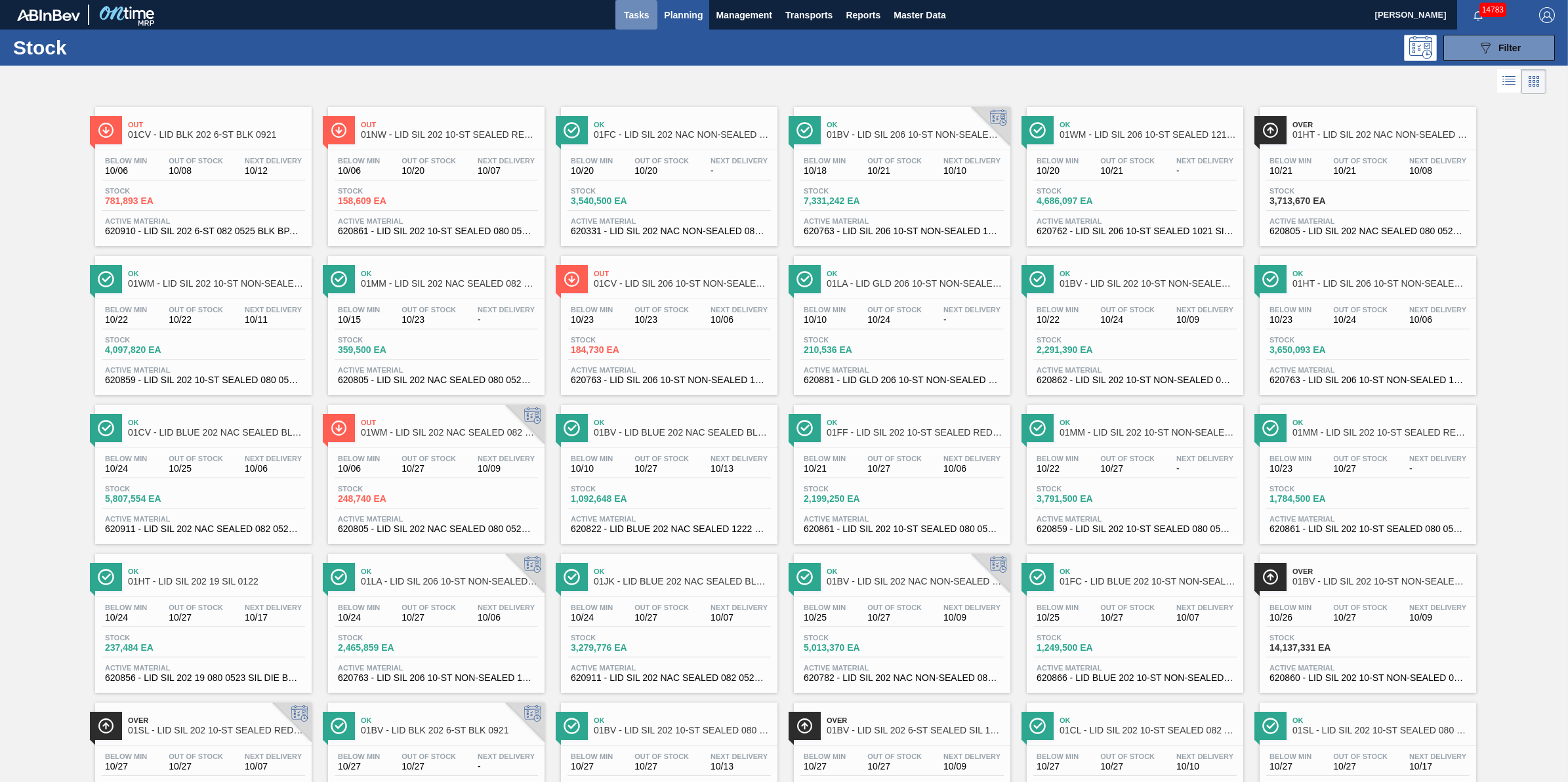
click at [644, 12] on span "Tasks" at bounding box center [636, 15] width 29 height 16
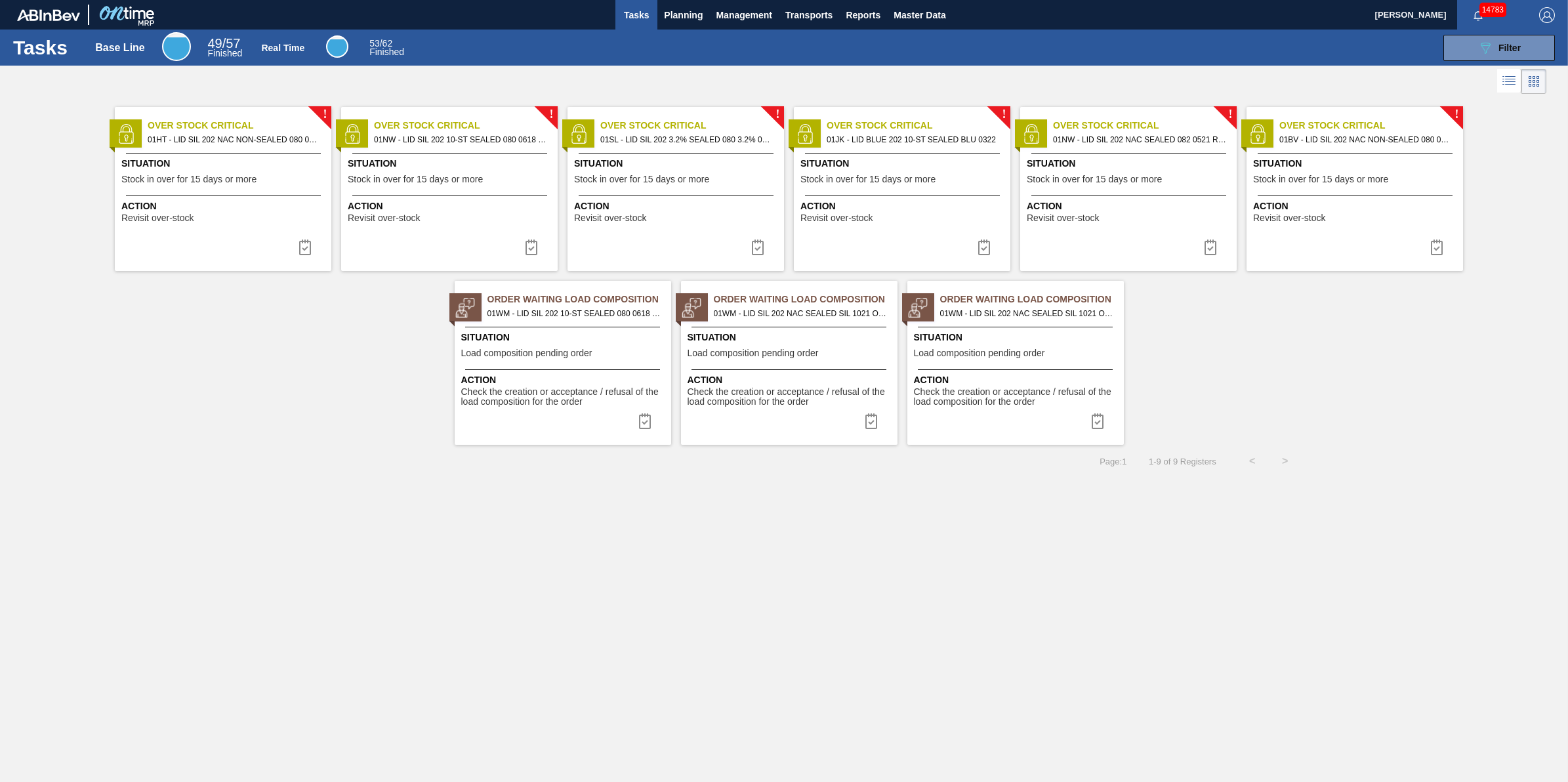
click at [645, 13] on span "Tasks" at bounding box center [636, 15] width 29 height 16
click at [657, 17] on button "Planning" at bounding box center [683, 14] width 52 height 29
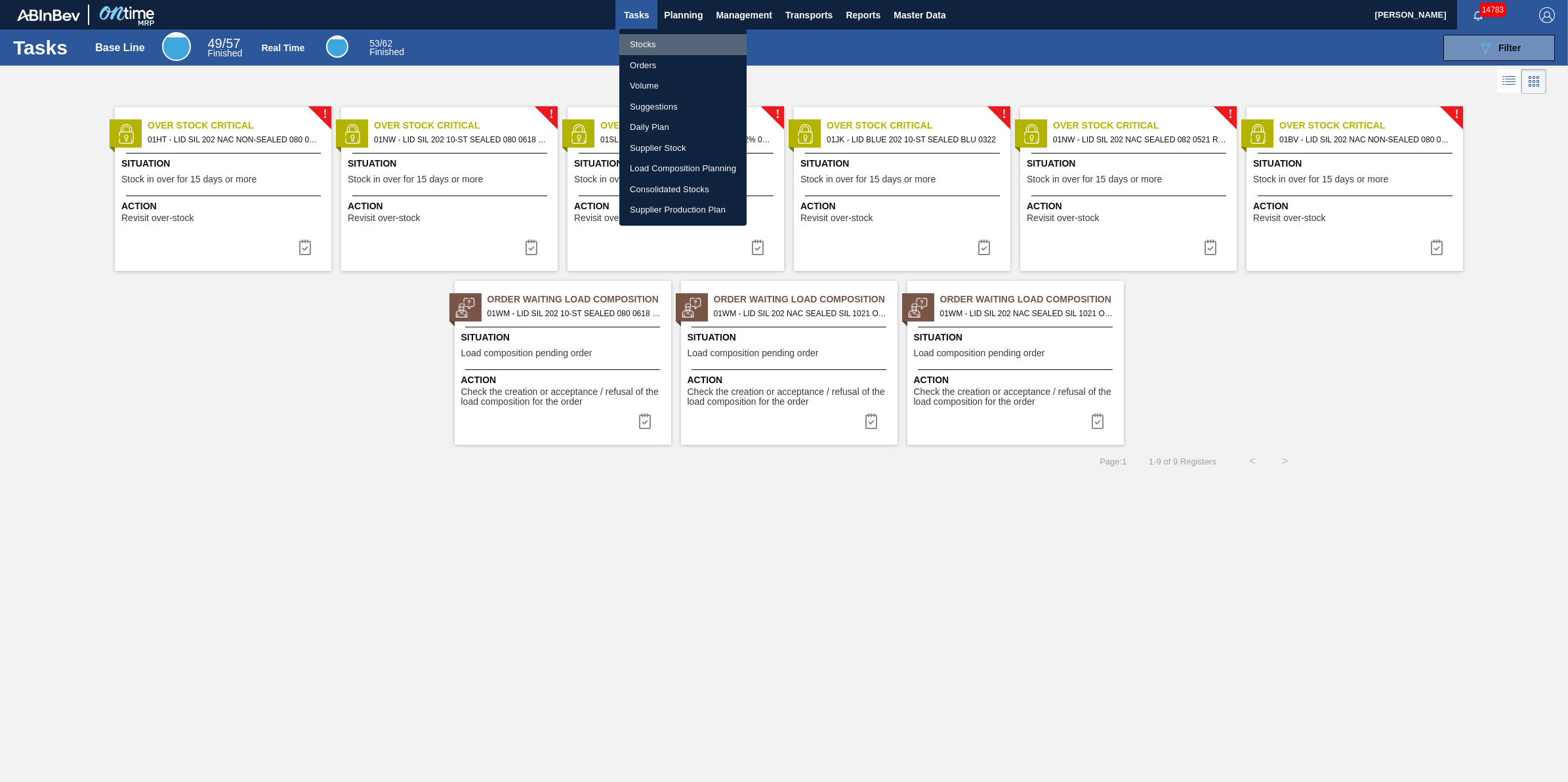
click at [655, 38] on li "Stocks" at bounding box center [683, 44] width 127 height 21
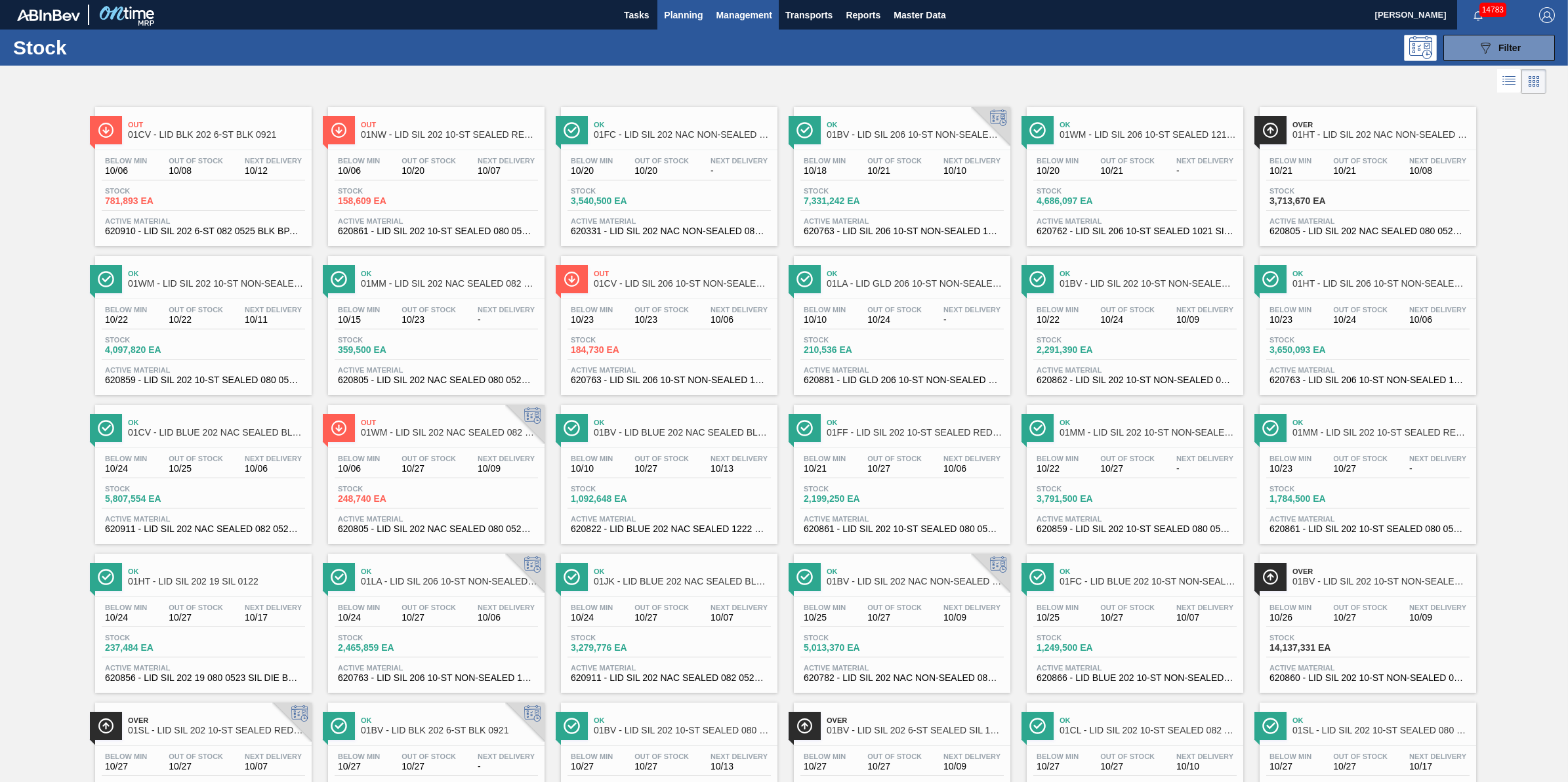
click at [736, 14] on span "Management" at bounding box center [744, 15] width 57 height 16
click at [684, 20] on div at bounding box center [784, 391] width 1568 height 782
click at [640, 7] on span "Tasks" at bounding box center [636, 15] width 29 height 16
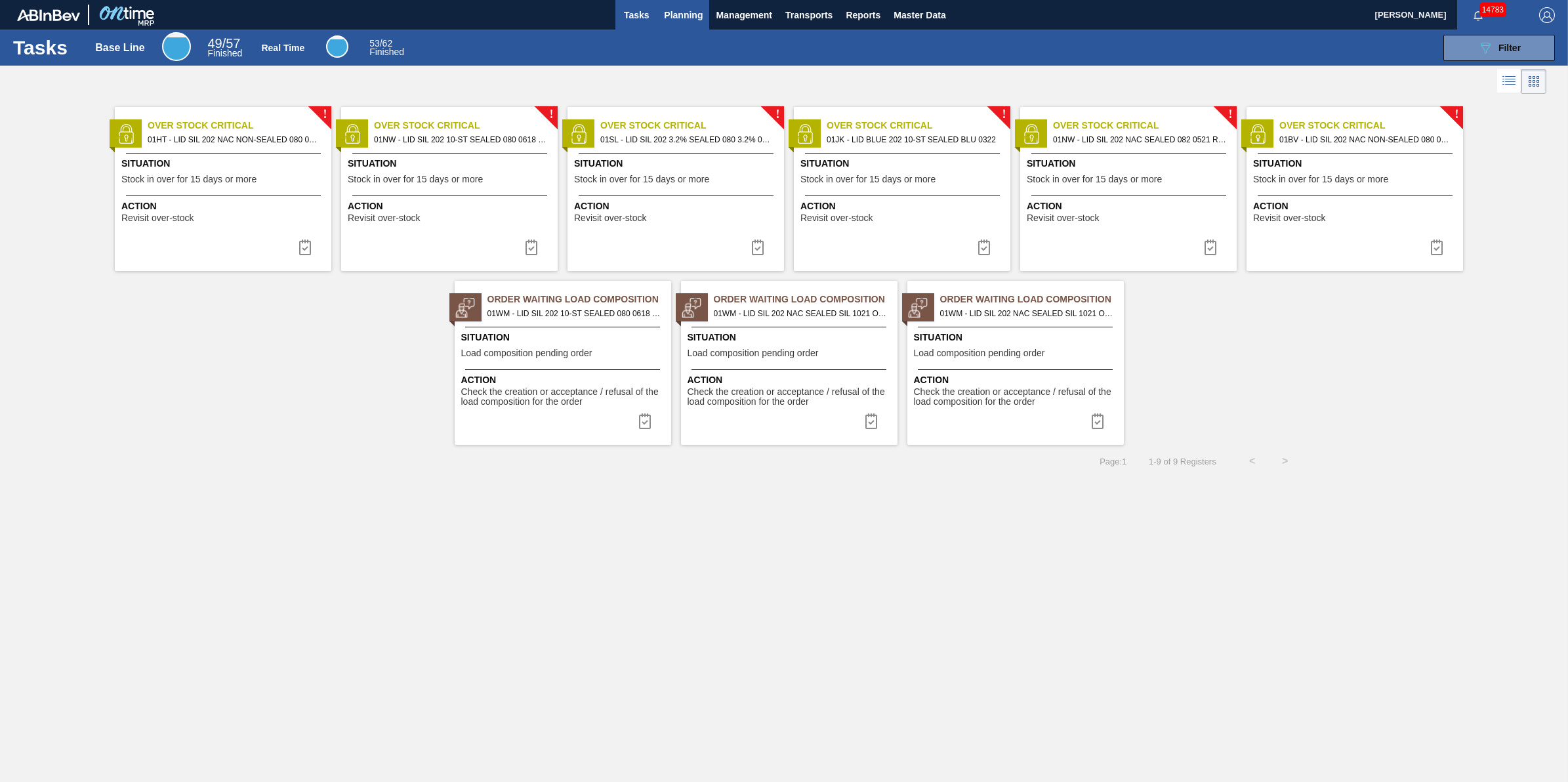
click at [677, 28] on button "Planning" at bounding box center [683, 14] width 52 height 29
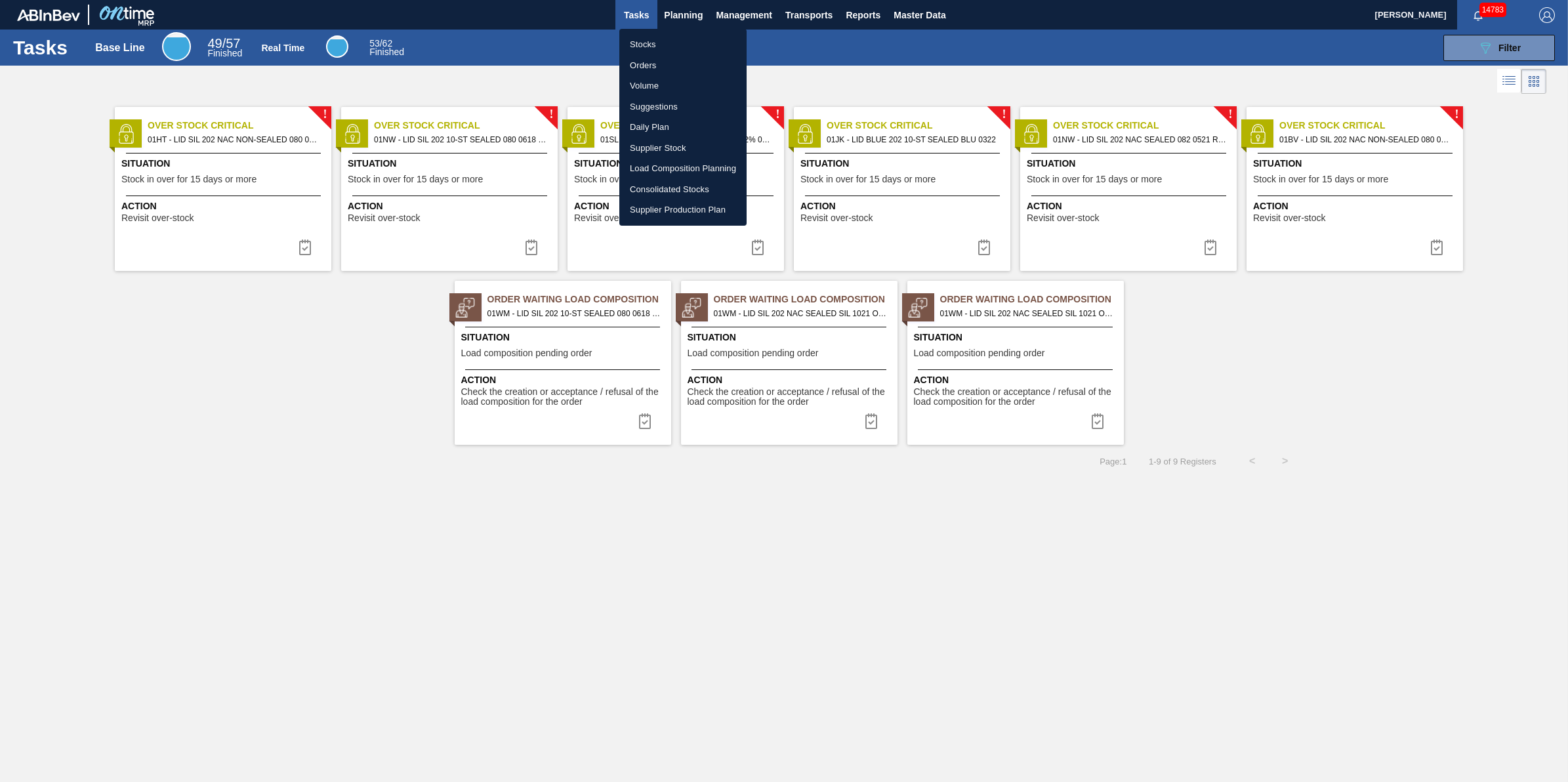
click at [678, 40] on li "Stocks" at bounding box center [683, 44] width 127 height 21
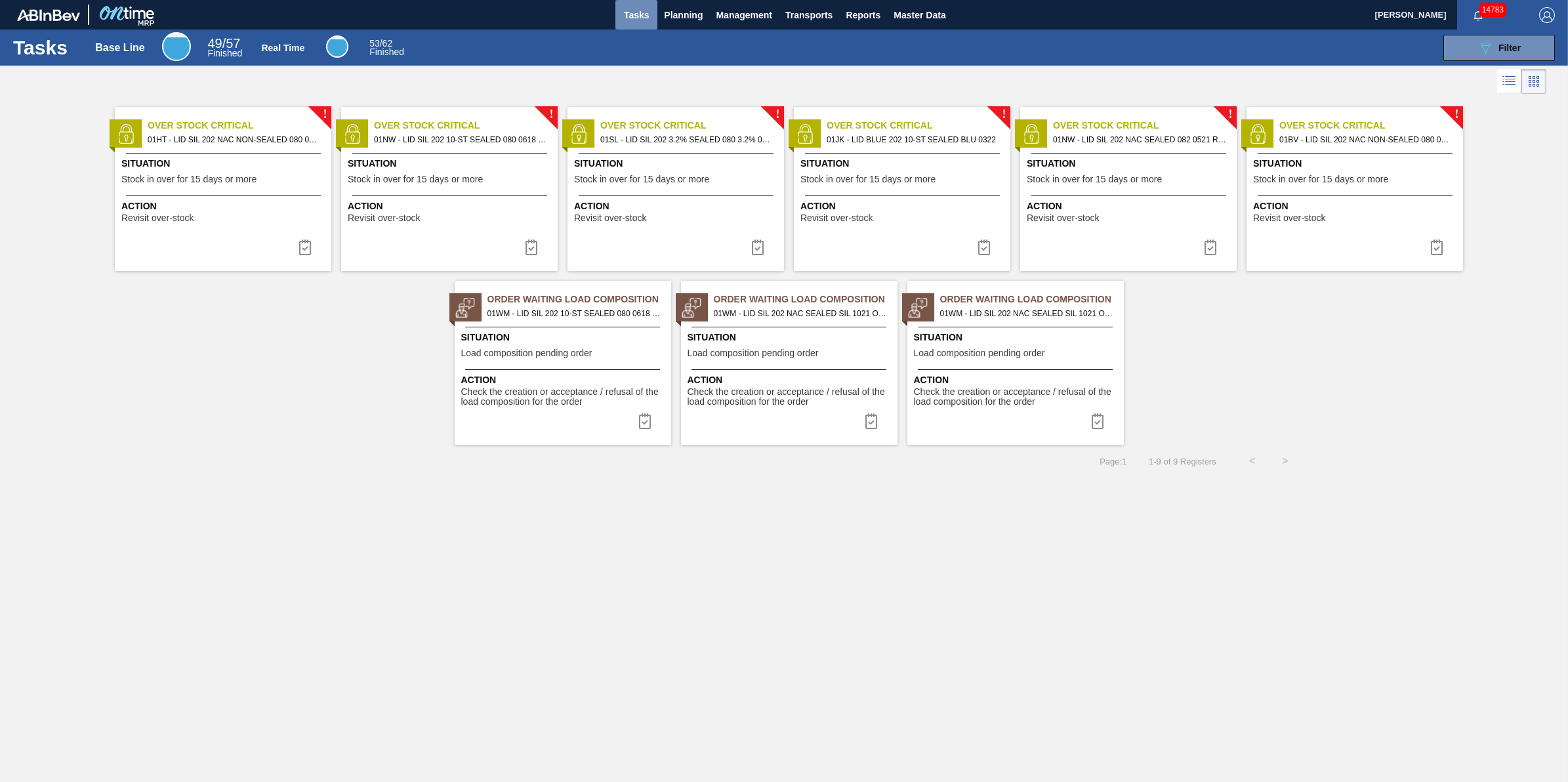
click at [643, 17] on span "Tasks" at bounding box center [636, 15] width 29 height 16
click at [674, 12] on span "Planning" at bounding box center [683, 15] width 39 height 16
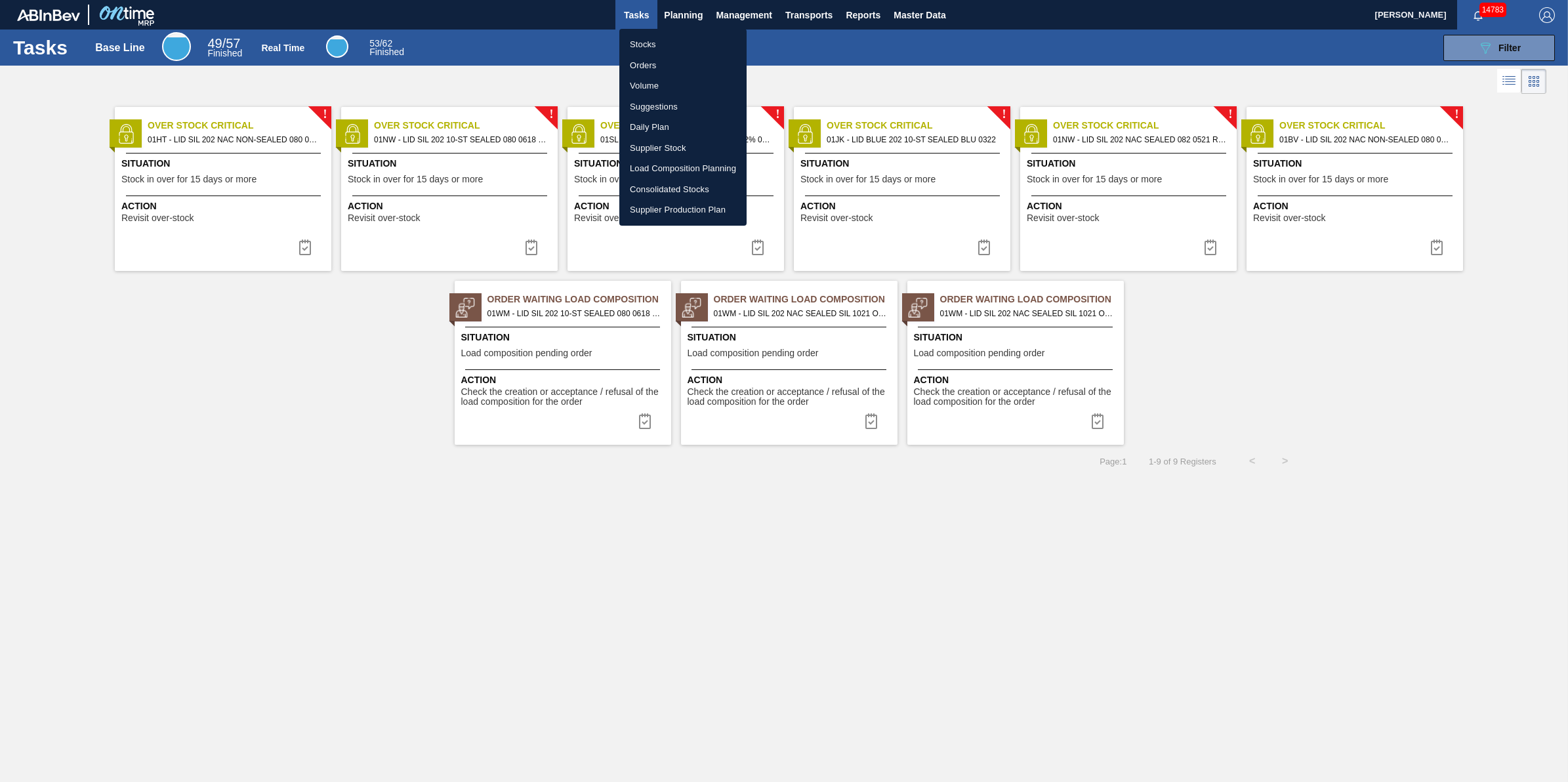
click at [671, 35] on li "Stocks" at bounding box center [683, 44] width 127 height 21
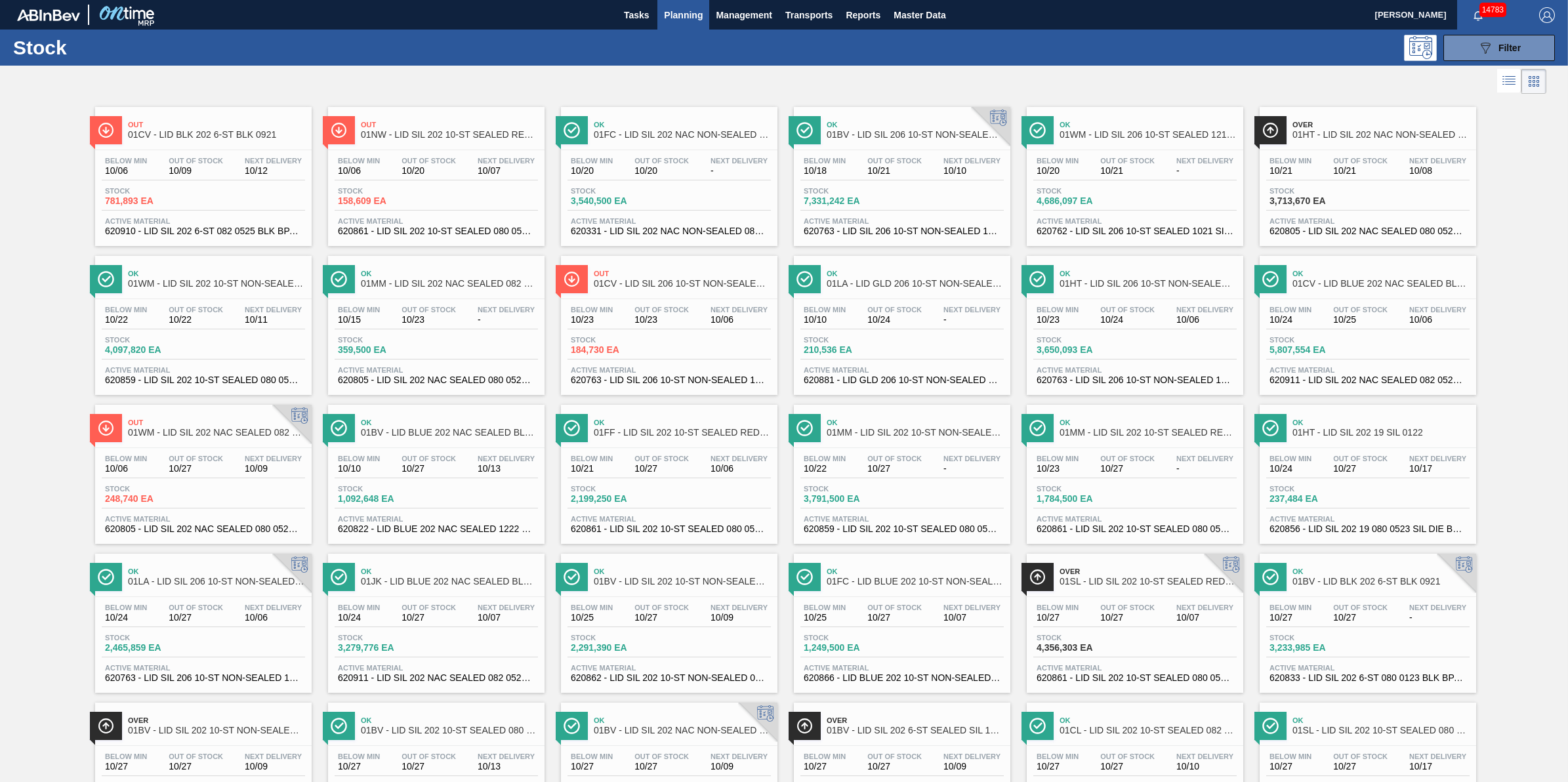
click at [691, 11] on span "Planning" at bounding box center [683, 15] width 39 height 16
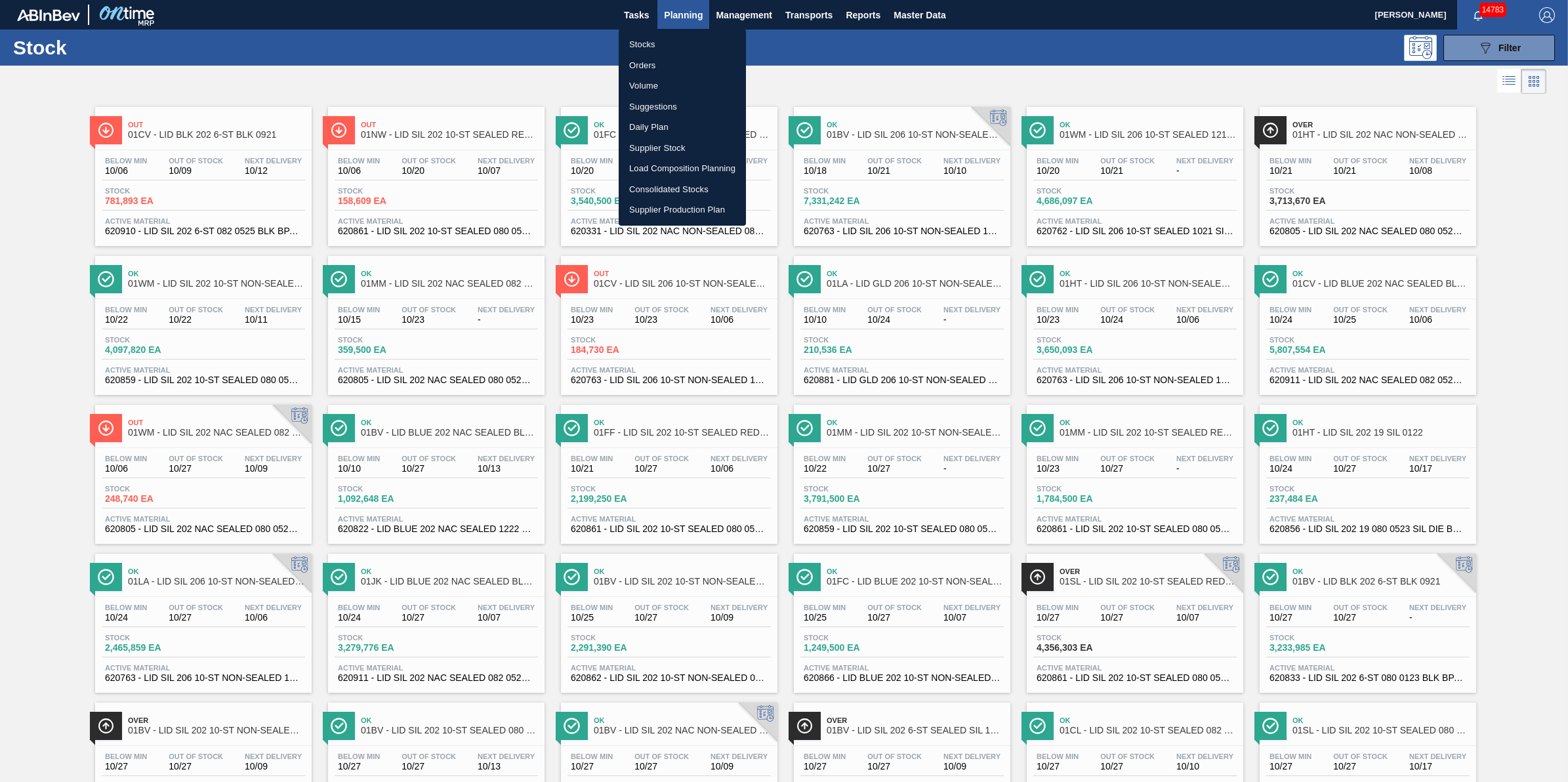
click at [687, 39] on li "Stocks" at bounding box center [682, 44] width 127 height 21
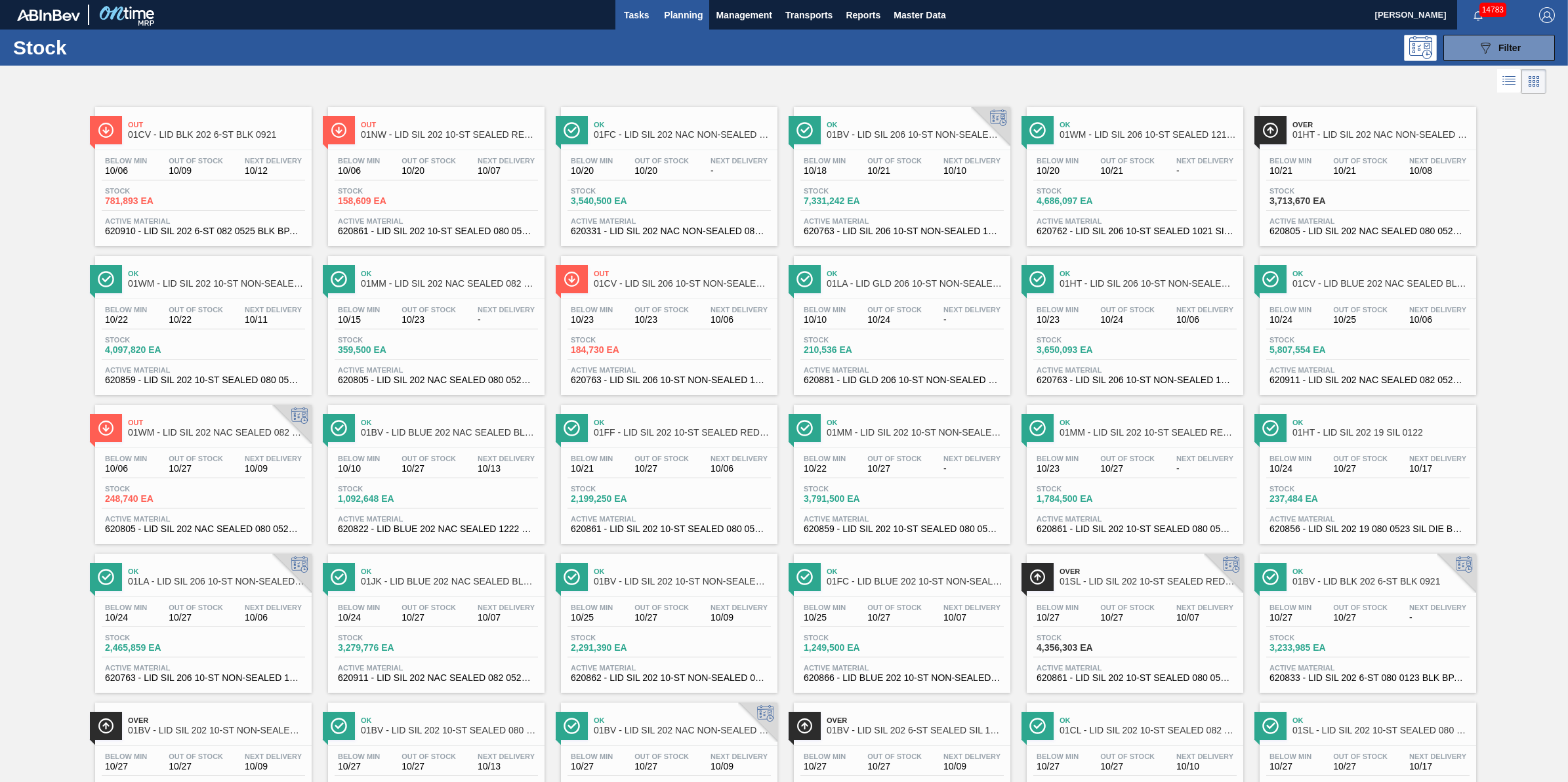
click at [644, 21] on span "Tasks" at bounding box center [636, 15] width 29 height 16
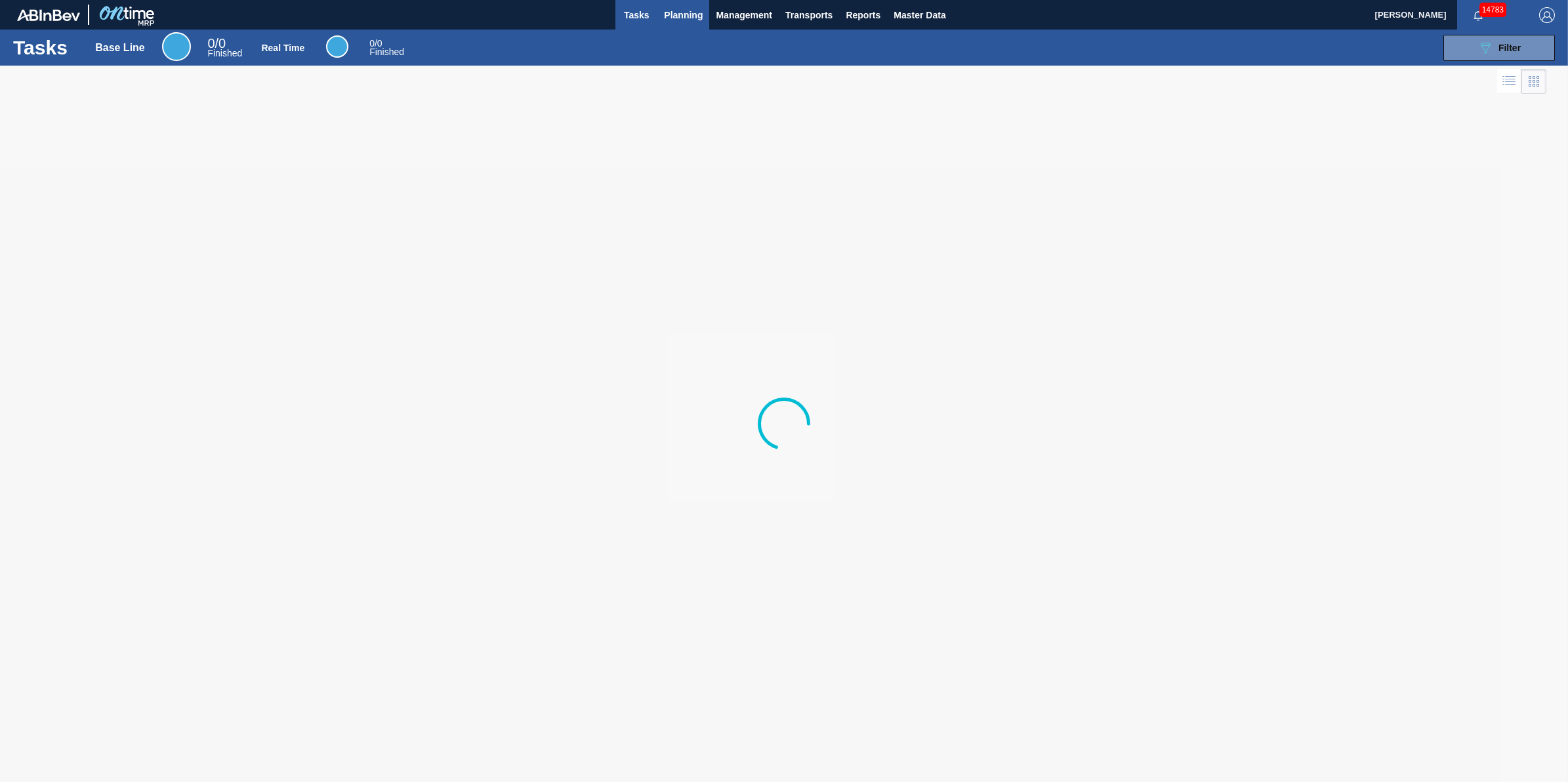
click at [689, 17] on span "Planning" at bounding box center [683, 15] width 39 height 16
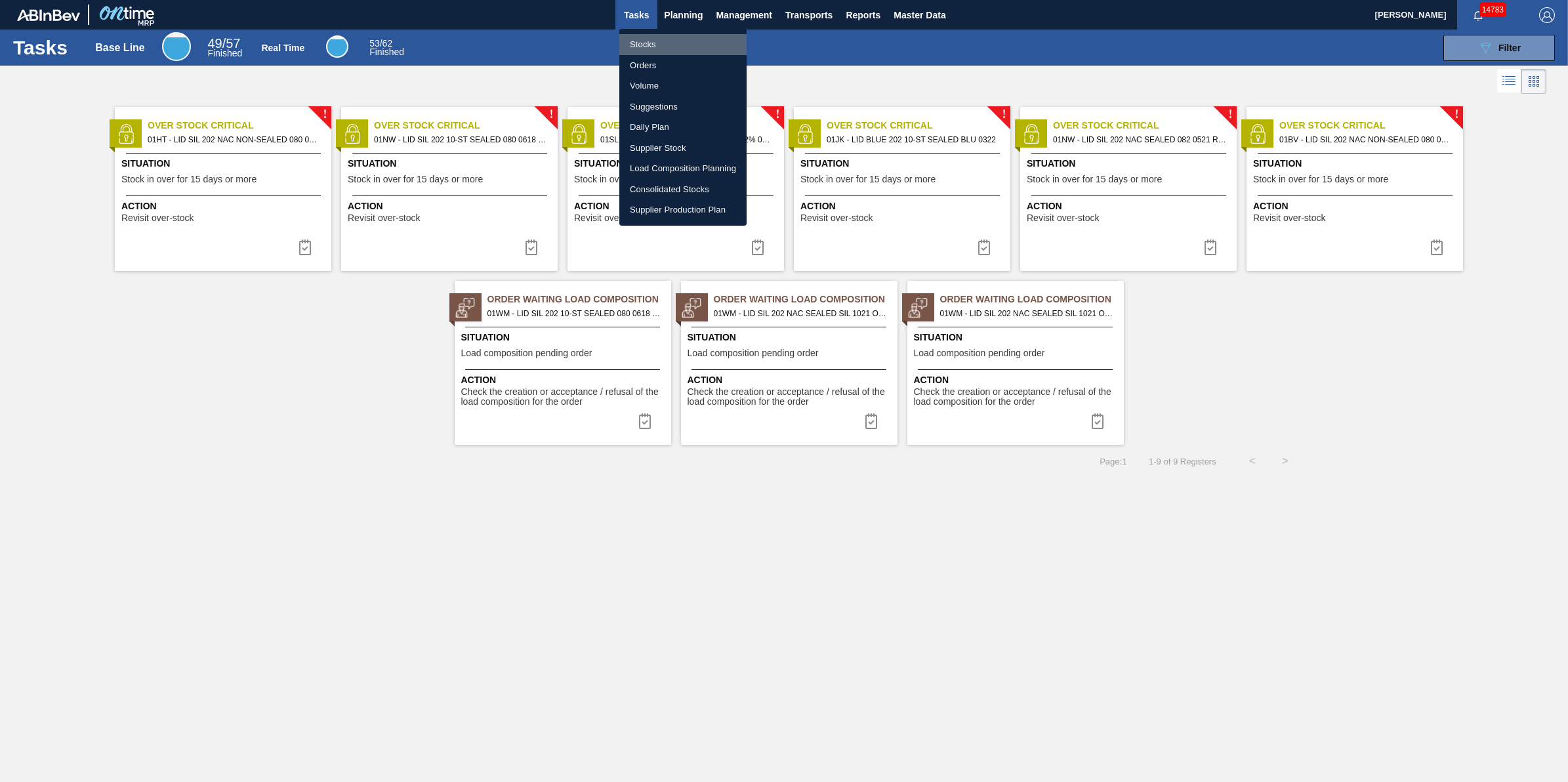
click at [680, 46] on li "Stocks" at bounding box center [683, 44] width 127 height 21
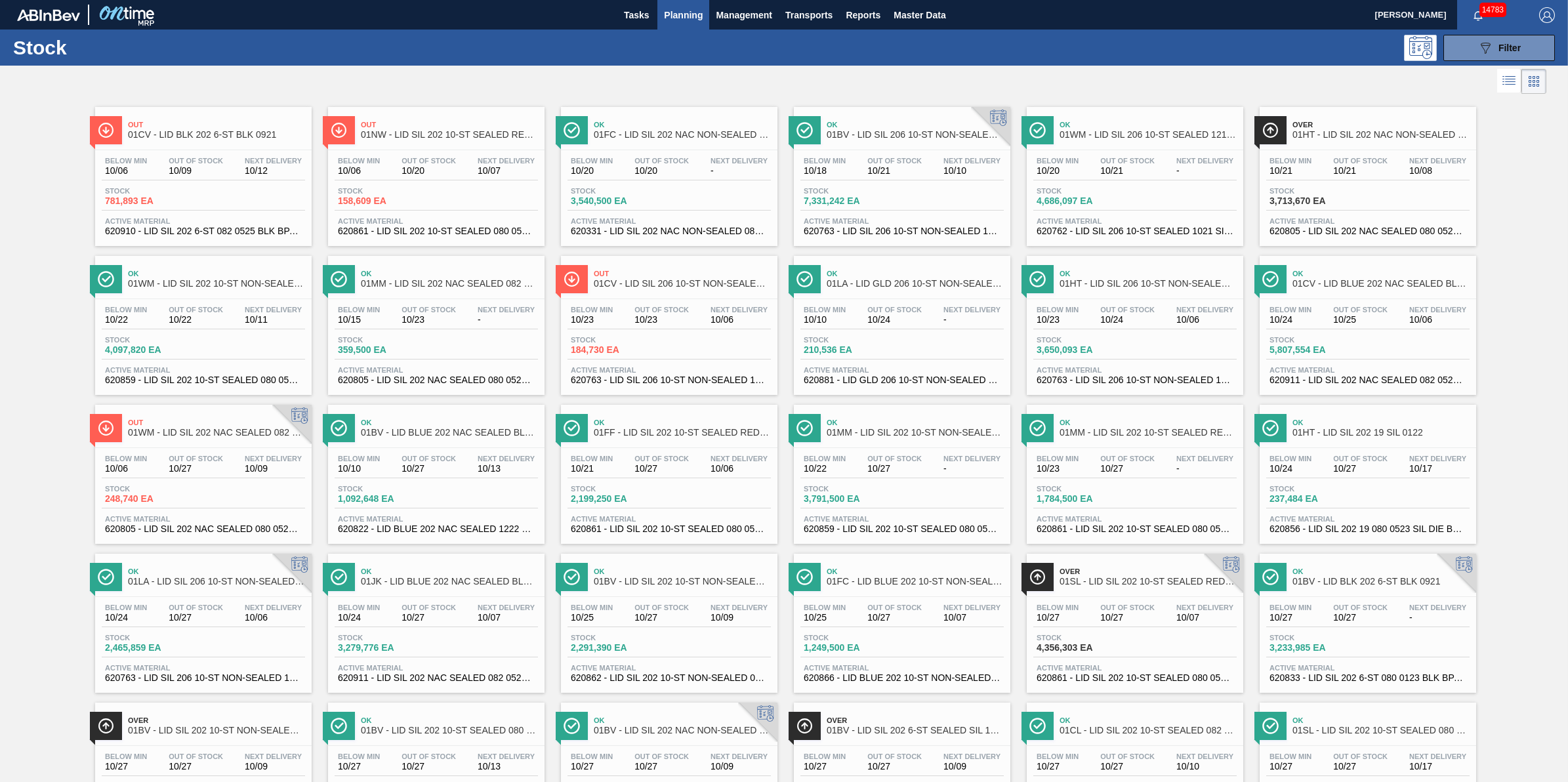
click at [669, 17] on span "Planning" at bounding box center [683, 15] width 39 height 16
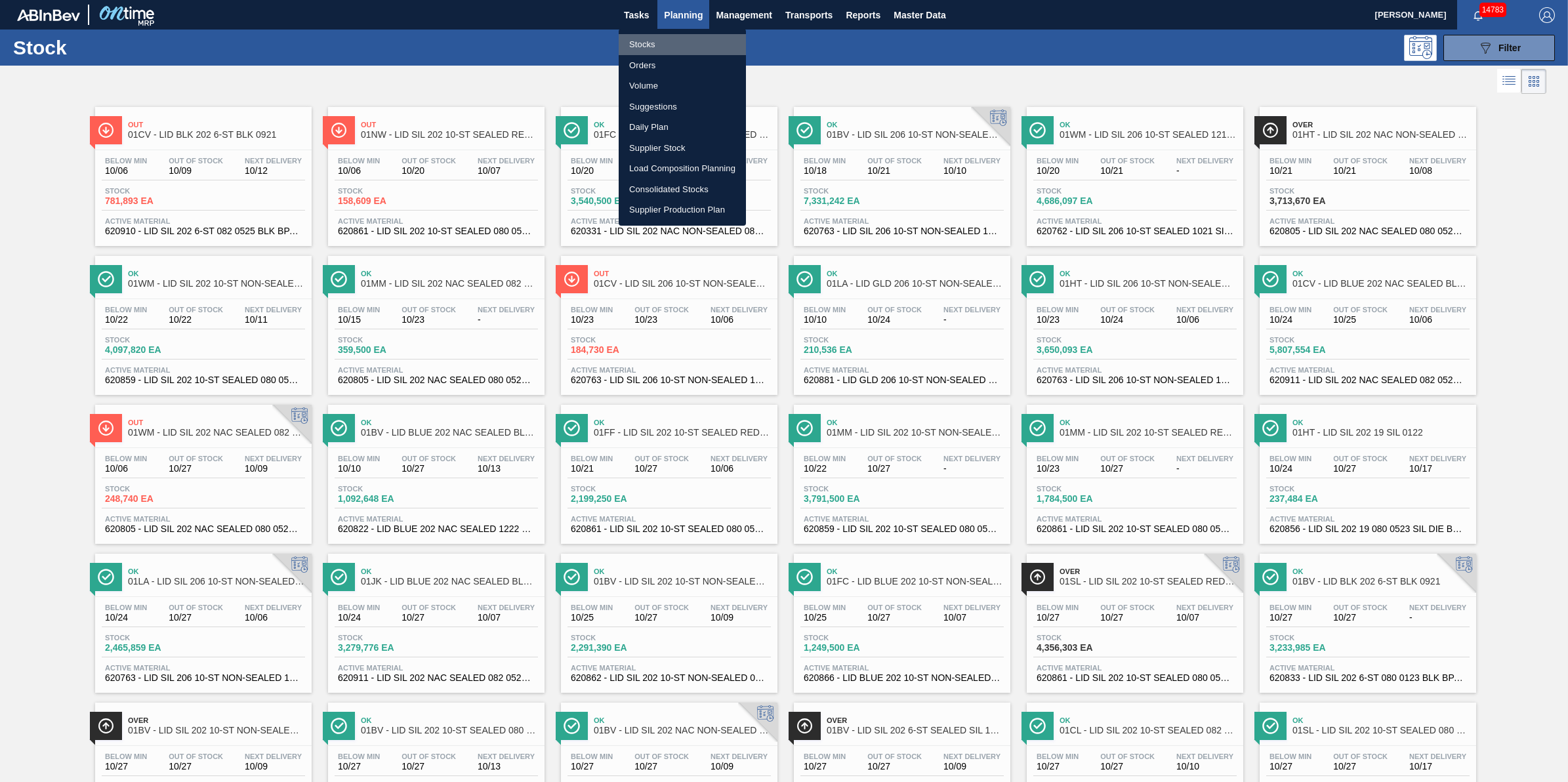
click at [669, 37] on li "Stocks" at bounding box center [682, 44] width 127 height 21
